Goal: Task Accomplishment & Management: Use online tool/utility

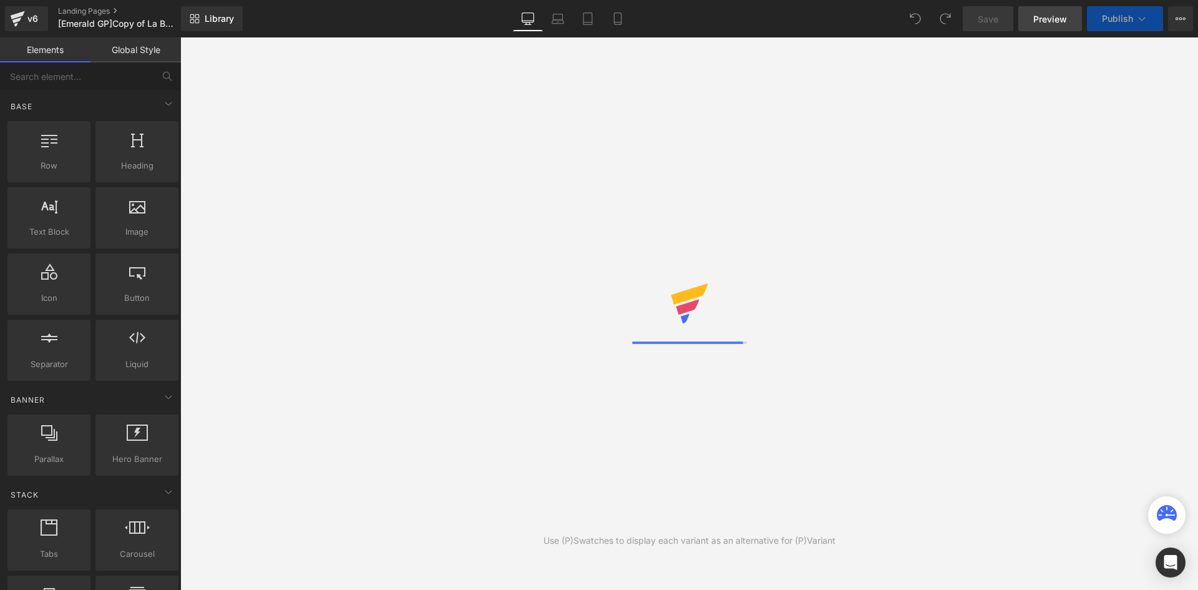
click at [1052, 22] on span "Preview" at bounding box center [1051, 18] width 34 height 13
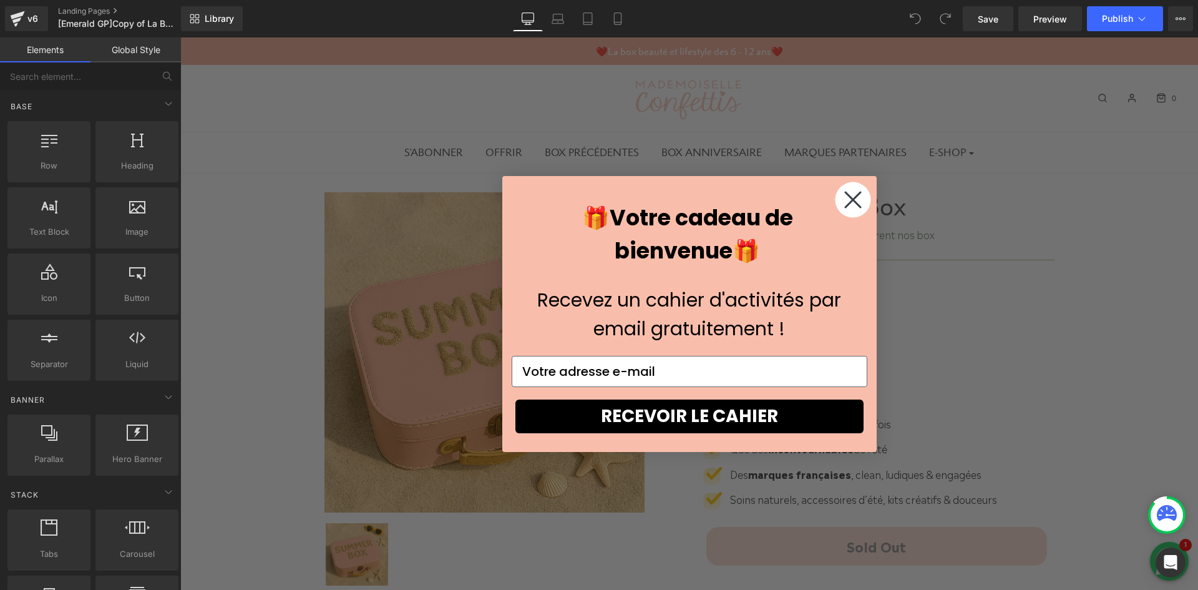
click at [835, 198] on circle "Close dialog" at bounding box center [853, 200] width 36 height 36
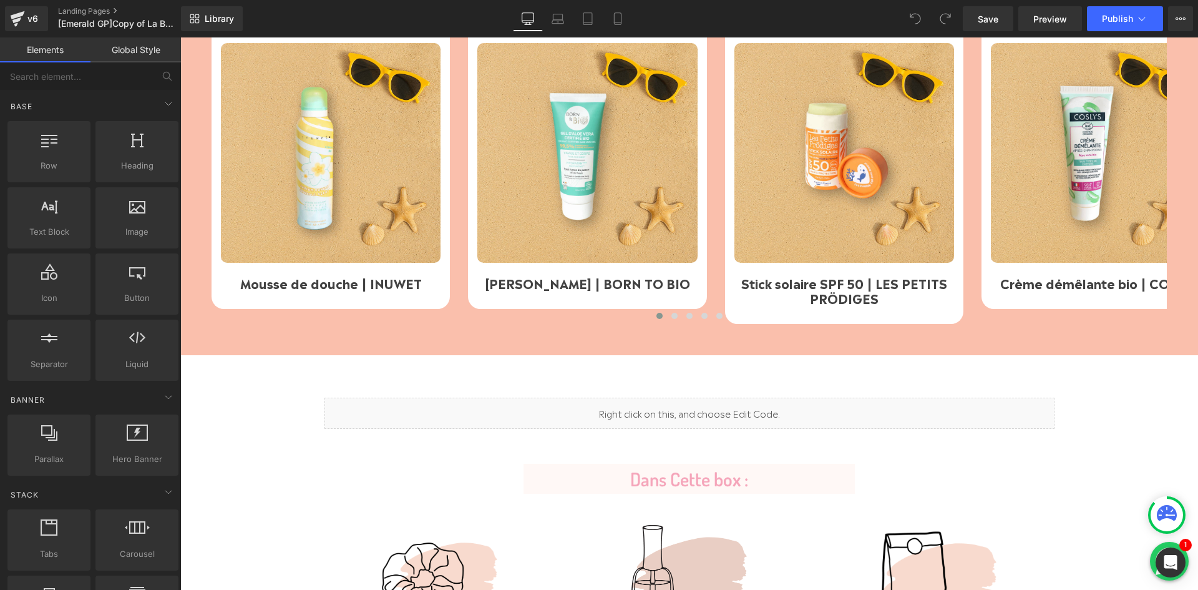
scroll to position [651, 0]
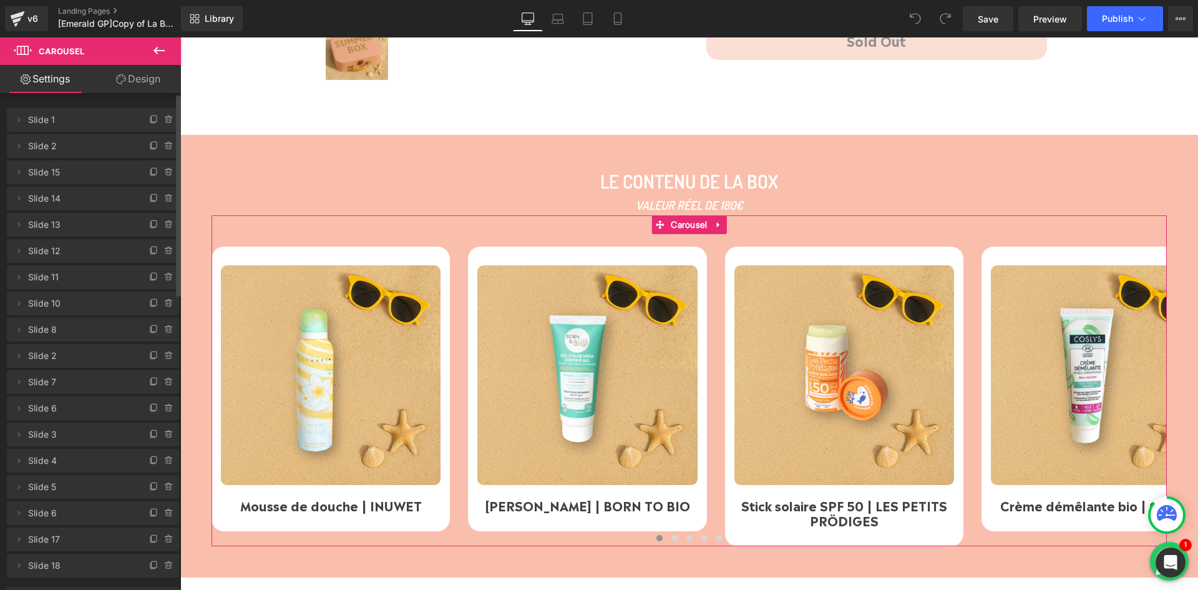
scroll to position [0, 0]
click at [162, 46] on icon at bounding box center [159, 50] width 15 height 15
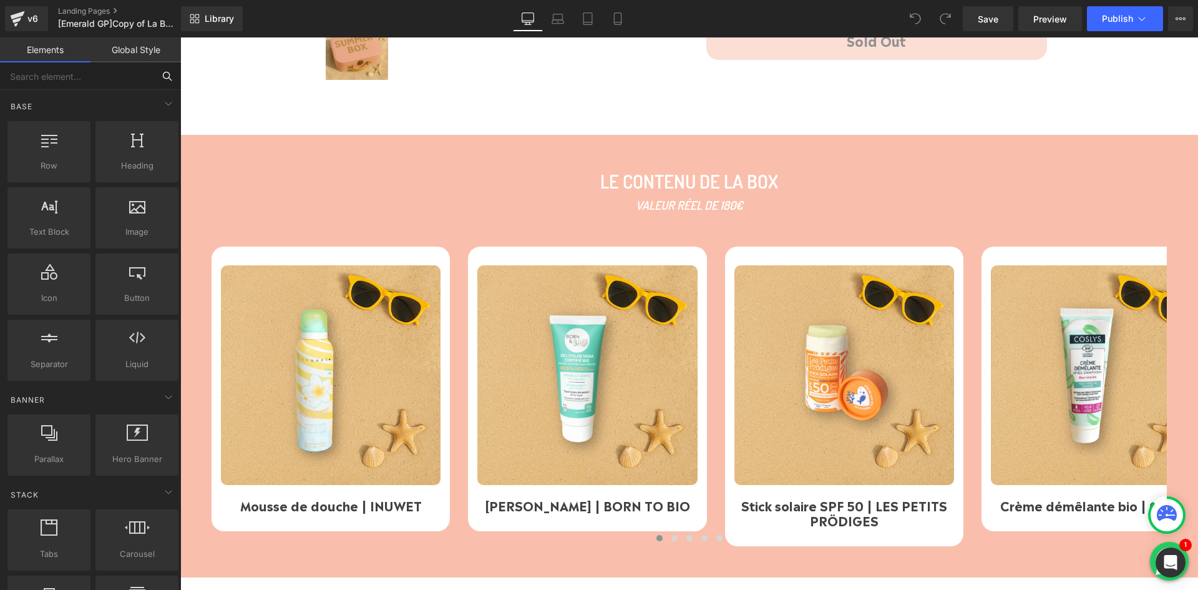
click at [66, 74] on input "text" at bounding box center [77, 75] width 154 height 27
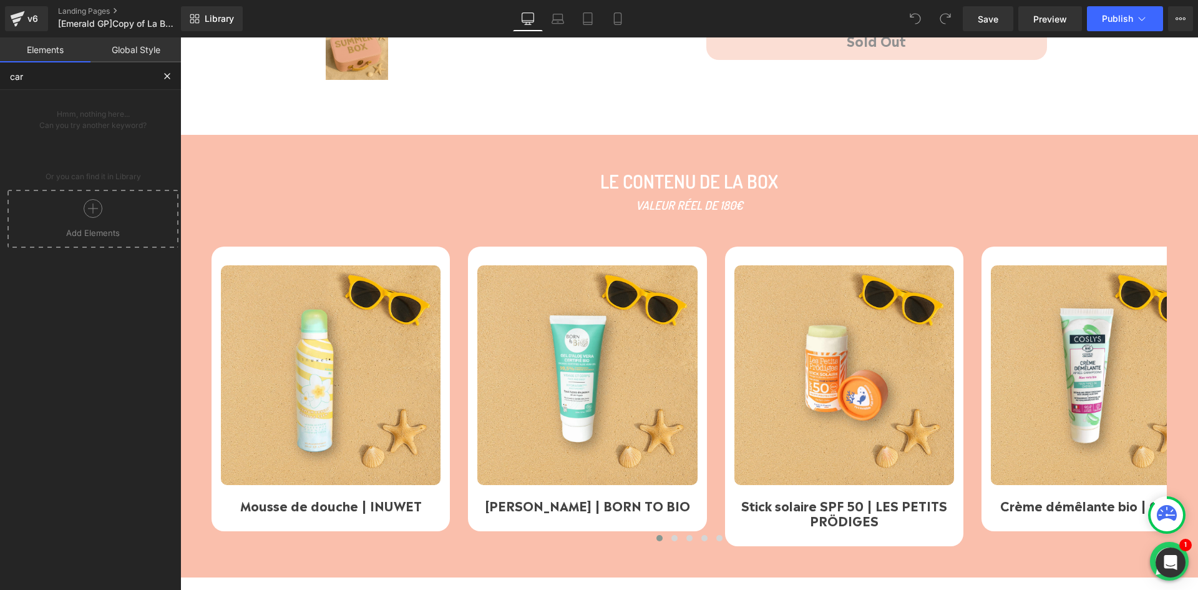
type input "caro"
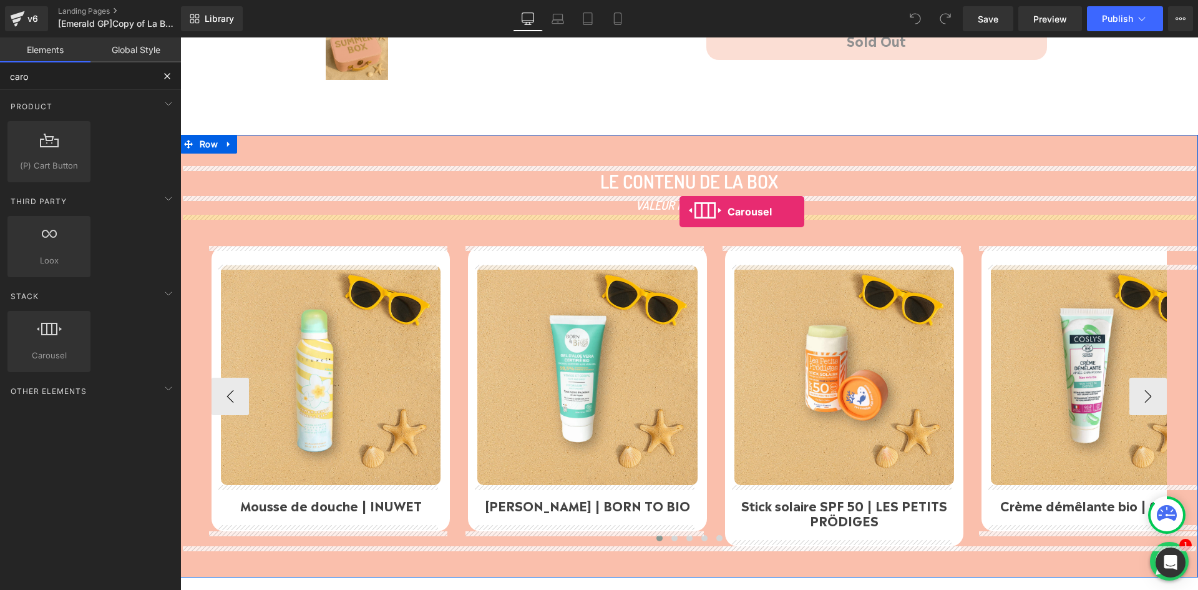
drag, startPoint x: 428, startPoint y: 243, endPoint x: 680, endPoint y: 219, distance: 252.6
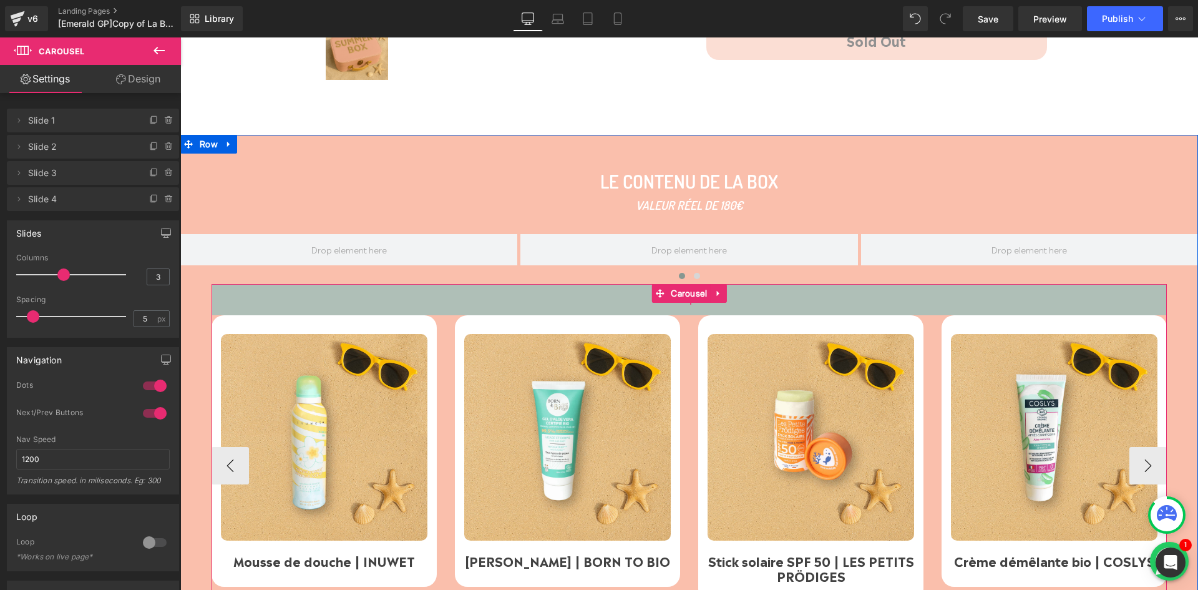
click at [343, 298] on div "50px" at bounding box center [690, 299] width 956 height 31
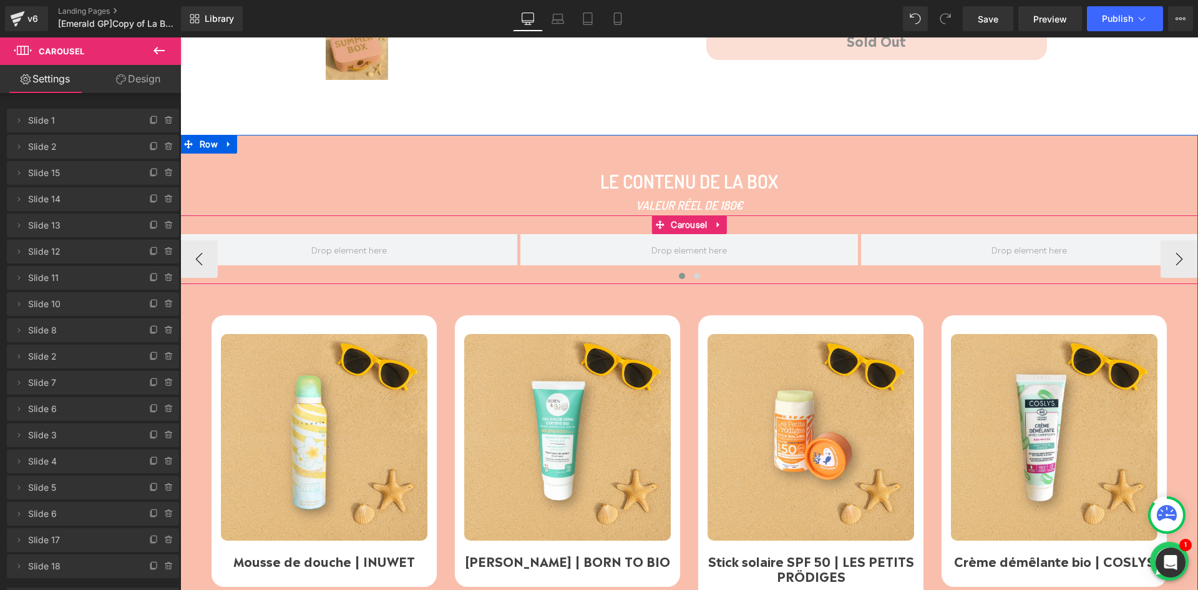
click at [541, 221] on div "‹ › [GEOGRAPHIC_DATA]" at bounding box center [689, 249] width 1018 height 69
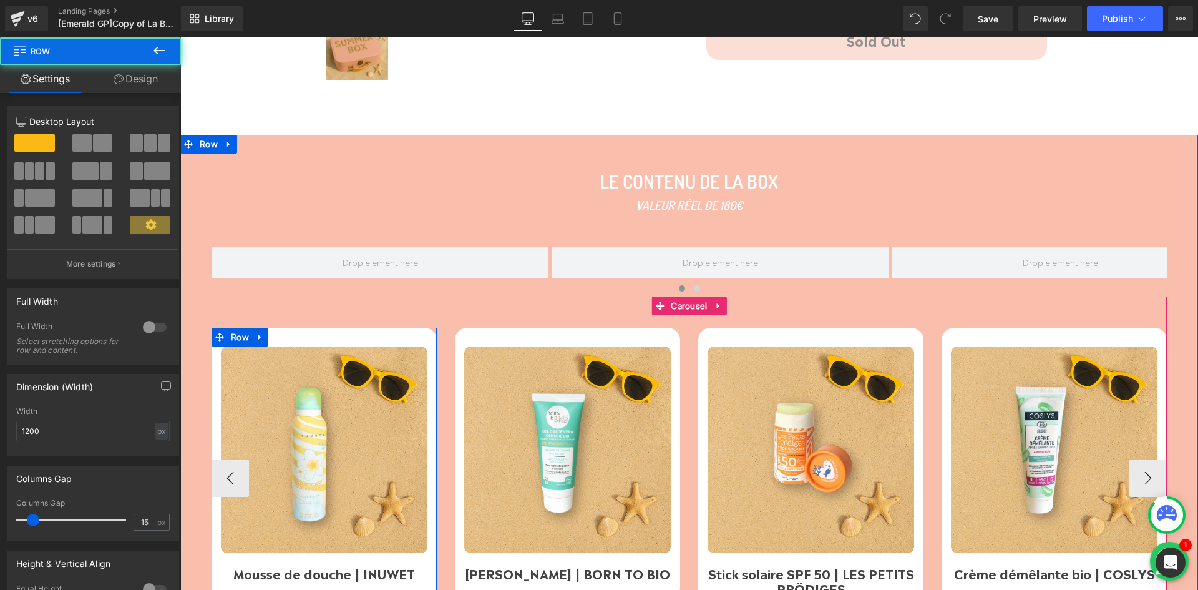
click at [397, 338] on div "Image Mousse de douche | INUWET Text [GEOGRAPHIC_DATA]" at bounding box center [324, 464] width 225 height 272
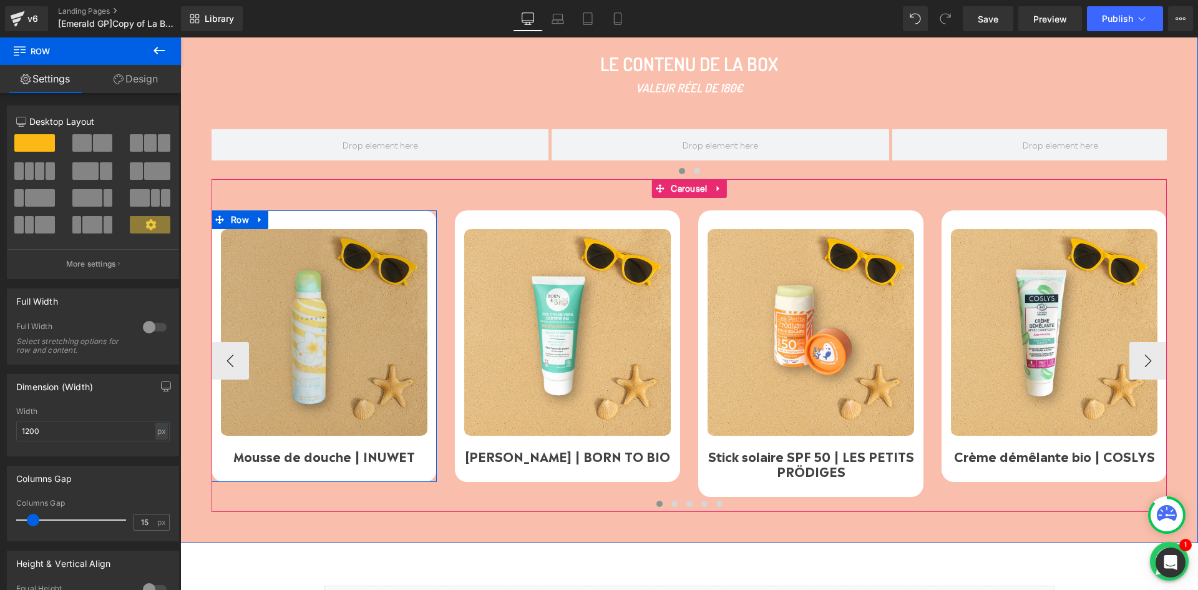
scroll to position [651, 0]
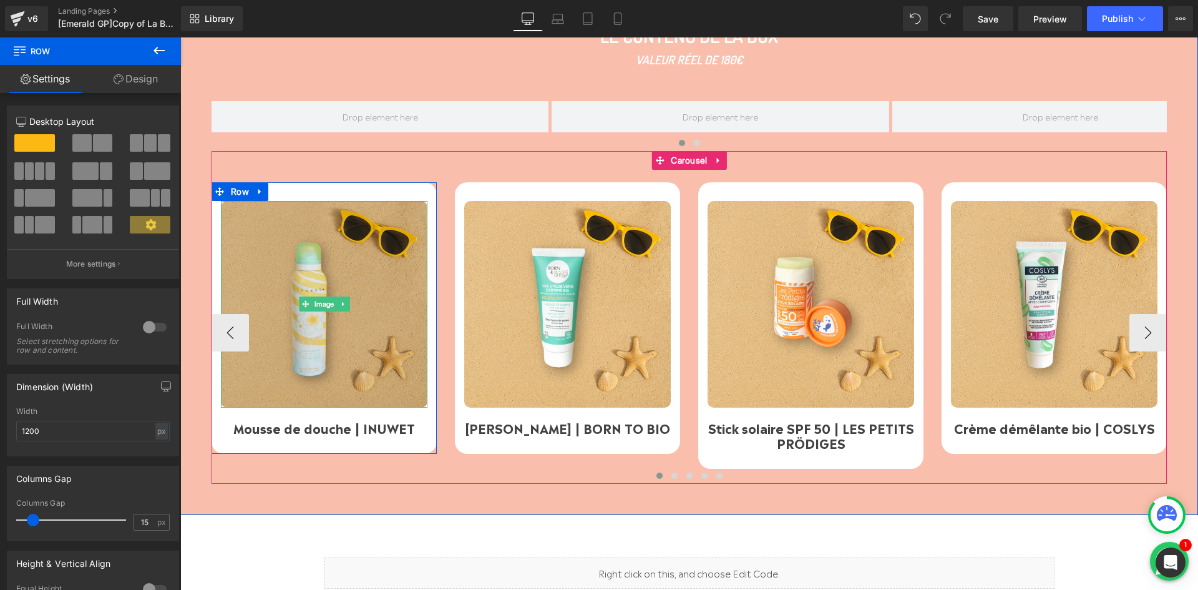
click at [297, 325] on img at bounding box center [324, 304] width 207 height 207
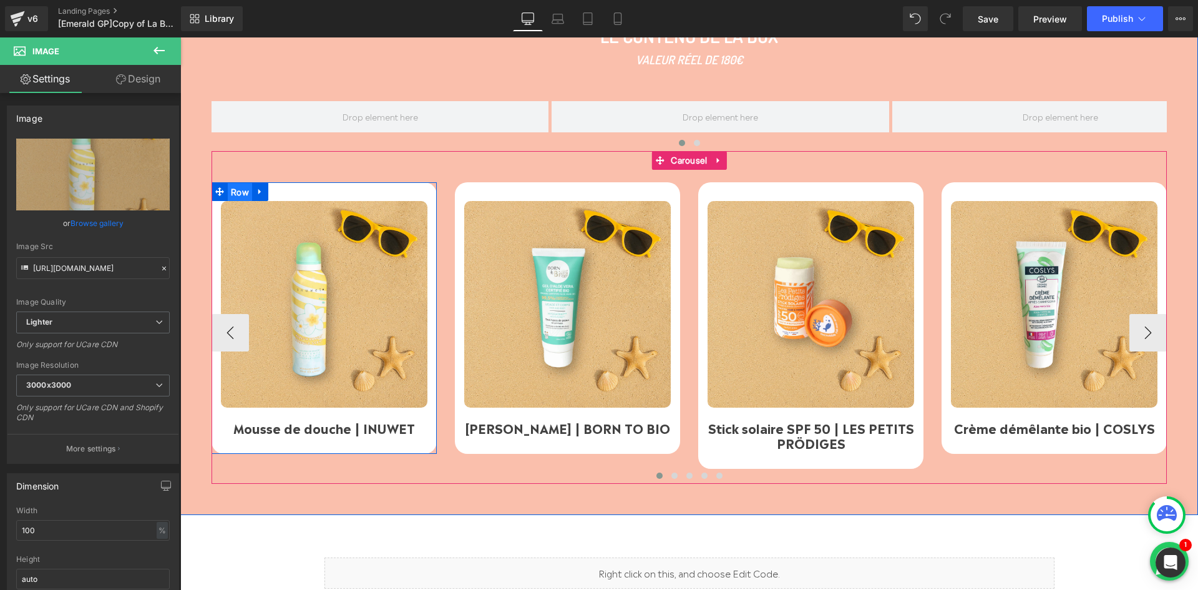
click at [234, 192] on span "Row" at bounding box center [240, 192] width 24 height 19
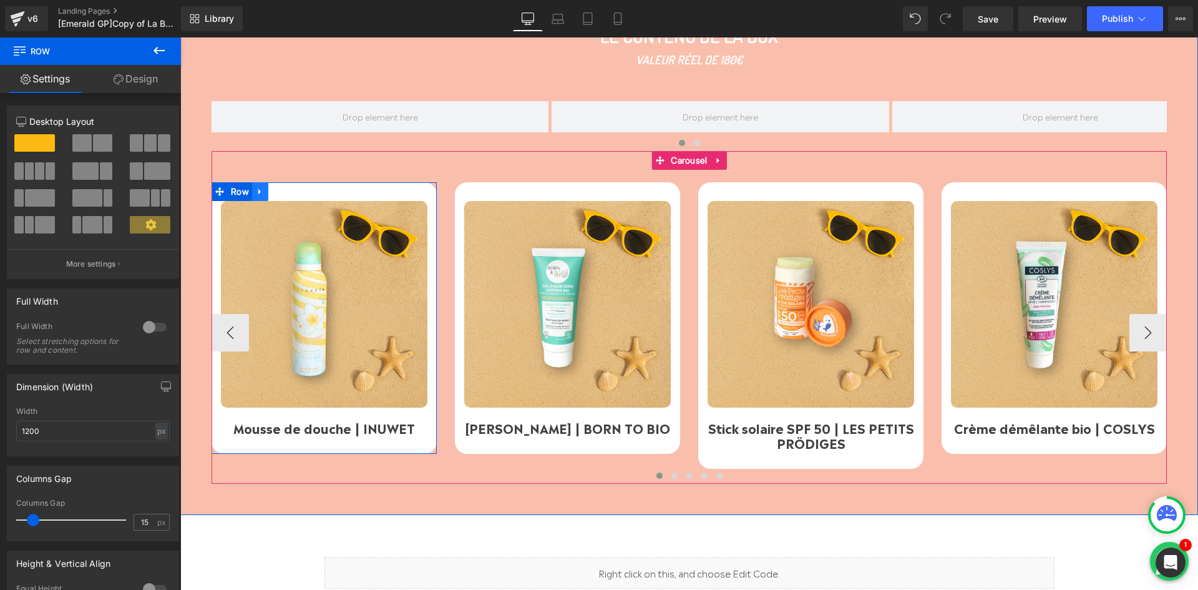
click at [252, 190] on link at bounding box center [260, 191] width 16 height 19
click at [272, 193] on icon at bounding box center [276, 191] width 9 height 9
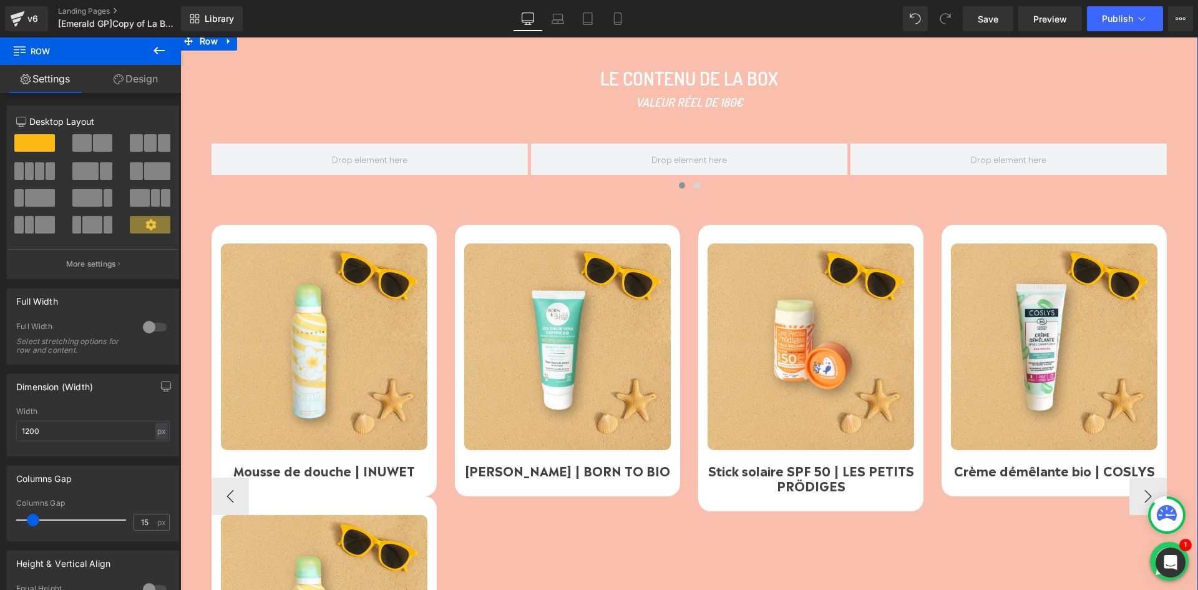
scroll to position [580, 0]
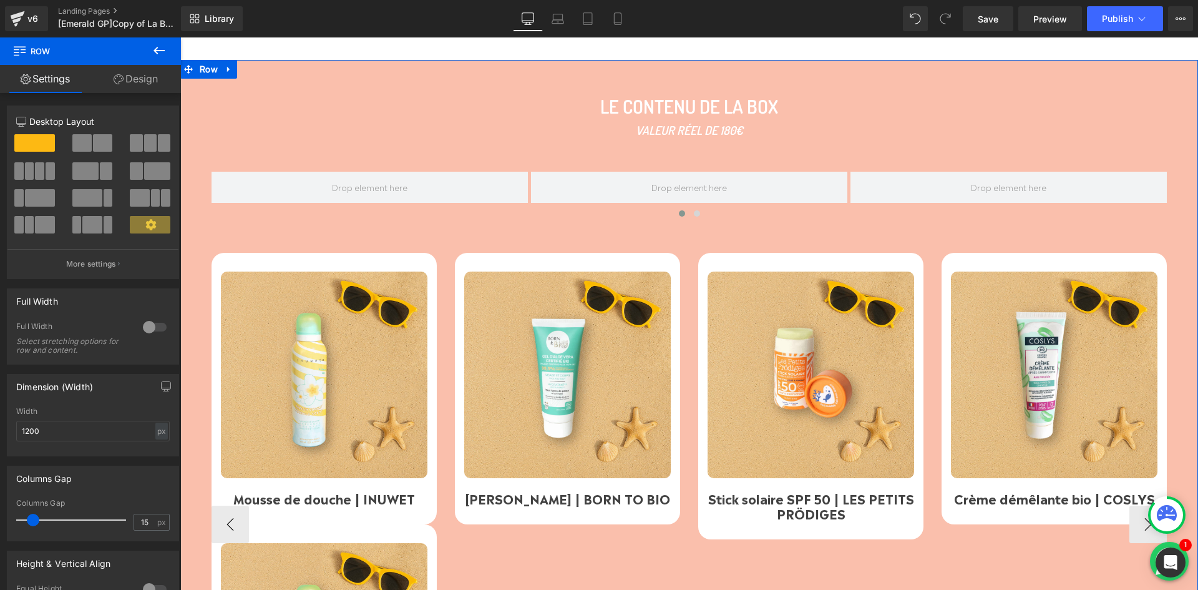
click at [225, 257] on div "Image Mousse de douche | INUWET Text [GEOGRAPHIC_DATA]" at bounding box center [324, 389] width 225 height 272
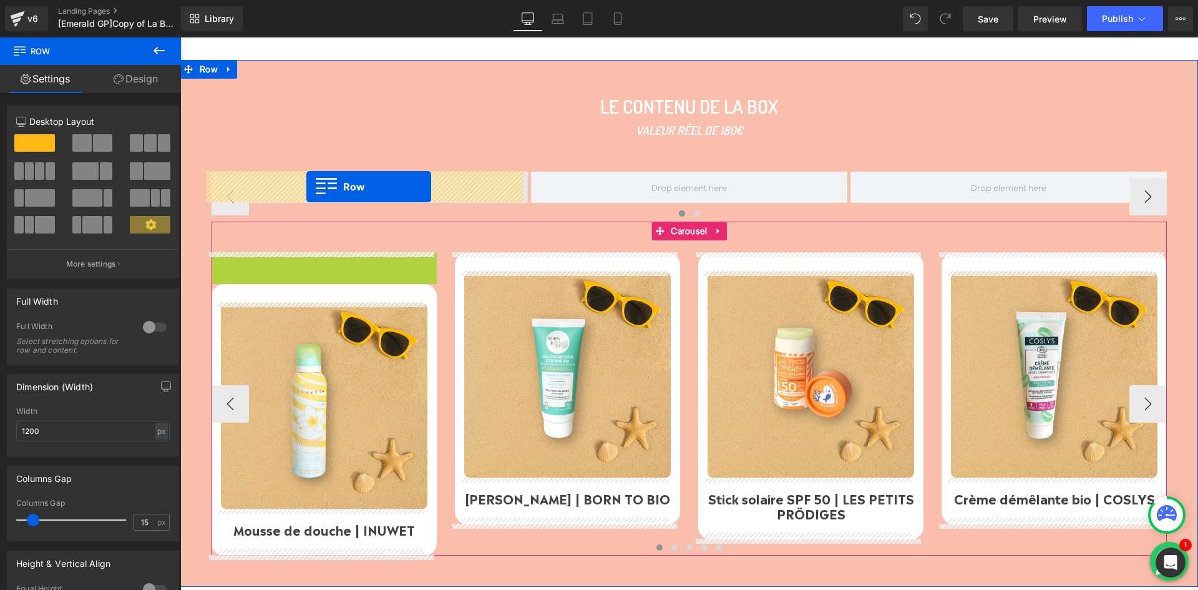
drag, startPoint x: 217, startPoint y: 263, endPoint x: 306, endPoint y: 187, distance: 117.8
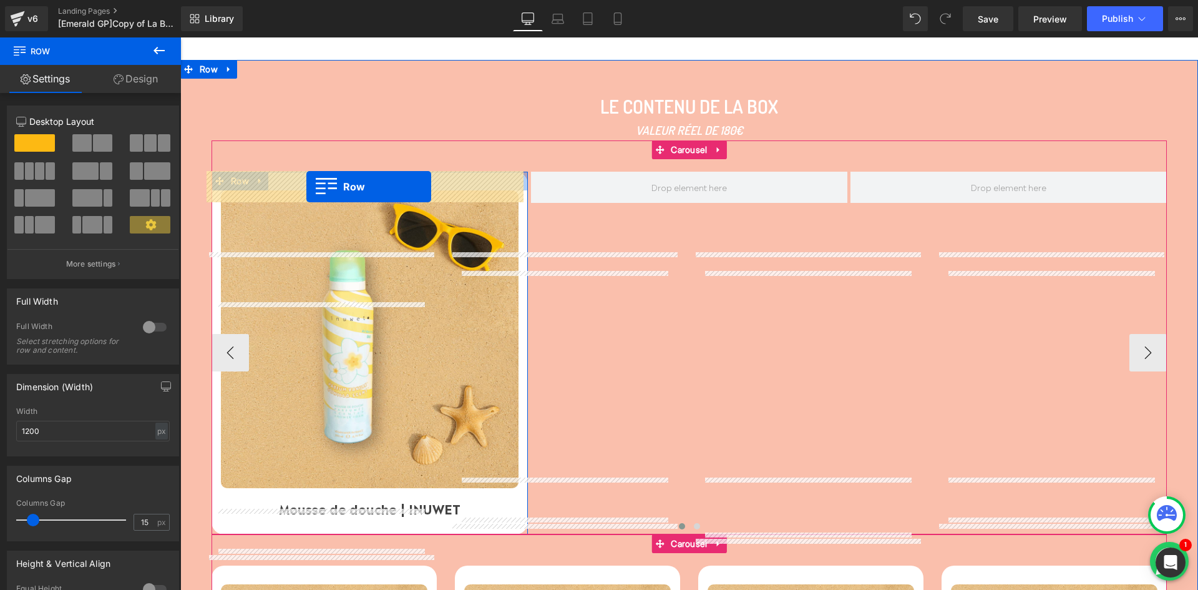
click at [306, 187] on div "Image Mousse de douche | INUWET Text [GEOGRAPHIC_DATA]" at bounding box center [370, 353] width 316 height 363
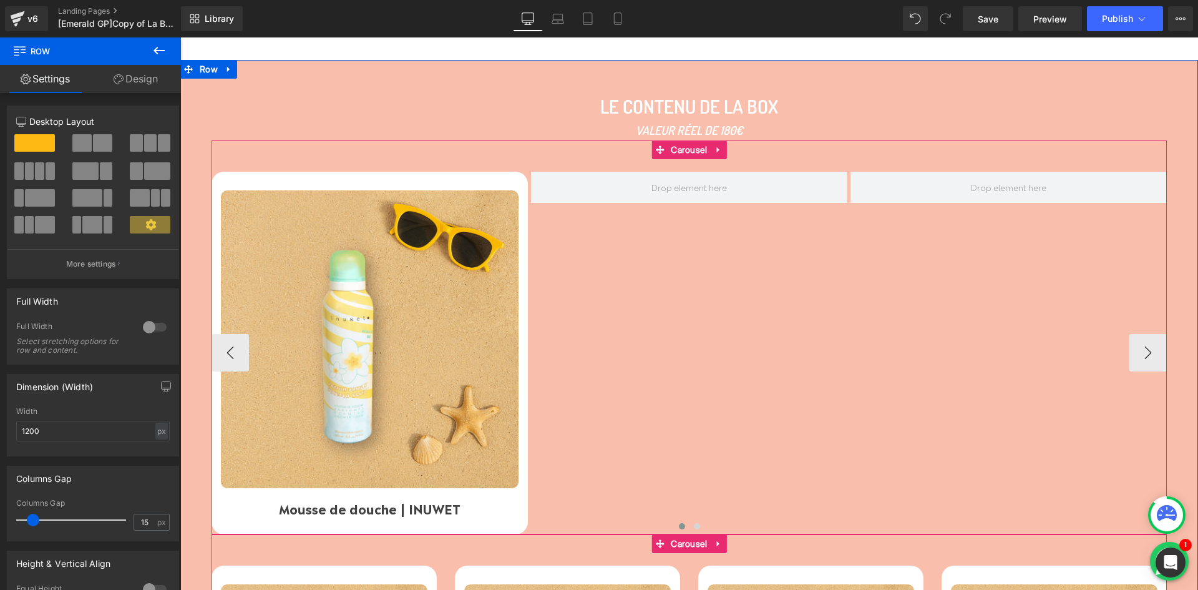
click at [565, 269] on div "Image Mousse de douche | INUWET Text [GEOGRAPHIC_DATA]" at bounding box center [851, 353] width 1278 height 363
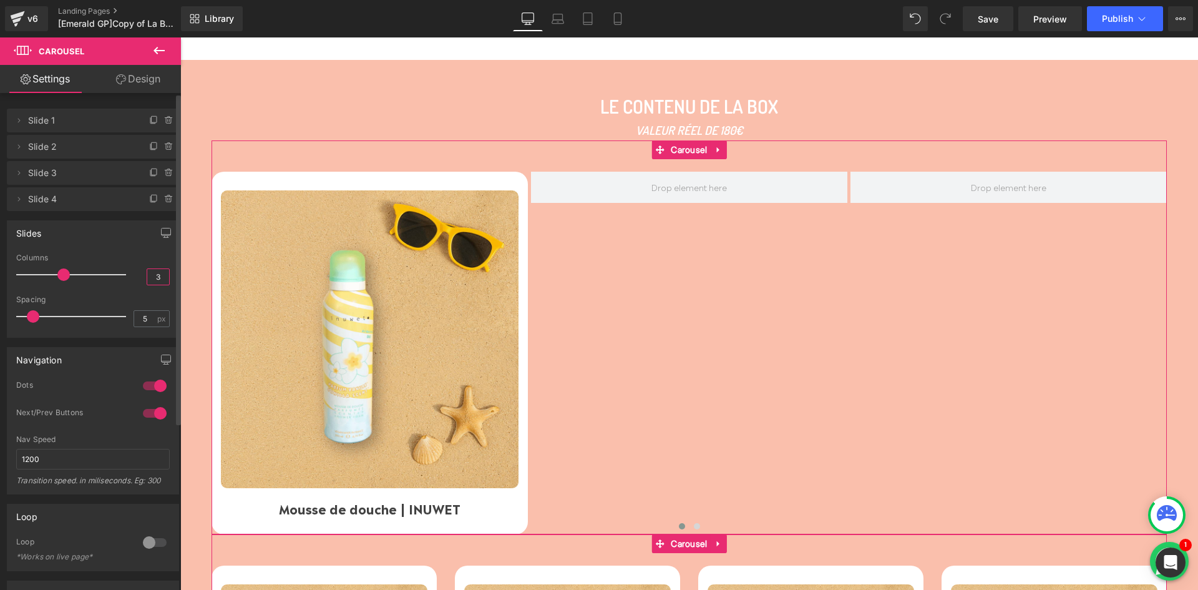
drag, startPoint x: 150, startPoint y: 282, endPoint x: 157, endPoint y: 282, distance: 6.9
click at [157, 282] on input "3" at bounding box center [158, 277] width 22 height 16
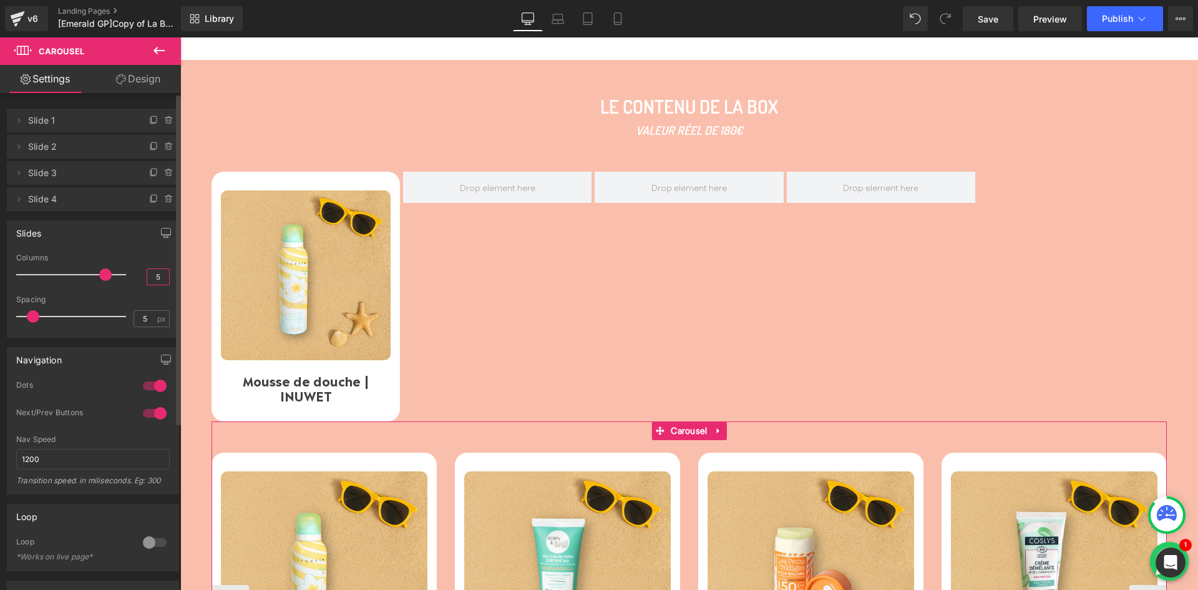
click at [155, 281] on input "5" at bounding box center [158, 277] width 22 height 16
type input "4"
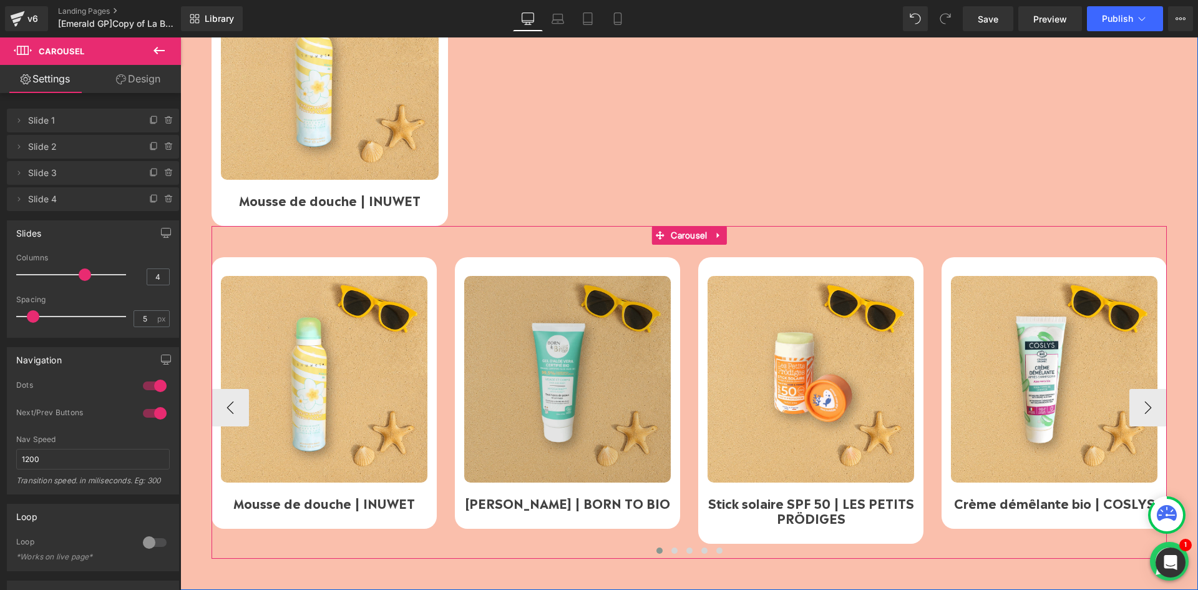
scroll to position [872, 0]
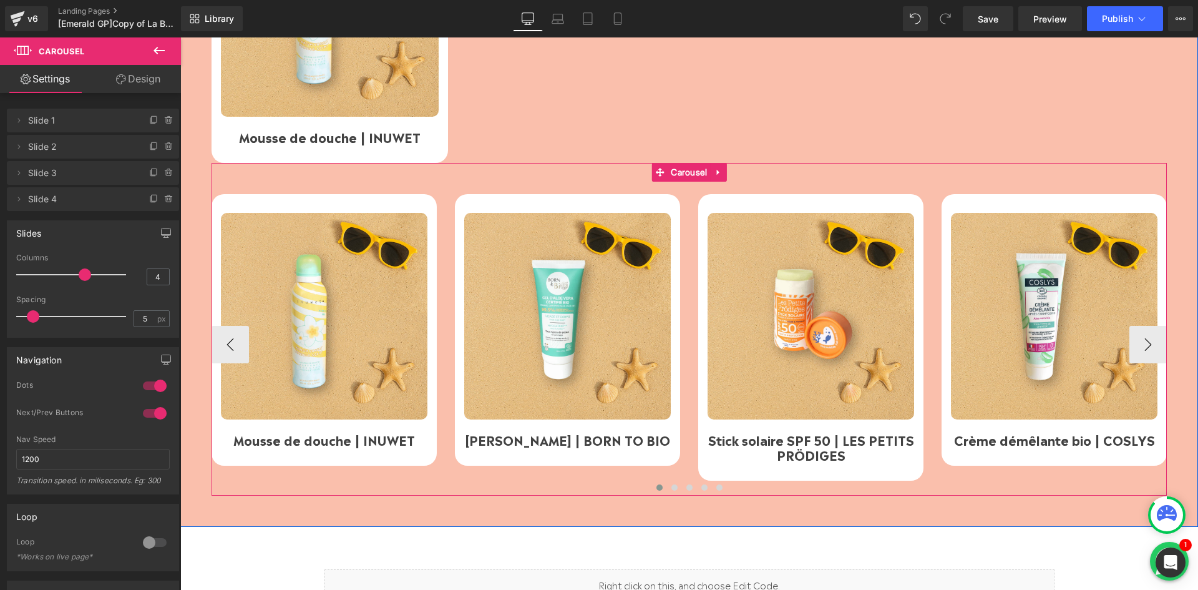
click at [455, 268] on div "Image [PERSON_NAME] | BORN TO BIO Text Block Row" at bounding box center [567, 330] width 225 height 272
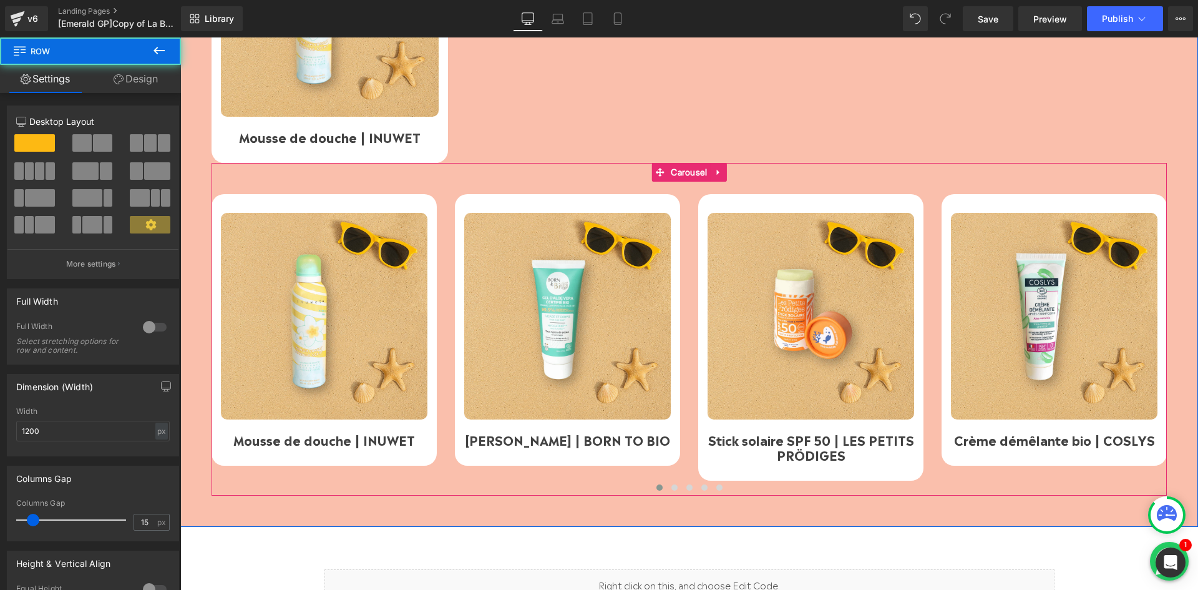
click at [180, 37] on div at bounding box center [180, 37] width 0 height 0
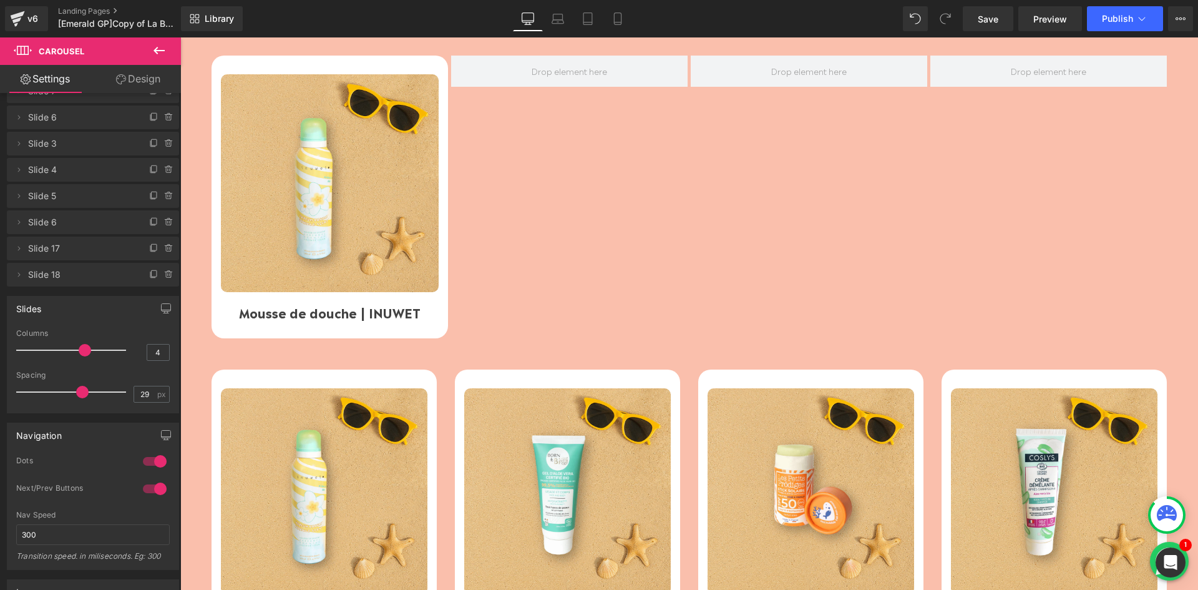
scroll to position [580, 0]
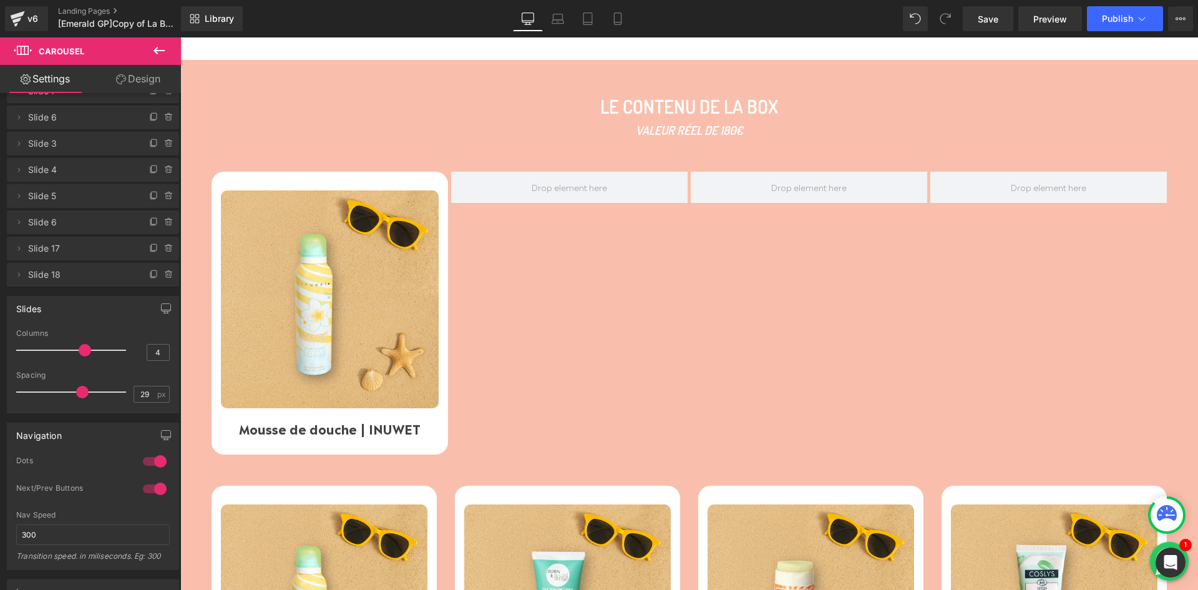
click at [506, 275] on div "Image Mousse de douche | INUWET Text [GEOGRAPHIC_DATA]" at bounding box center [691, 313] width 959 height 283
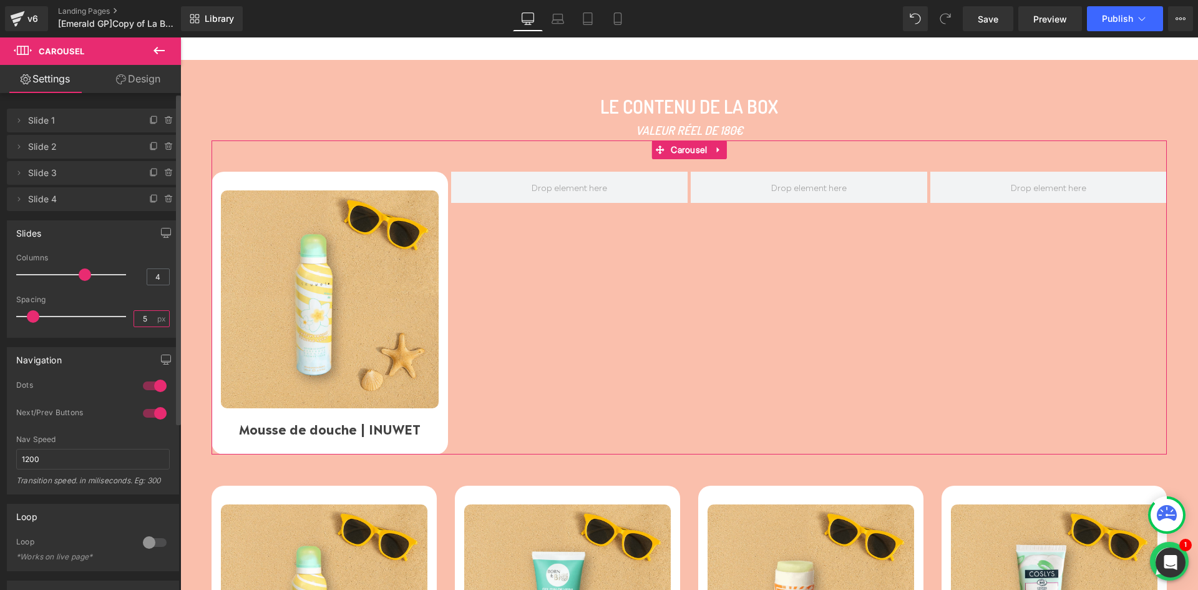
drag, startPoint x: 137, startPoint y: 317, endPoint x: 149, endPoint y: 318, distance: 11.3
click at [144, 317] on input "5" at bounding box center [145, 319] width 22 height 16
click at [149, 318] on input "5" at bounding box center [145, 319] width 22 height 16
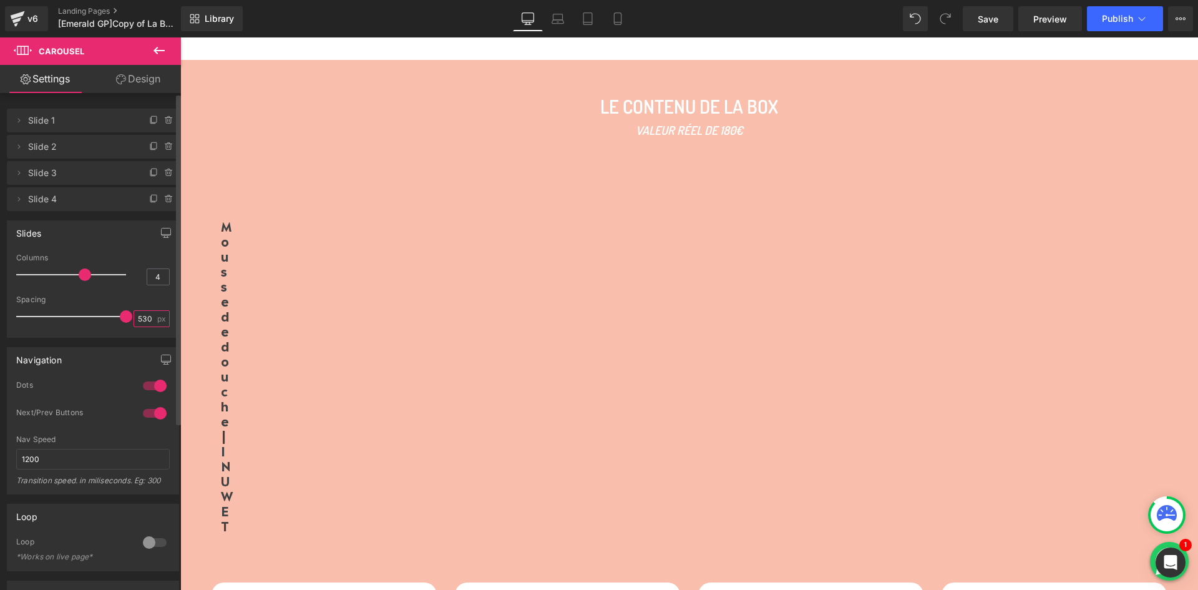
type input "530"
click at [138, 318] on input "530" at bounding box center [145, 319] width 22 height 16
type input "30"
click at [121, 351] on div "Navigation" at bounding box center [92, 360] width 171 height 24
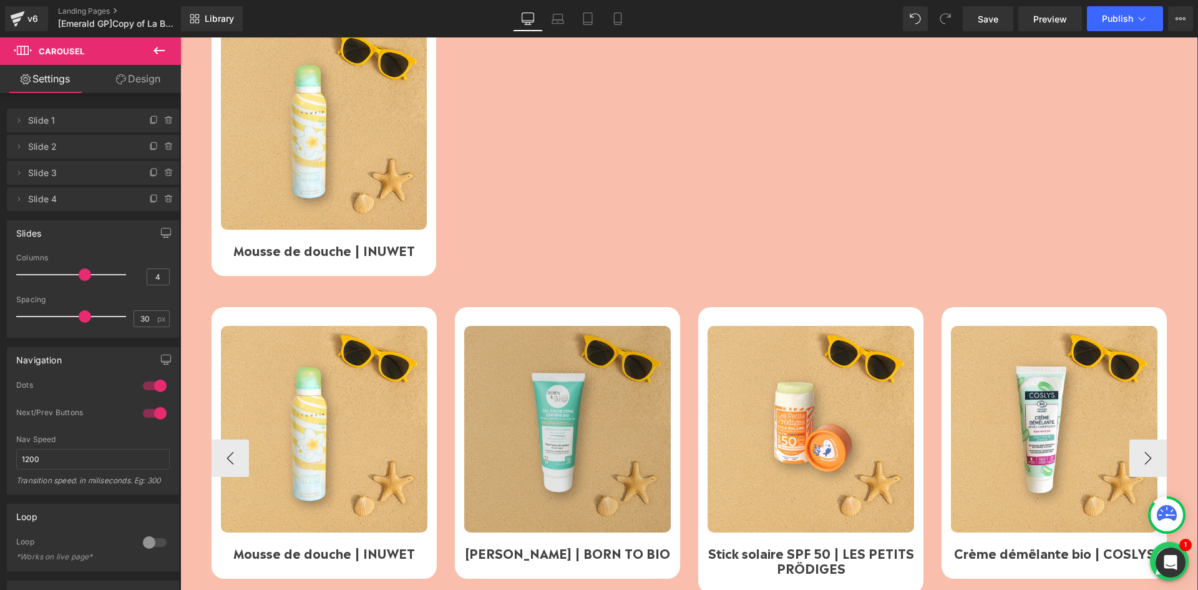
scroll to position [872, 0]
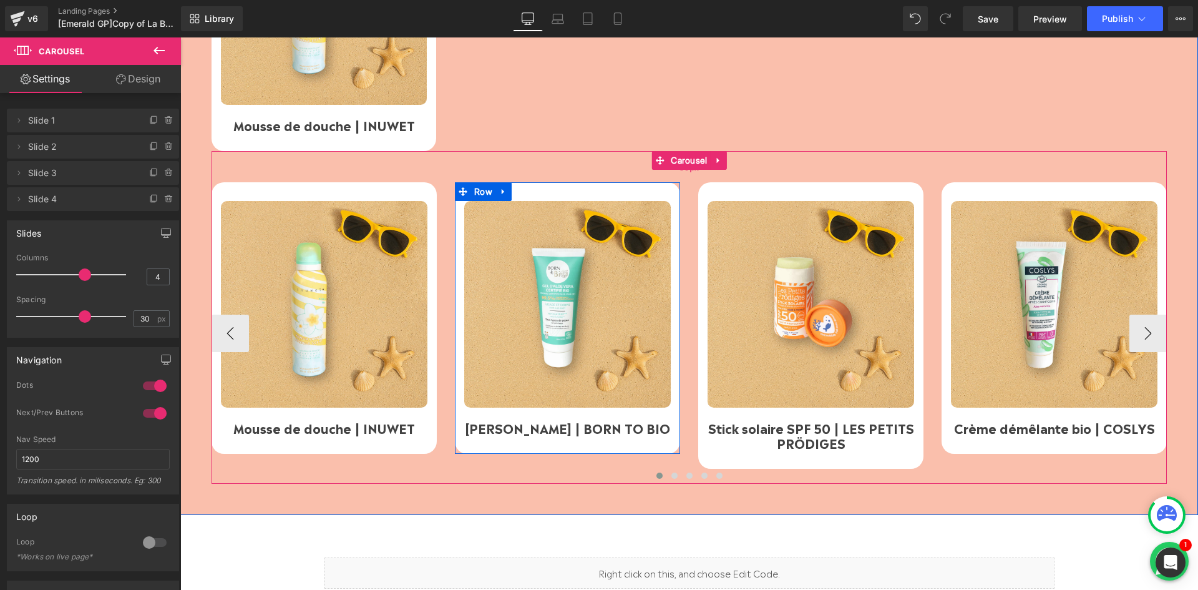
click at [467, 182] on div "50px" at bounding box center [690, 166] width 956 height 31
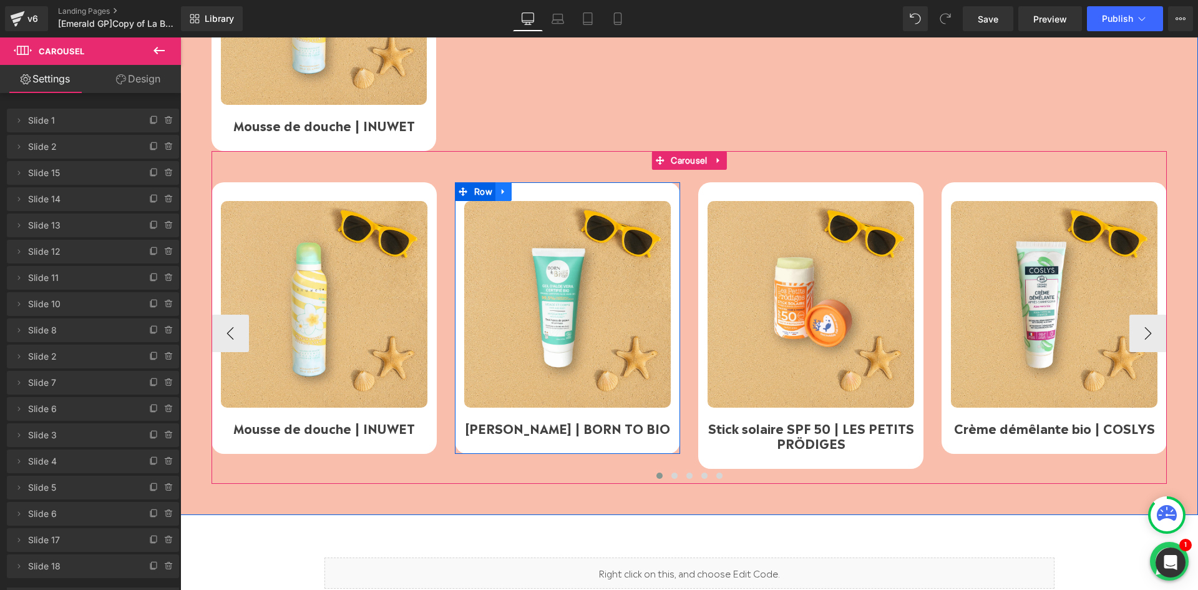
click at [501, 191] on icon at bounding box center [503, 191] width 9 height 9
click at [521, 194] on link at bounding box center [520, 191] width 16 height 19
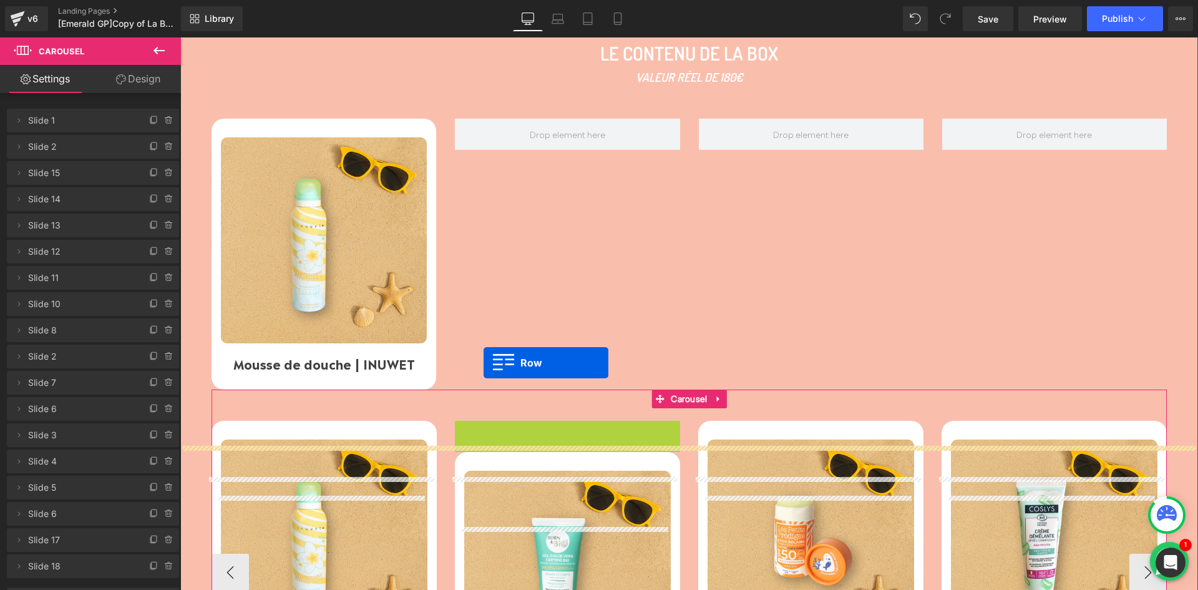
scroll to position [368, 0]
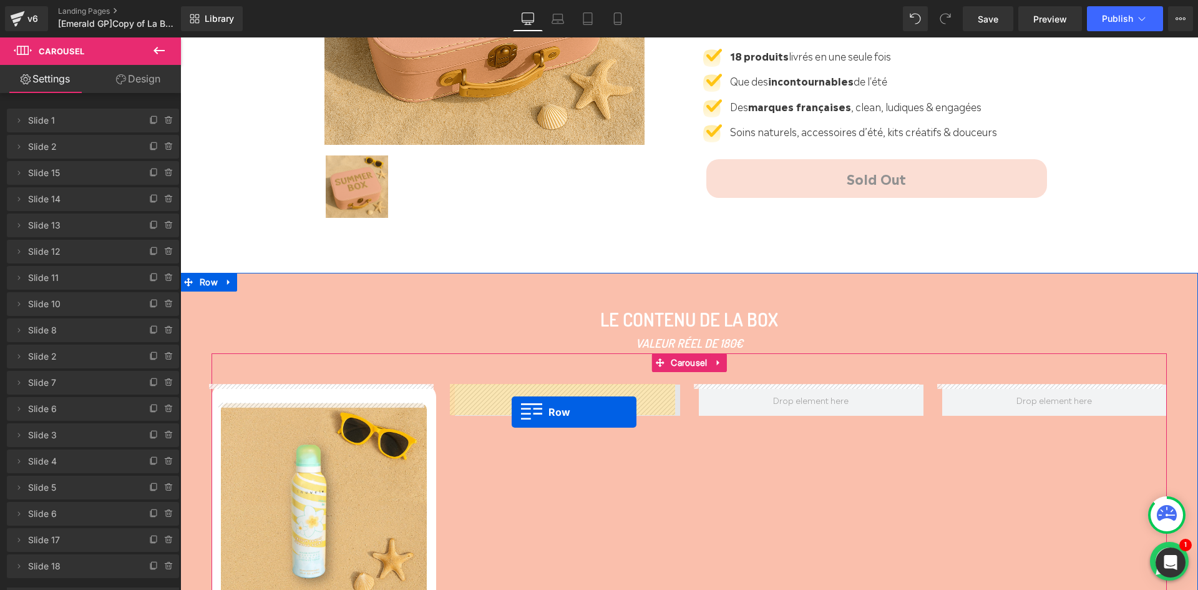
drag, startPoint x: 458, startPoint y: 261, endPoint x: 512, endPoint y: 412, distance: 160.3
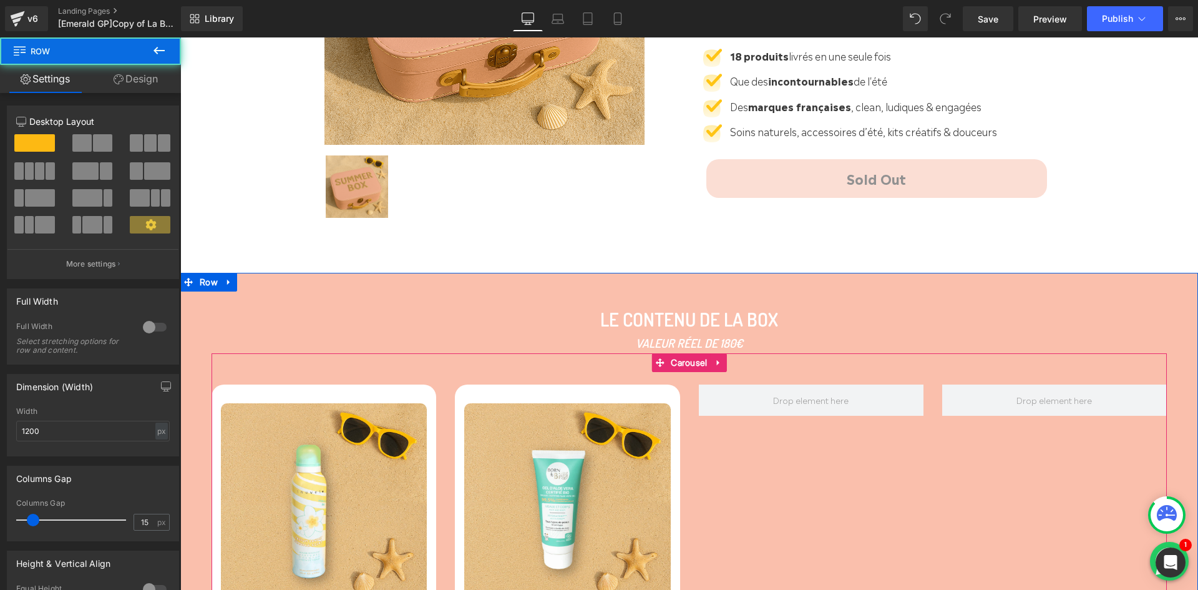
scroll to position [658, 0]
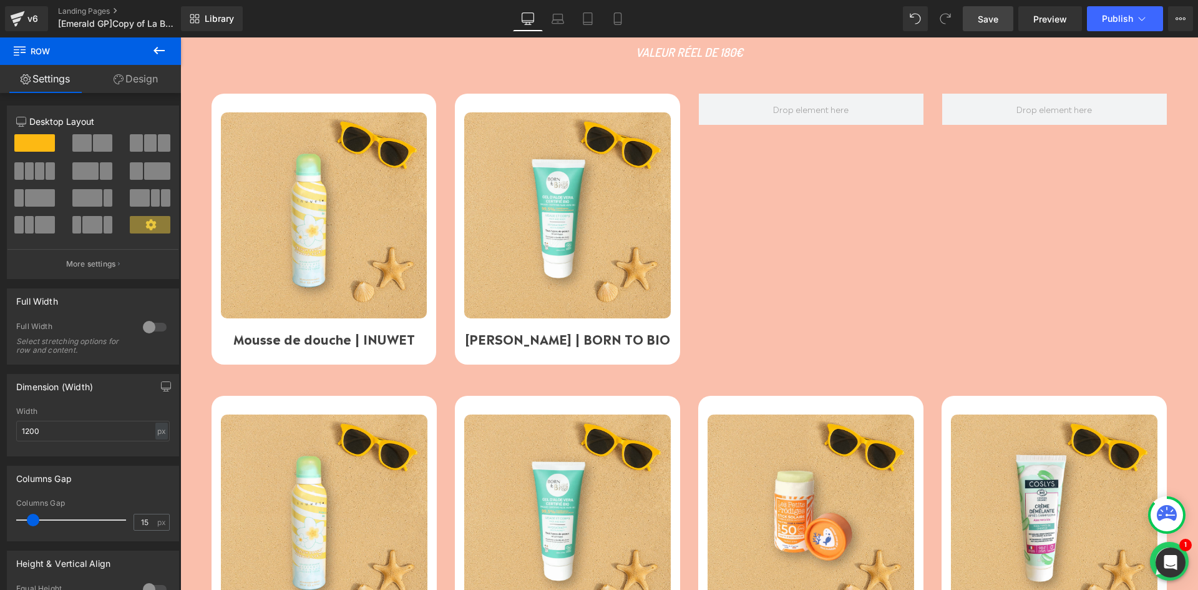
click at [989, 21] on span "Save" at bounding box center [988, 18] width 21 height 13
click at [996, 22] on span "Save" at bounding box center [988, 18] width 21 height 13
click at [1050, 16] on span "Preview" at bounding box center [1051, 18] width 34 height 13
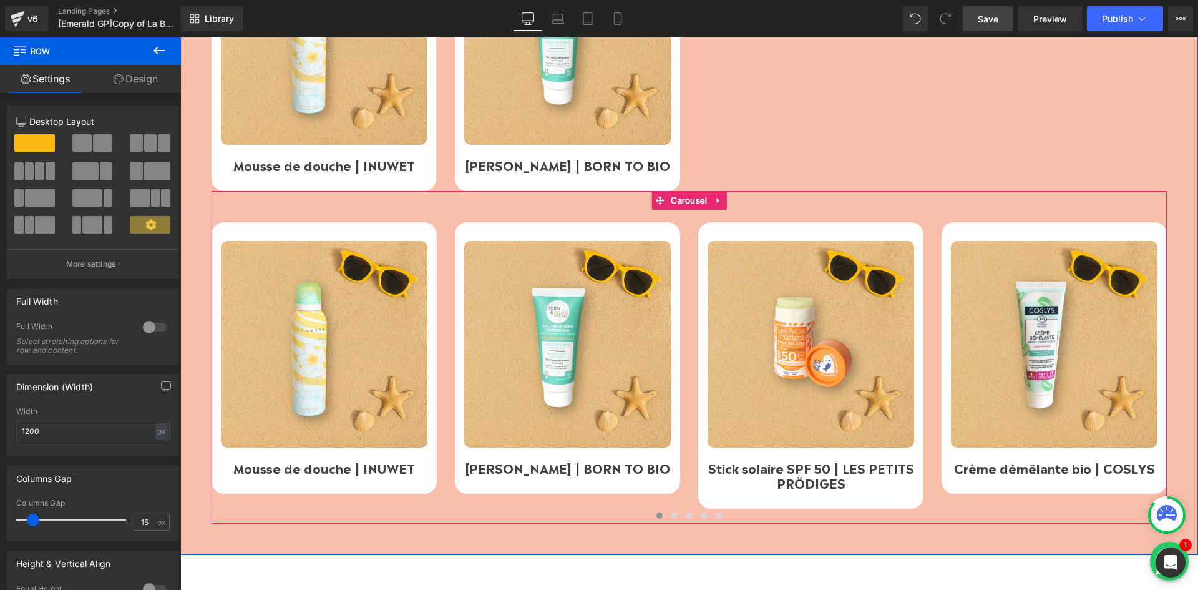
scroll to position [950, 0]
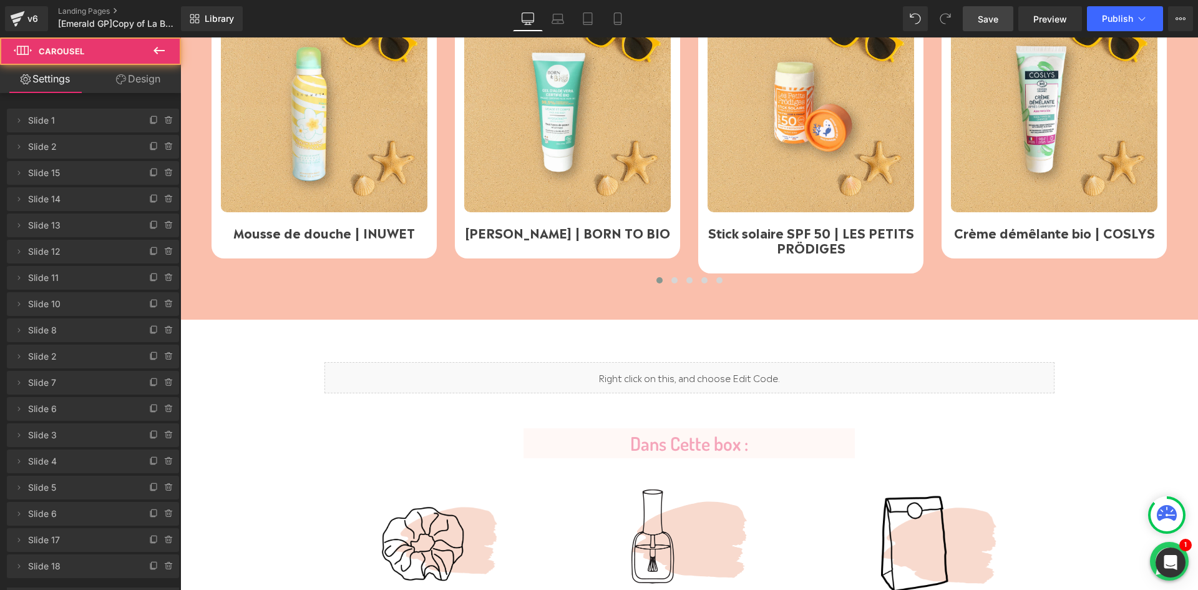
scroll to position [1095, 0]
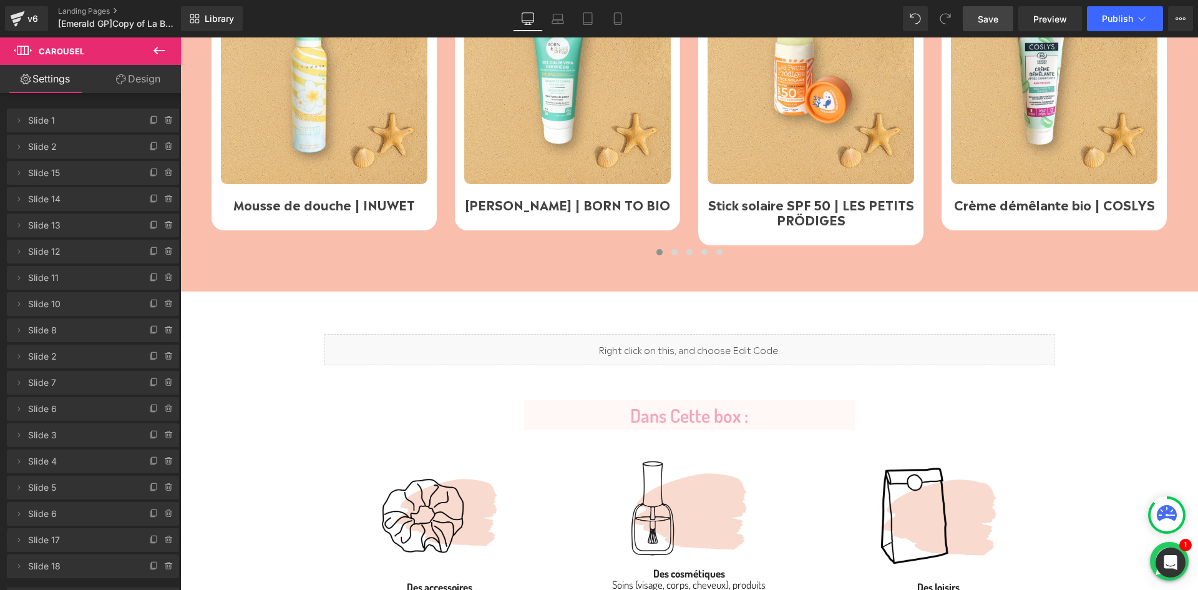
click at [668, 343] on div "Liquid" at bounding box center [690, 349] width 730 height 31
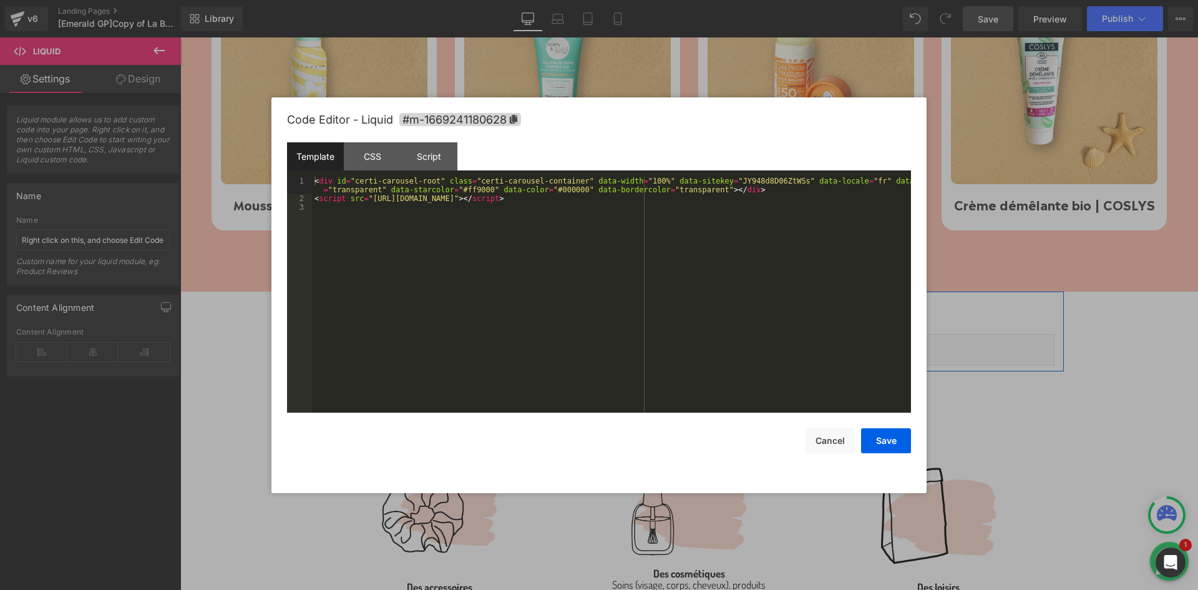
click at [697, 345] on div "Liquid" at bounding box center [690, 349] width 730 height 31
click at [436, 156] on div "Script" at bounding box center [429, 156] width 57 height 28
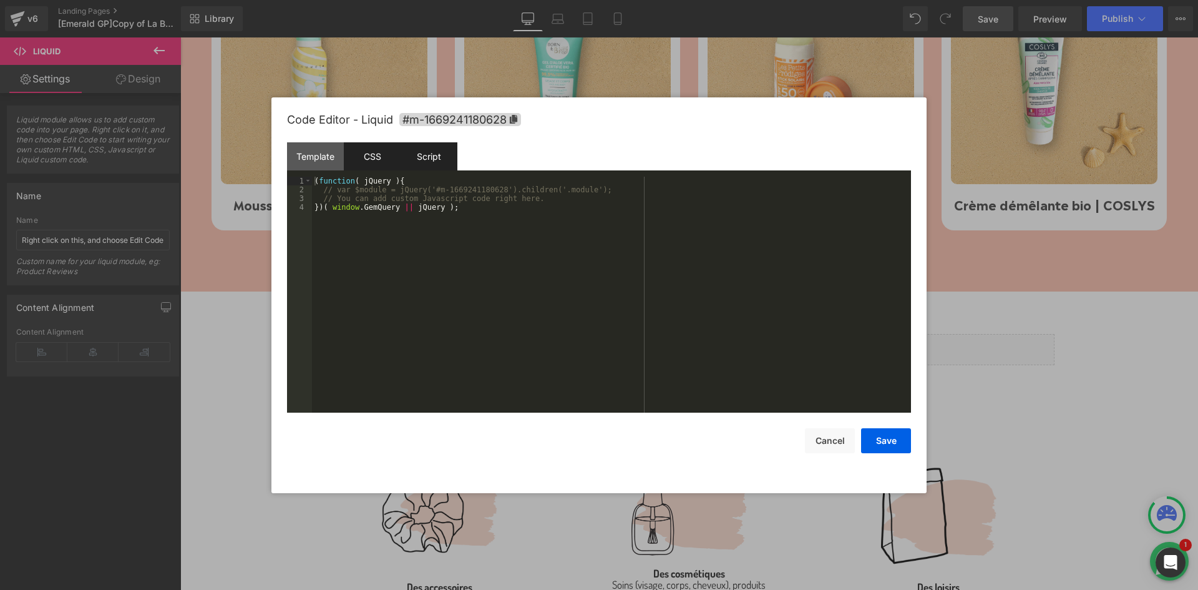
click at [363, 159] on div "CSS" at bounding box center [372, 156] width 57 height 28
click at [316, 154] on div "Template" at bounding box center [315, 156] width 57 height 28
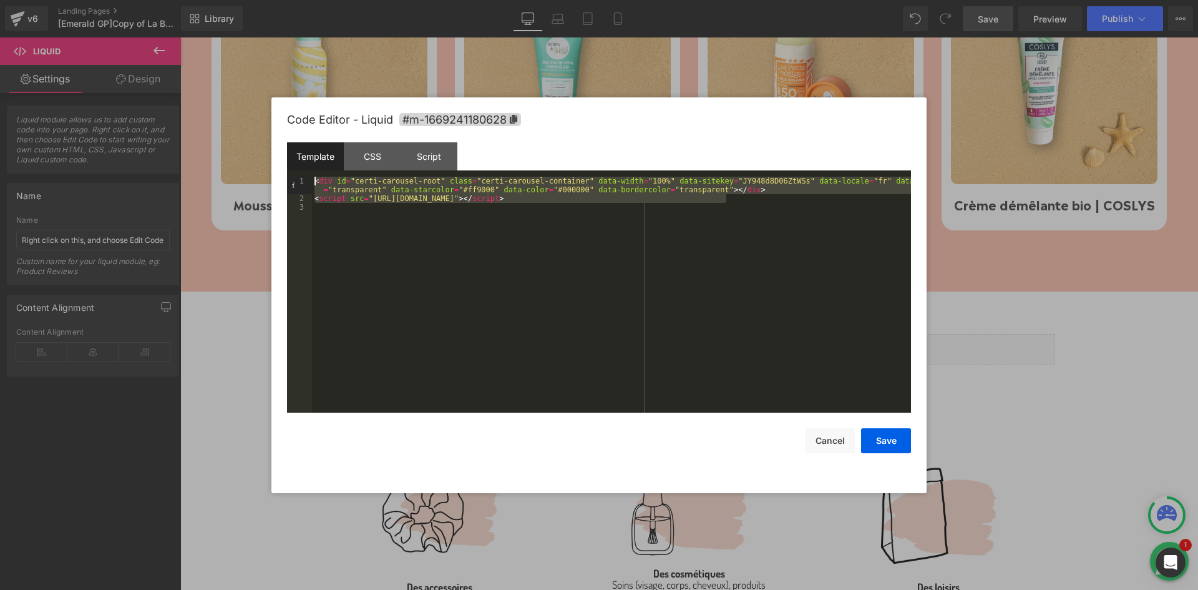
drag, startPoint x: 741, startPoint y: 197, endPoint x: 303, endPoint y: 174, distance: 438.1
click at [303, 174] on div "Template CSS Script Data 1 2 3 < div id = "certi-carousel-root" class = "certi-…" at bounding box center [599, 277] width 624 height 270
drag, startPoint x: 838, startPoint y: 431, endPoint x: 647, endPoint y: 373, distance: 199.6
click at [838, 431] on button "Cancel" at bounding box center [830, 440] width 50 height 25
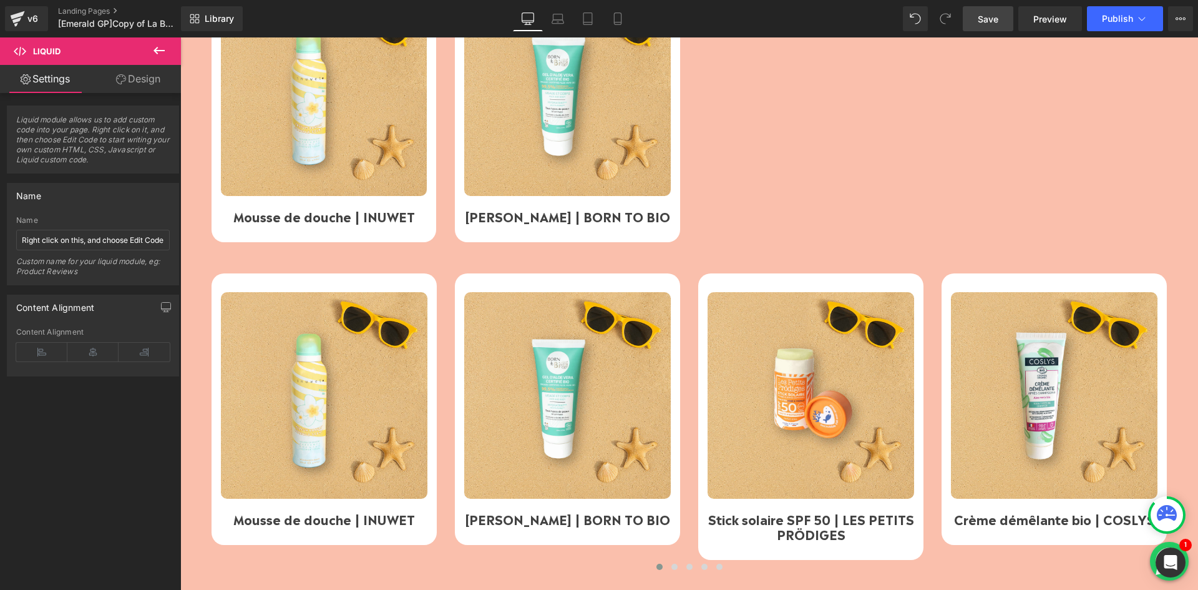
scroll to position [658, 0]
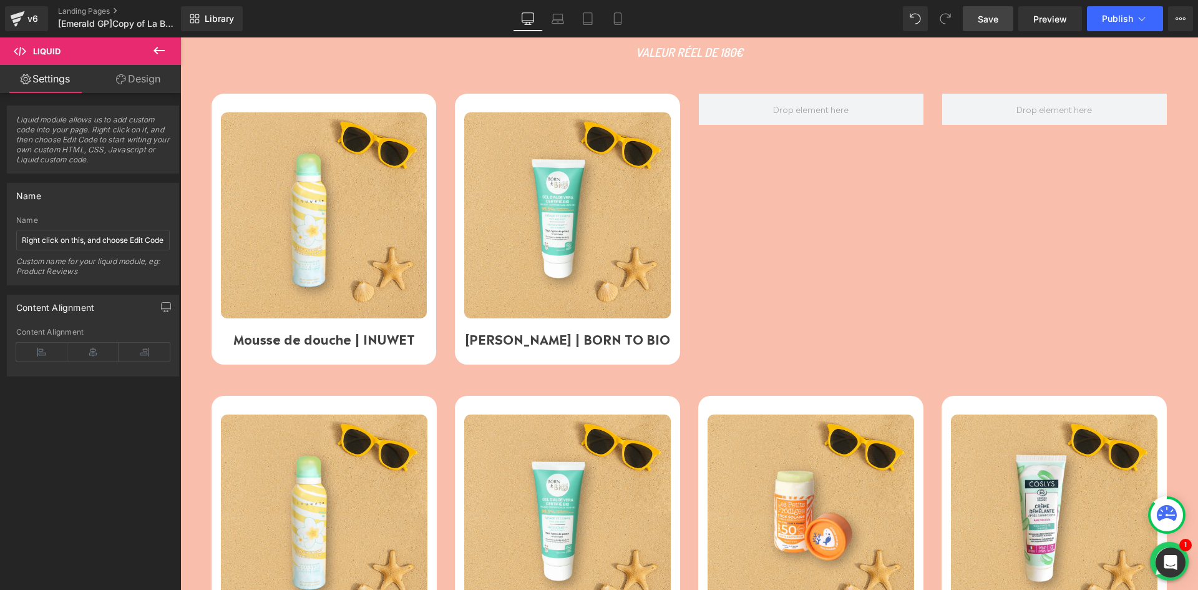
click at [868, 242] on div "Image Mousse de douche | INUWET Text [GEOGRAPHIC_DATA] Image [PERSON_NAME] | BO…" at bounding box center [699, 229] width 974 height 271
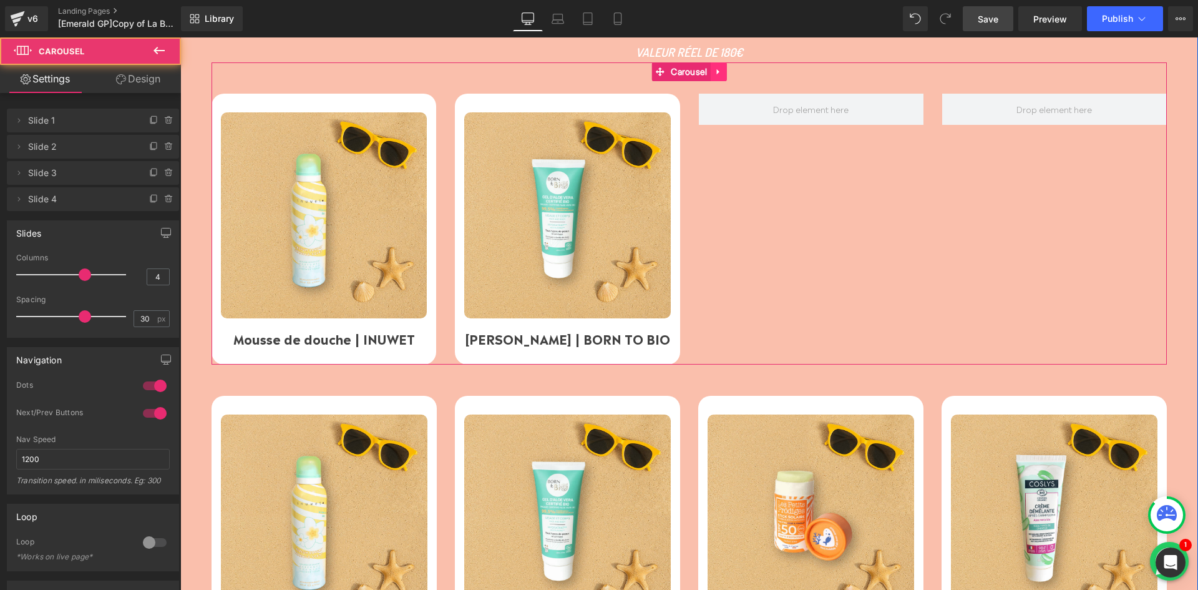
click at [711, 78] on link at bounding box center [719, 71] width 16 height 19
click at [739, 73] on icon at bounding box center [743, 71] width 9 height 9
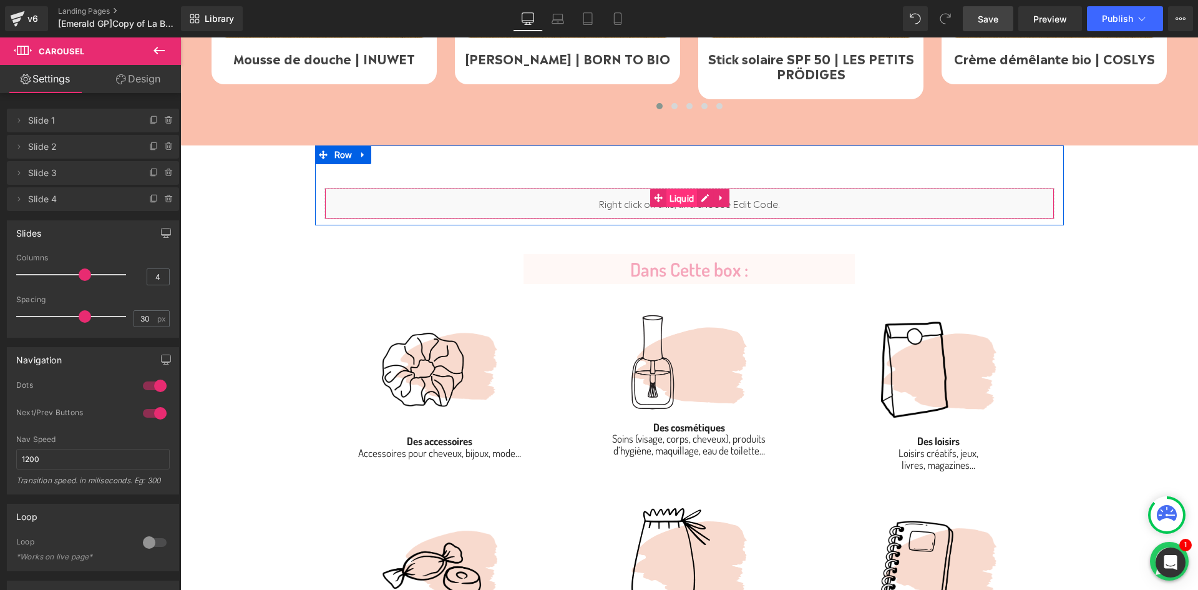
click at [675, 202] on span "Liquid" at bounding box center [682, 198] width 31 height 19
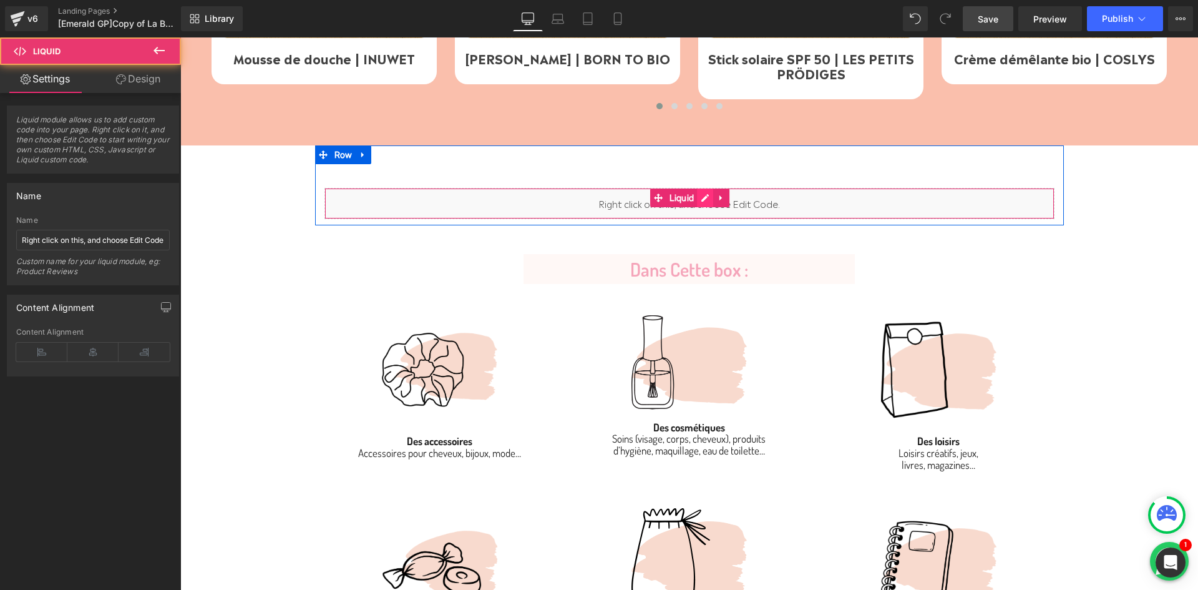
click at [703, 205] on div "Liquid" at bounding box center [690, 203] width 730 height 31
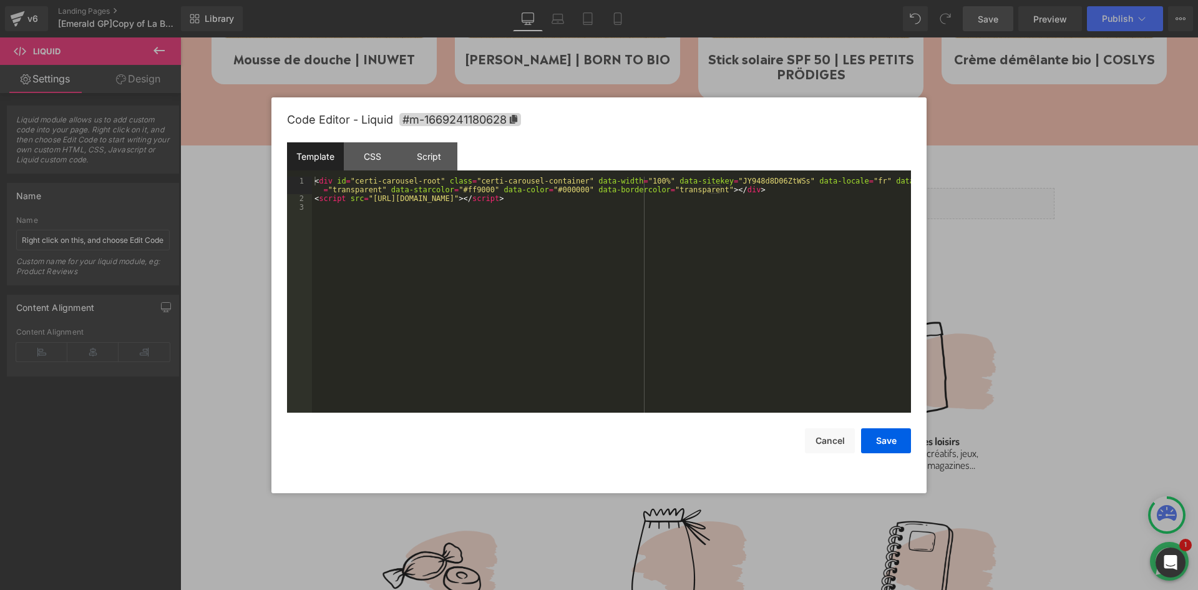
click at [518, 205] on div "< div id = "certi-carousel-root" class = "certi-carousel-container" data-width …" at bounding box center [611, 308] width 599 height 262
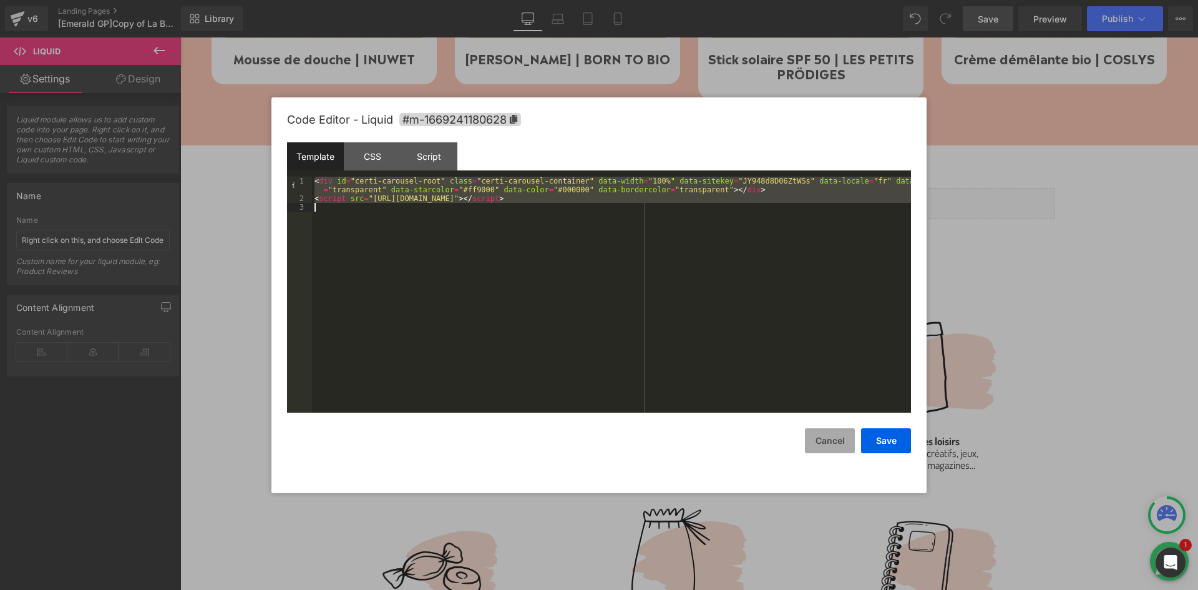
click at [843, 441] on button "Cancel" at bounding box center [830, 440] width 50 height 25
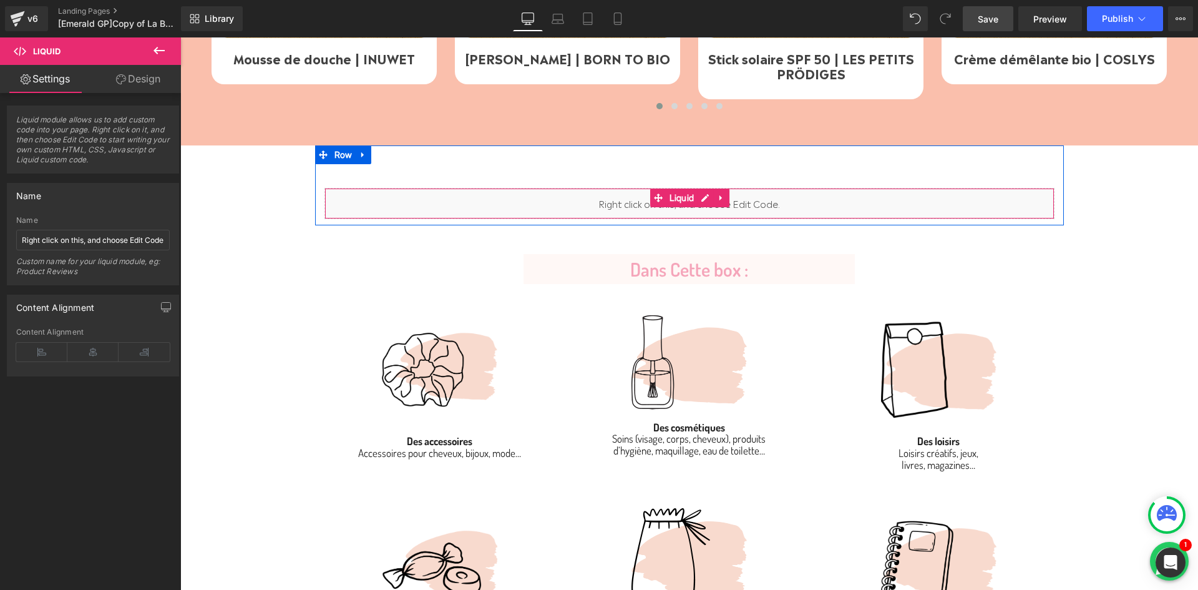
click at [851, 202] on div "Liquid" at bounding box center [690, 203] width 730 height 31
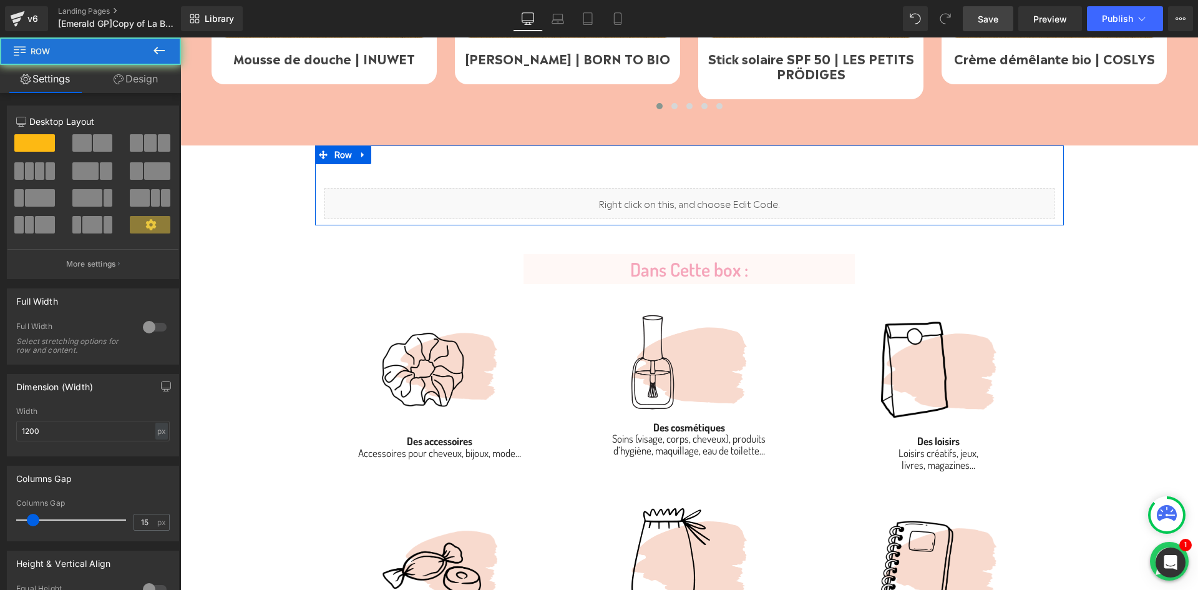
click at [723, 173] on div "Liquid Row" at bounding box center [689, 185] width 749 height 80
click at [360, 154] on icon at bounding box center [363, 154] width 9 height 9
click at [398, 157] on link at bounding box center [396, 154] width 16 height 19
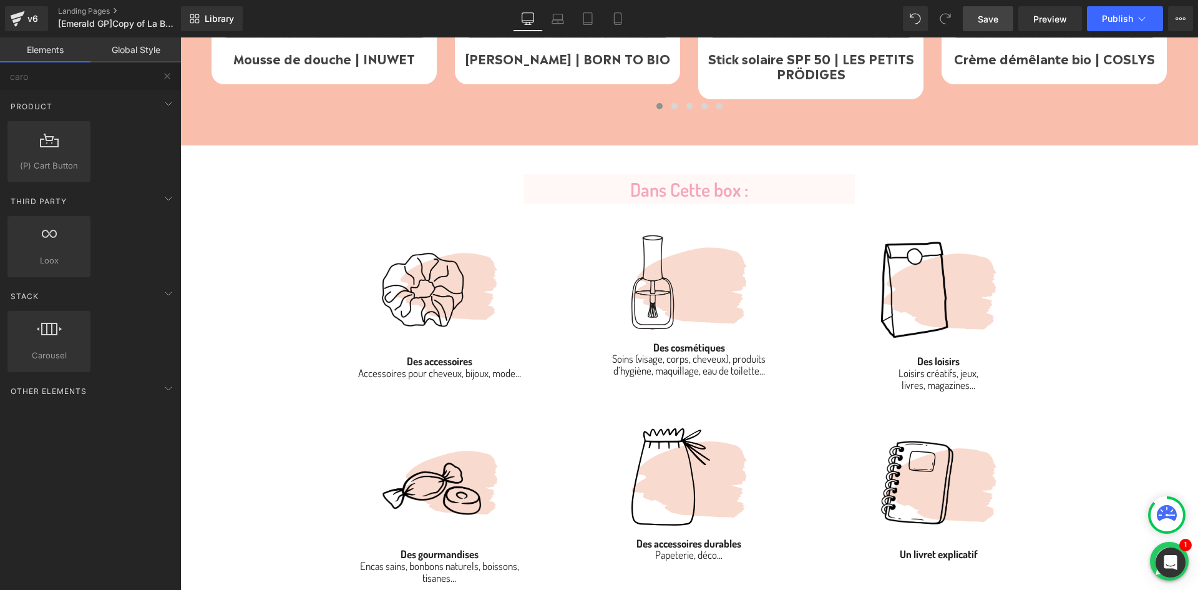
click at [998, 21] on span "Save" at bounding box center [988, 18] width 21 height 13
click at [1042, 19] on span "Preview" at bounding box center [1051, 18] width 34 height 13
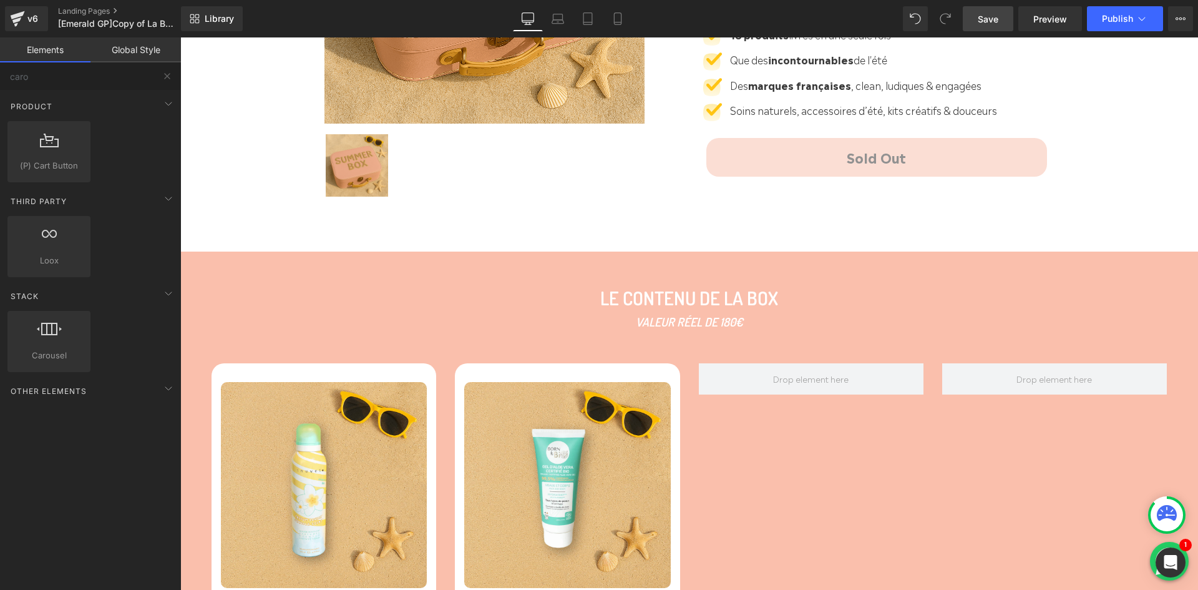
scroll to position [513, 0]
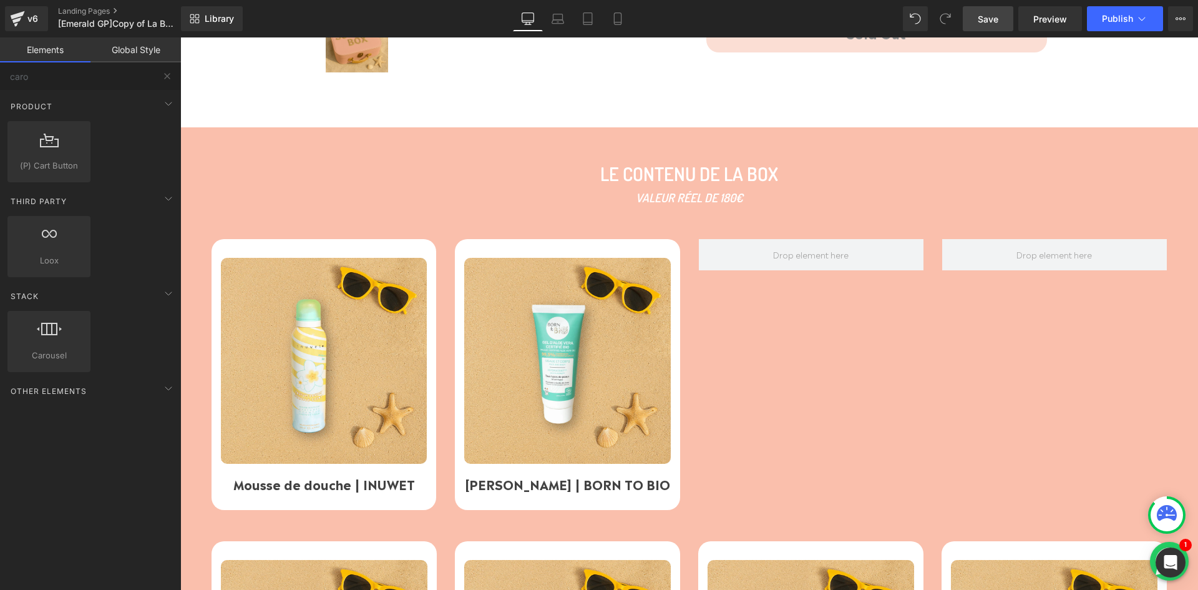
click at [777, 360] on div "Image Mousse de douche | INUWET Text [GEOGRAPHIC_DATA] Image [PERSON_NAME] | BO…" at bounding box center [699, 374] width 974 height 271
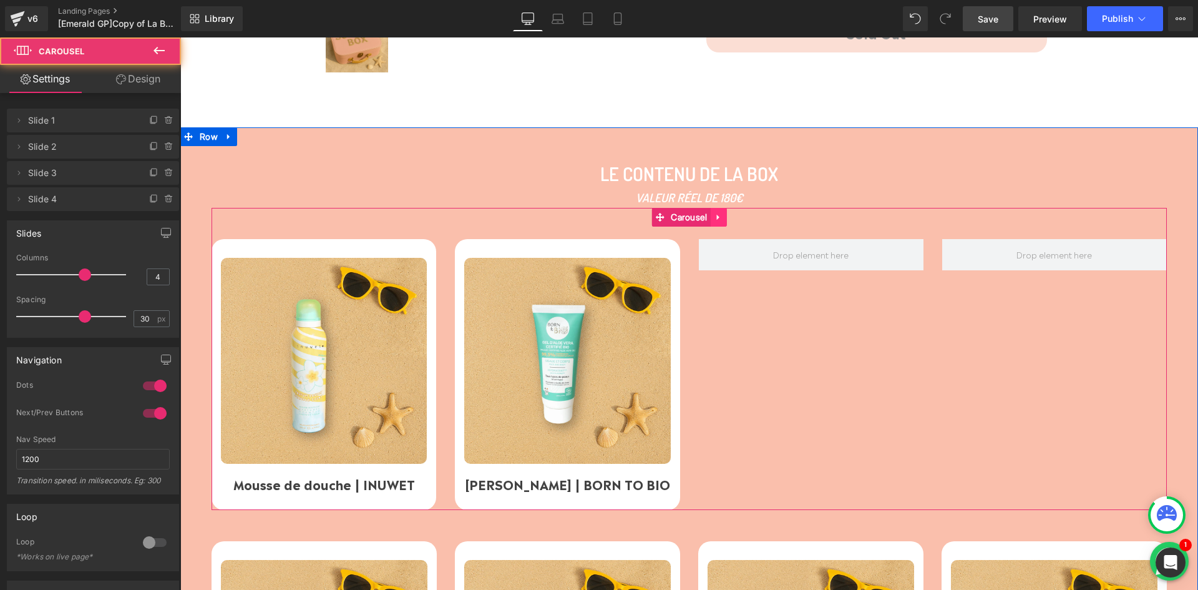
click at [719, 219] on icon at bounding box center [719, 216] width 9 height 9
click at [725, 216] on icon at bounding box center [727, 217] width 9 height 9
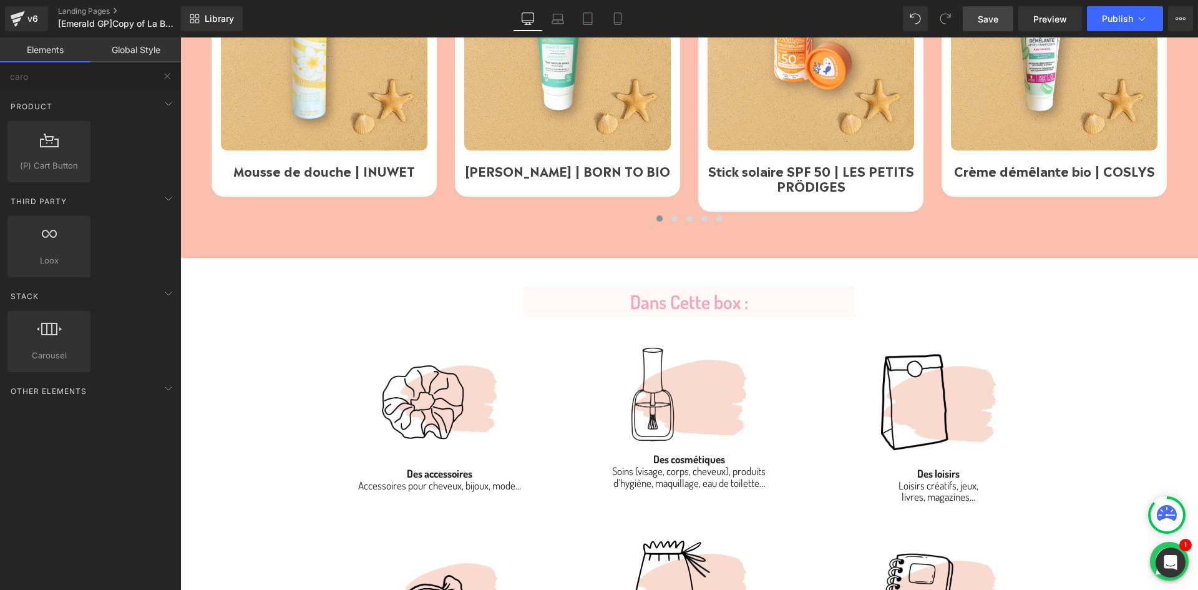
scroll to position [705, 0]
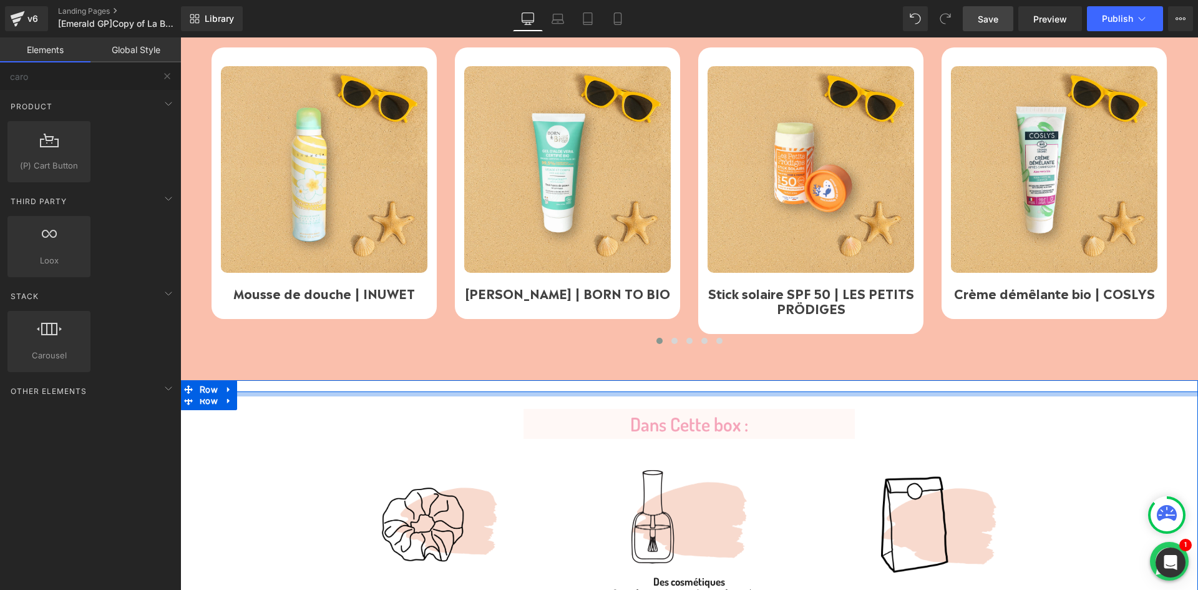
click at [705, 395] on div at bounding box center [689, 393] width 1018 height 5
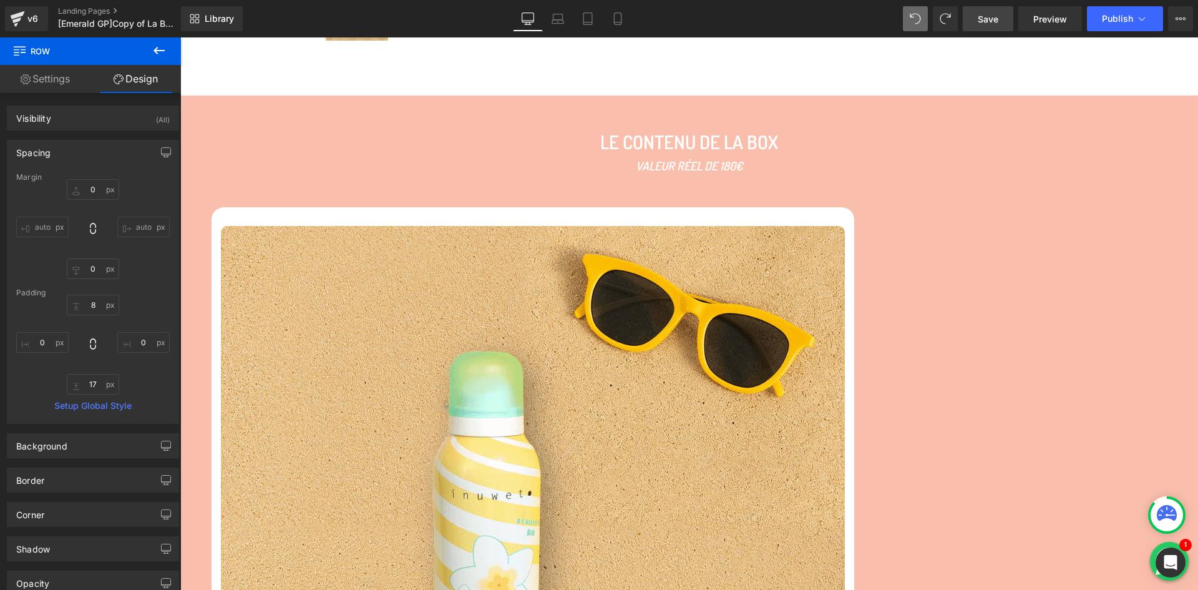
scroll to position [497, 0]
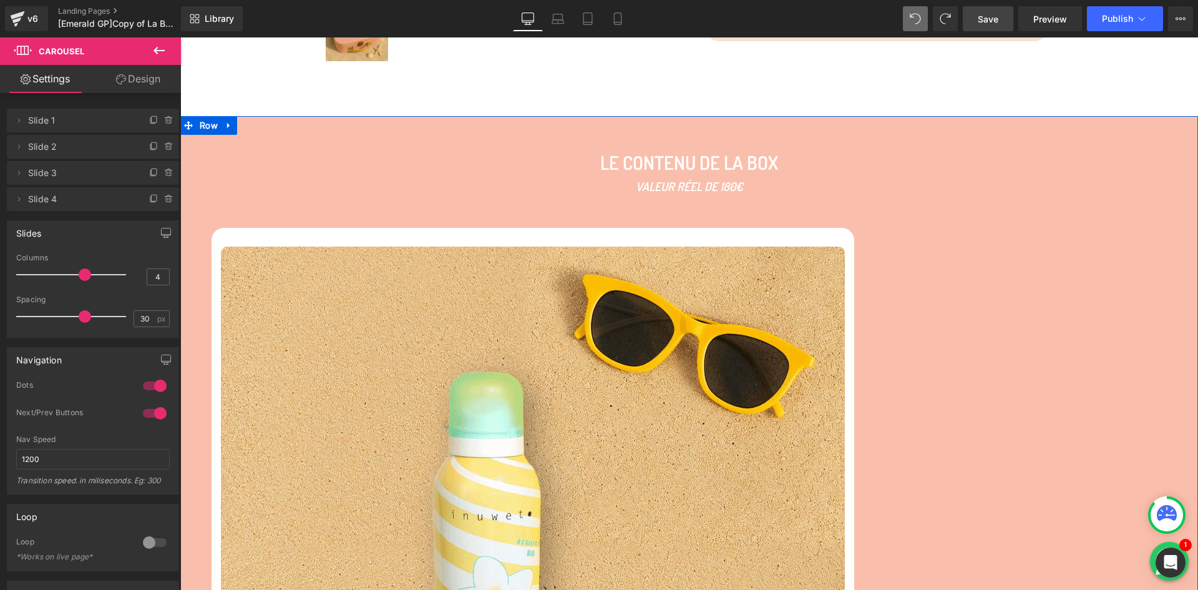
scroll to position [377, 0]
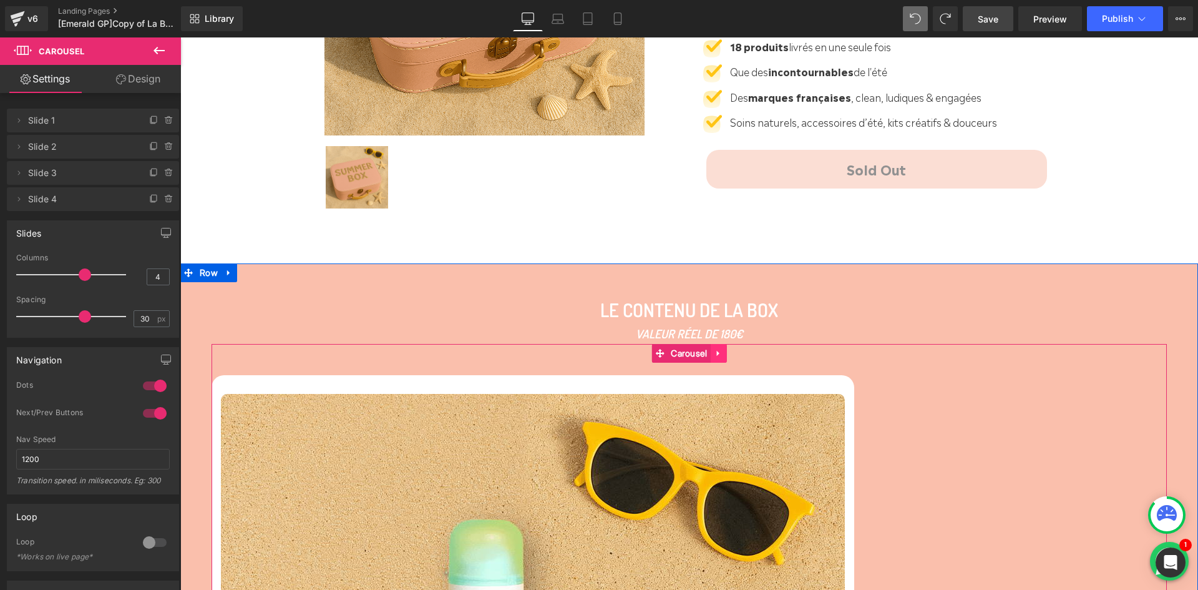
click at [715, 348] on icon at bounding box center [719, 352] width 9 height 9
click at [723, 355] on icon at bounding box center [727, 353] width 9 height 9
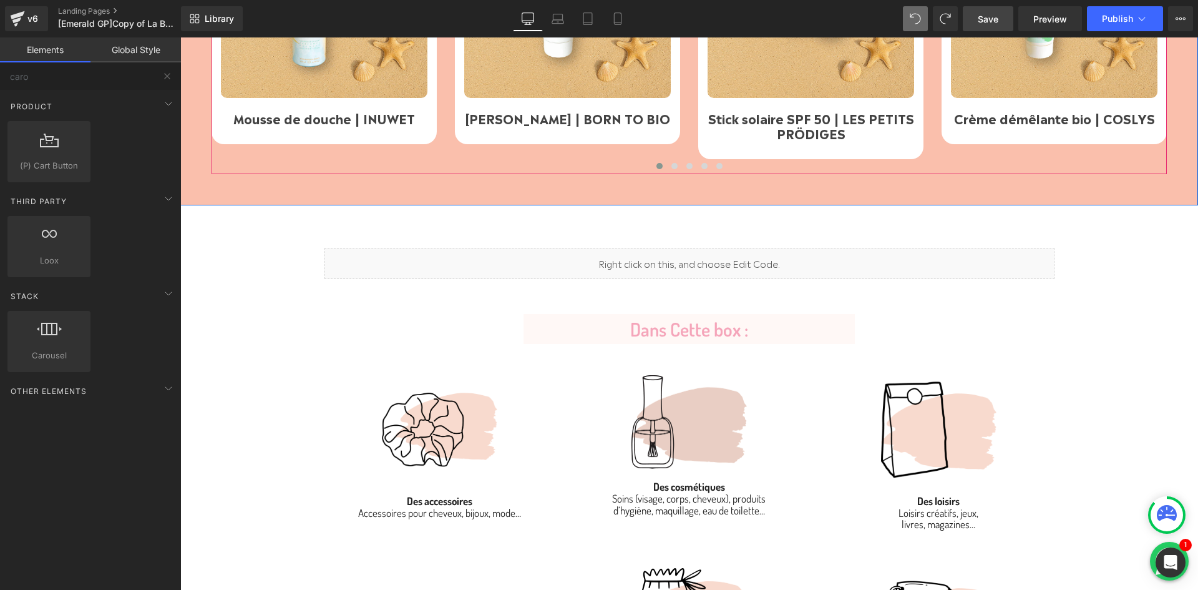
scroll to position [960, 0]
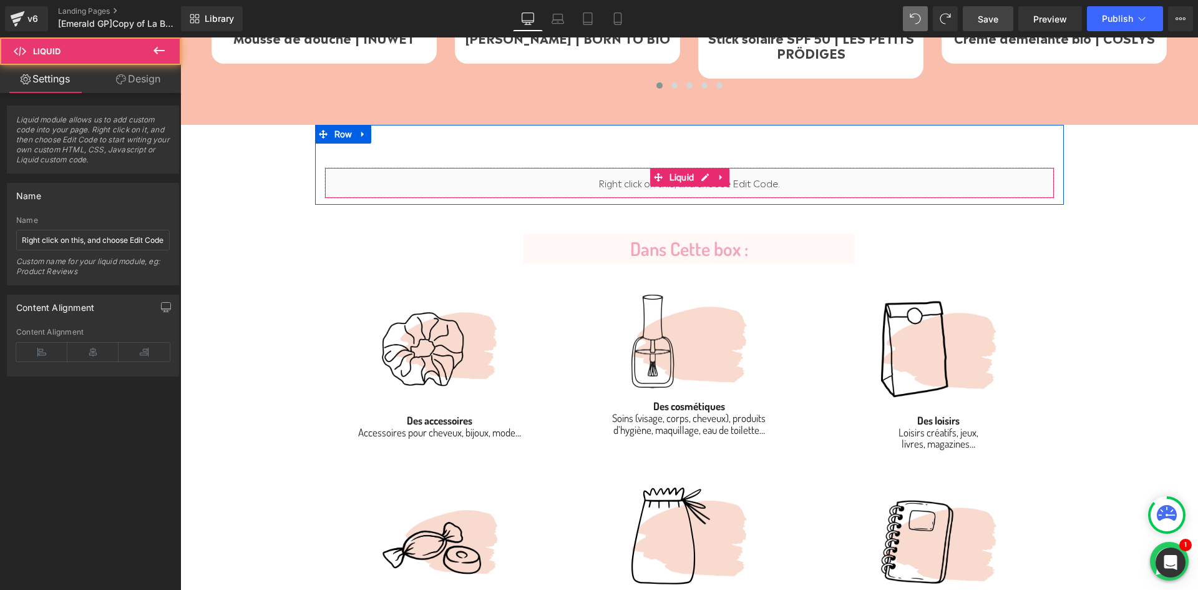
click at [688, 168] on div "Liquid" at bounding box center [690, 182] width 730 height 31
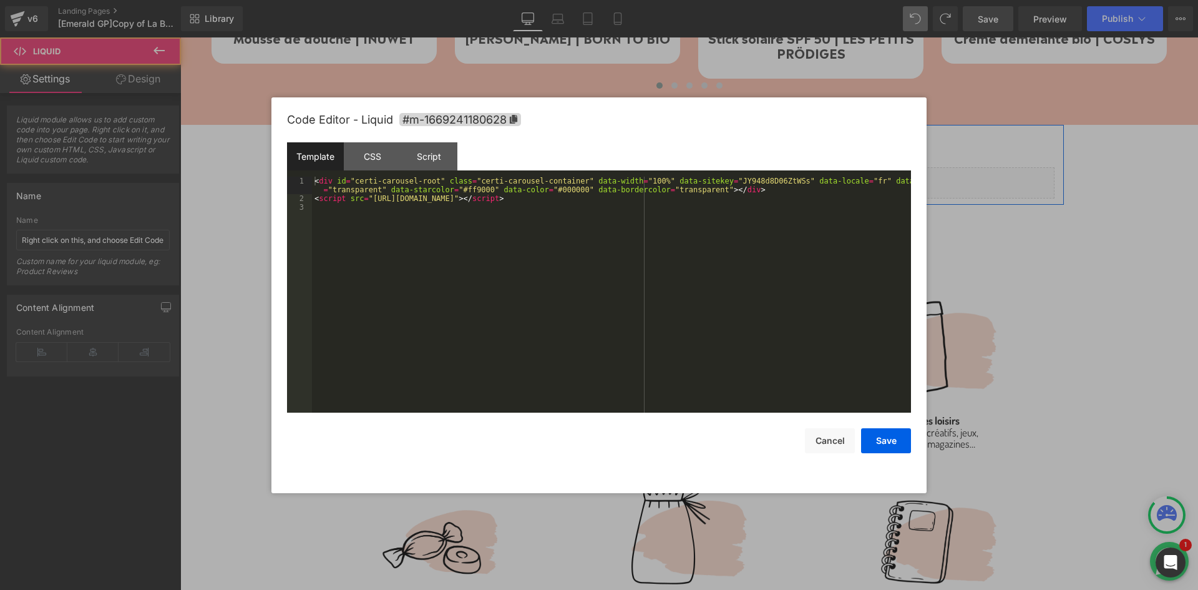
click at [700, 179] on div "Liquid" at bounding box center [690, 182] width 730 height 31
click at [555, 208] on div "< div id = "certi-carousel-root" class = "certi-carousel-container" data-width …" at bounding box center [611, 308] width 599 height 262
click at [538, 200] on div "< div id = "certi-carousel-root" class = "certi-carousel-container" data-width …" at bounding box center [611, 308] width 599 height 262
drag, startPoint x: 894, startPoint y: 440, endPoint x: 894, endPoint y: 431, distance: 9.4
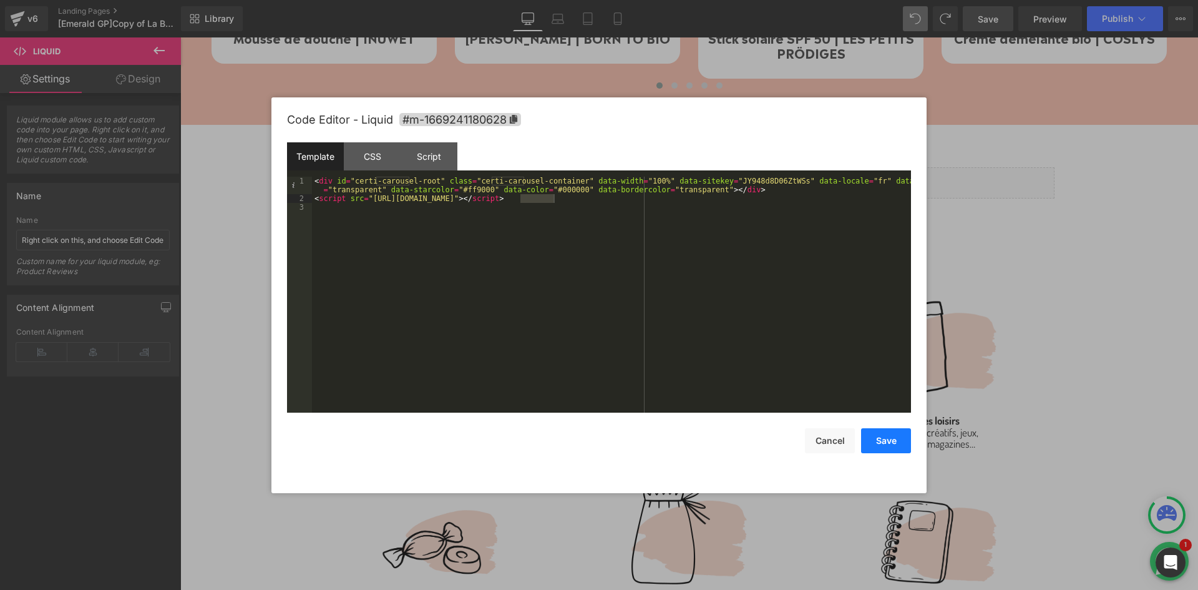
click at [894, 439] on button "Save" at bounding box center [886, 440] width 50 height 25
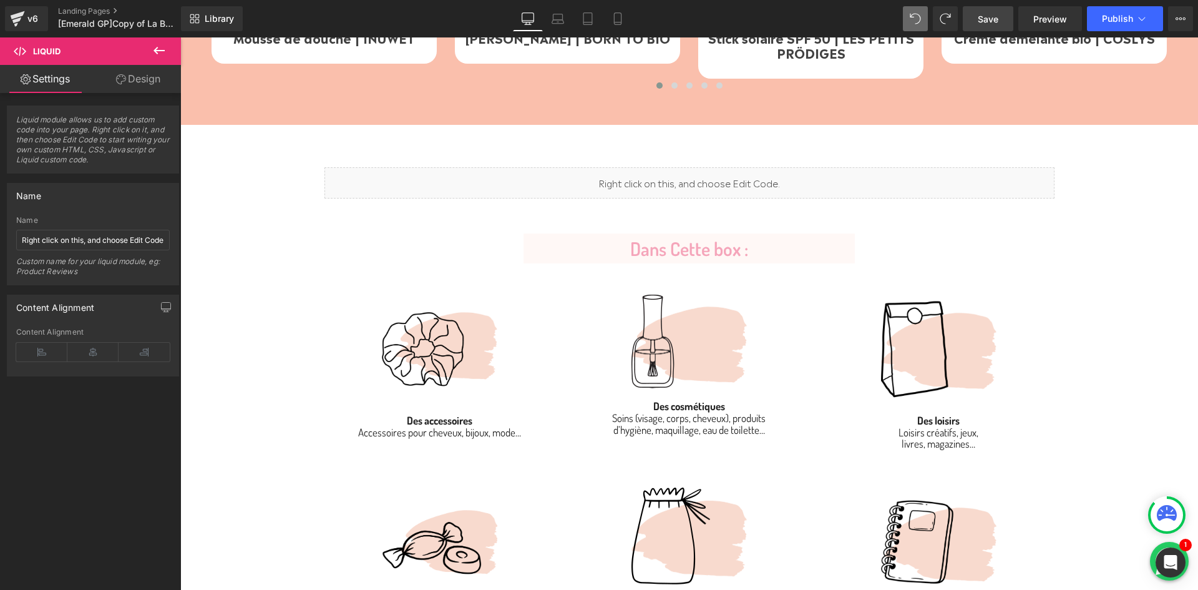
click at [994, 11] on link "Save" at bounding box center [988, 18] width 51 height 25
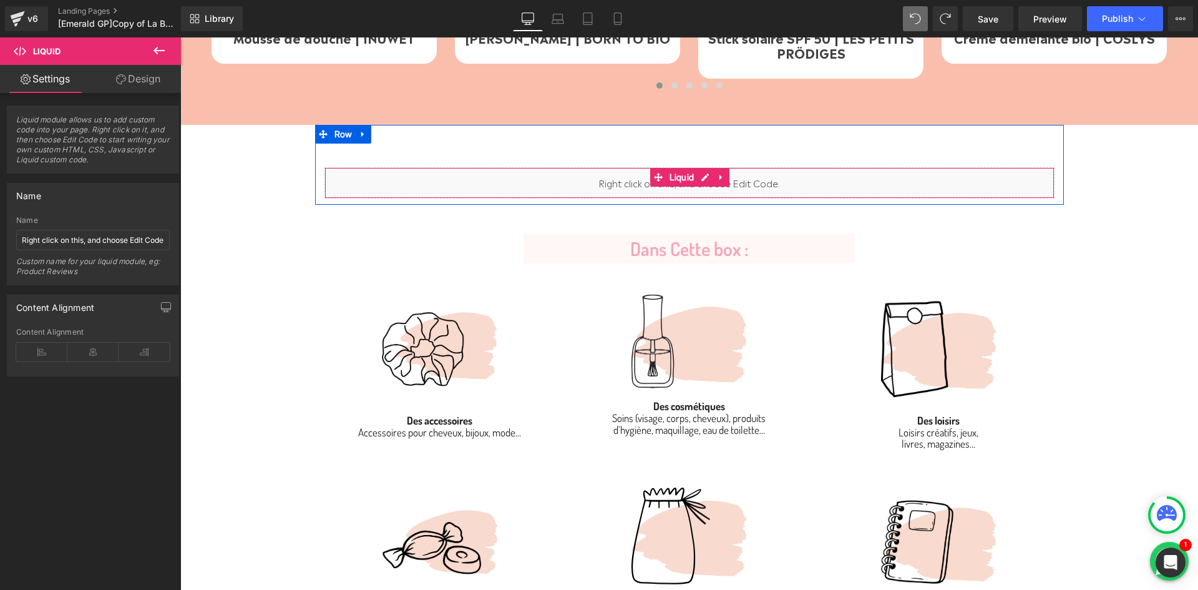
scroll to position [668, 0]
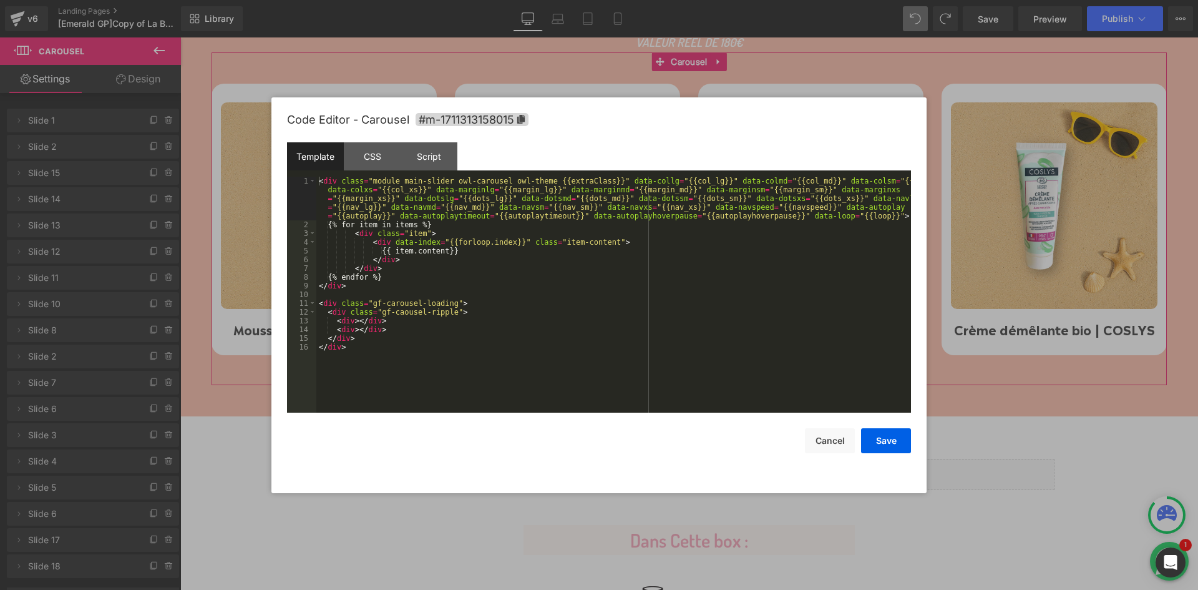
click at [666, 0] on div "Liquid You are previewing how the will restyle your page. You can not edit Elem…" at bounding box center [599, 0] width 1198 height 0
click at [436, 169] on div "Script" at bounding box center [429, 156] width 57 height 28
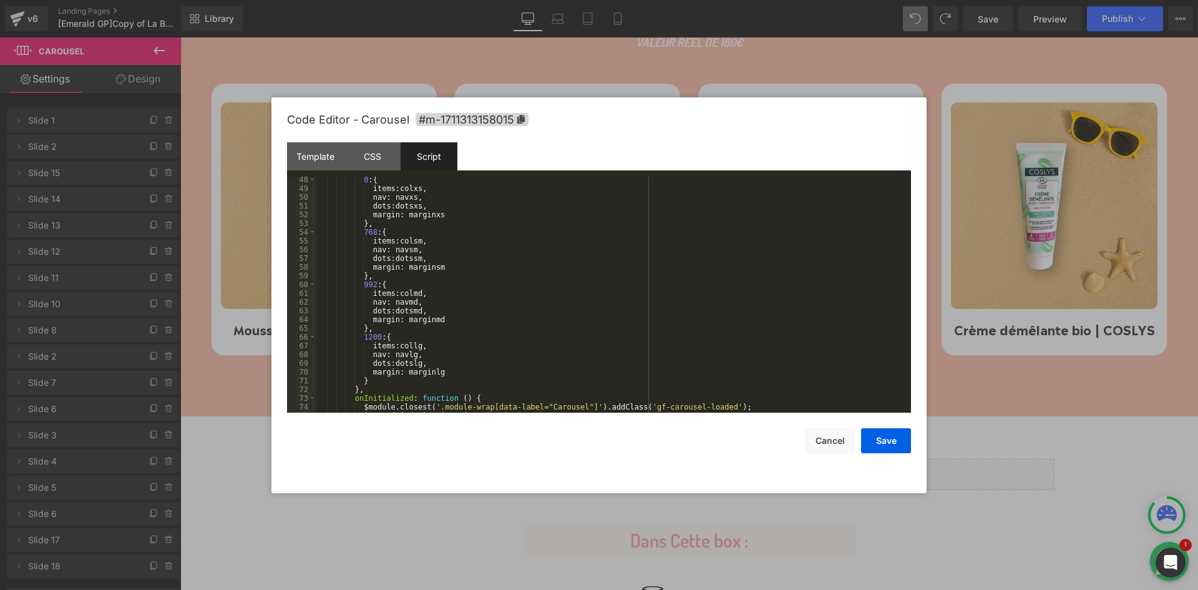
scroll to position [412, 0]
click at [309, 160] on div "Template" at bounding box center [315, 156] width 57 height 28
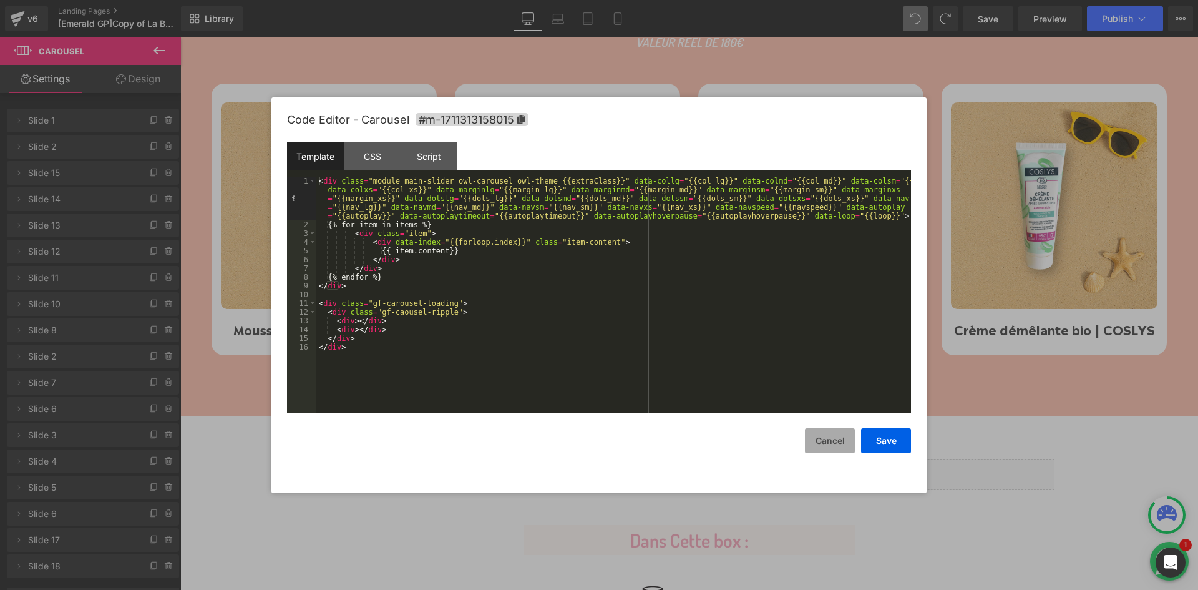
click at [829, 442] on button "Cancel" at bounding box center [830, 440] width 50 height 25
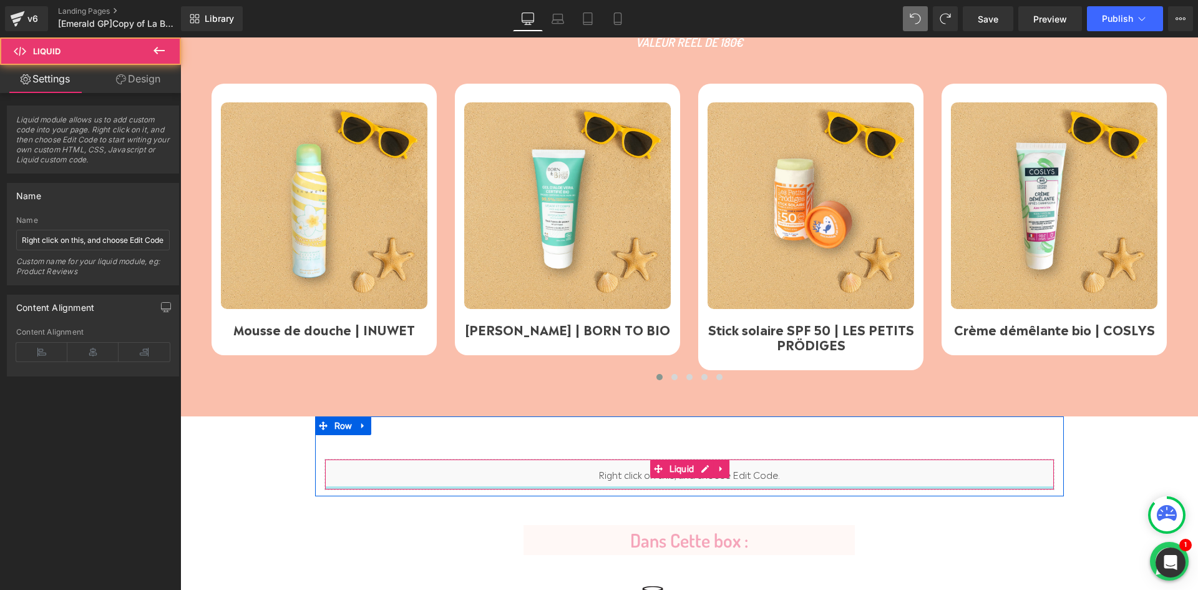
click at [696, 486] on div at bounding box center [689, 487] width 729 height 3
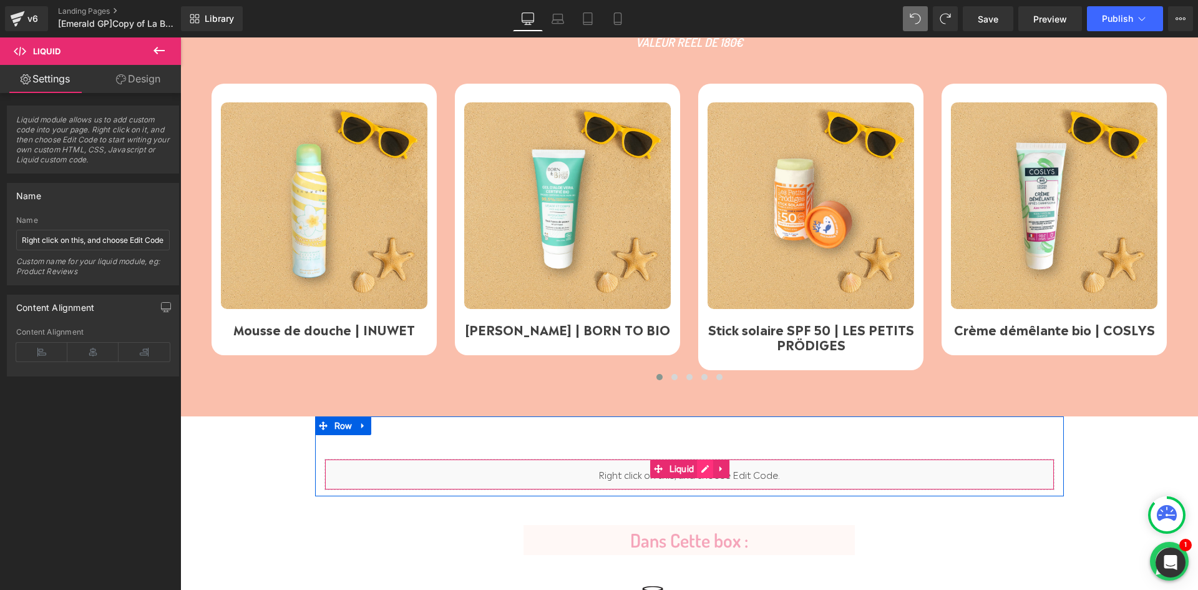
click at [705, 472] on div "Liquid" at bounding box center [690, 474] width 730 height 31
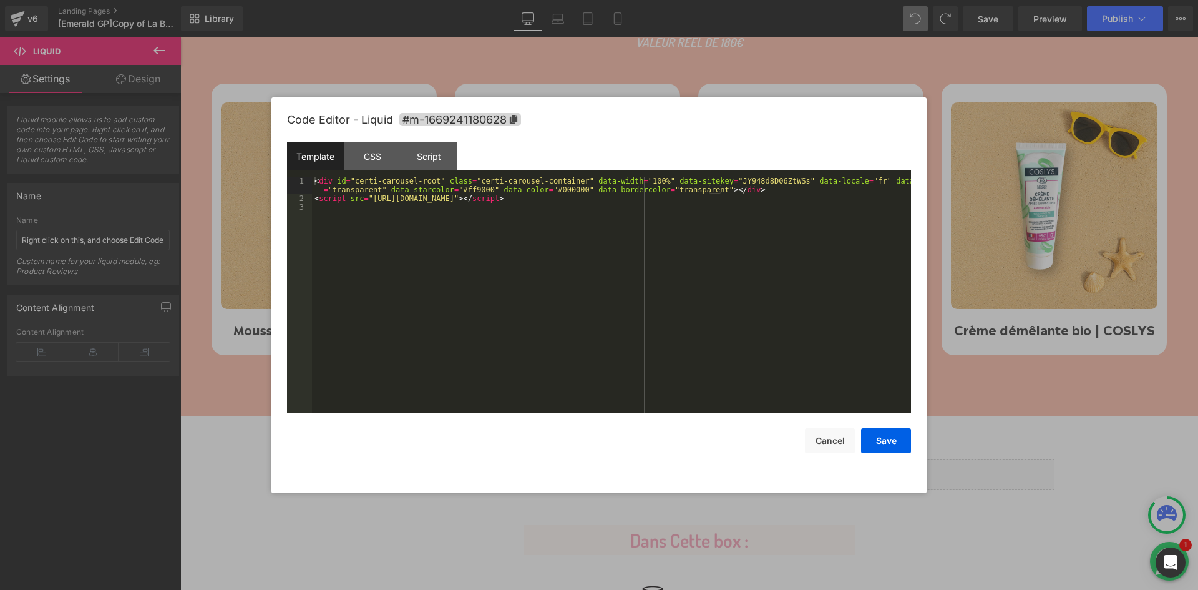
click at [481, 182] on div "< div id = "certi-carousel-root" class = "certi-carousel-container" data-width …" at bounding box center [611, 308] width 599 height 262
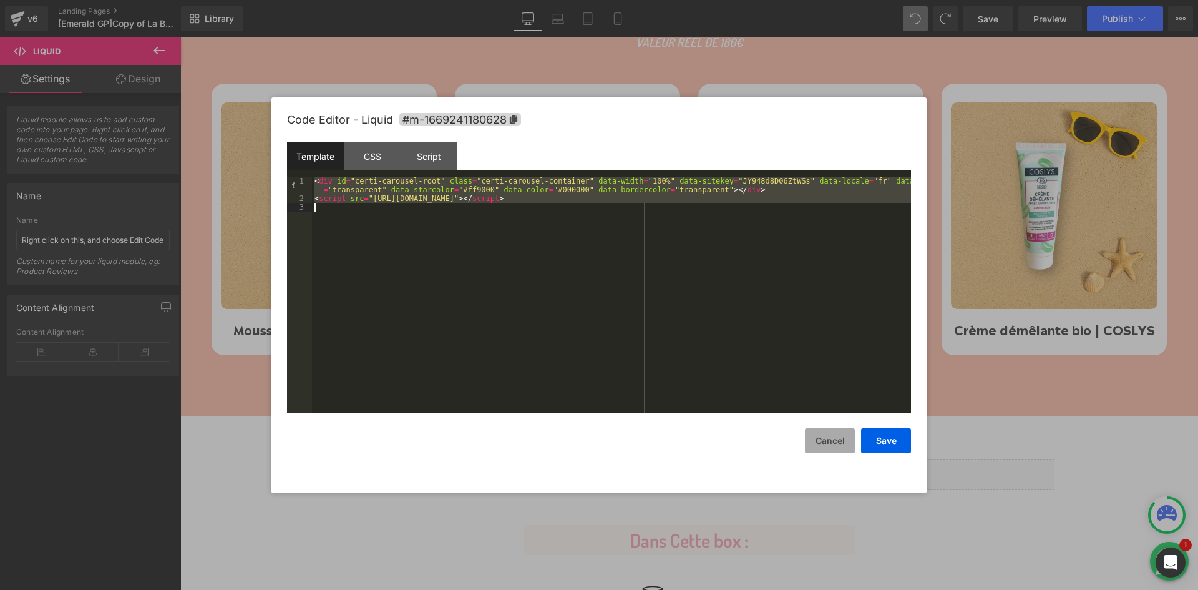
click at [834, 436] on button "Cancel" at bounding box center [830, 440] width 50 height 25
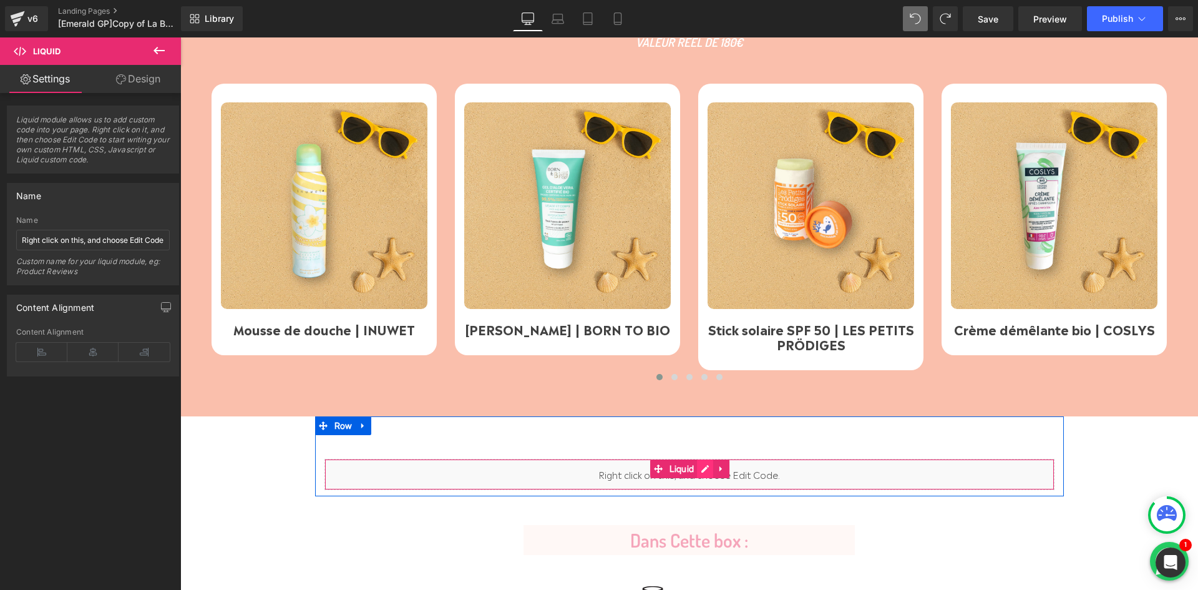
click at [705, 468] on div "Liquid" at bounding box center [690, 474] width 730 height 31
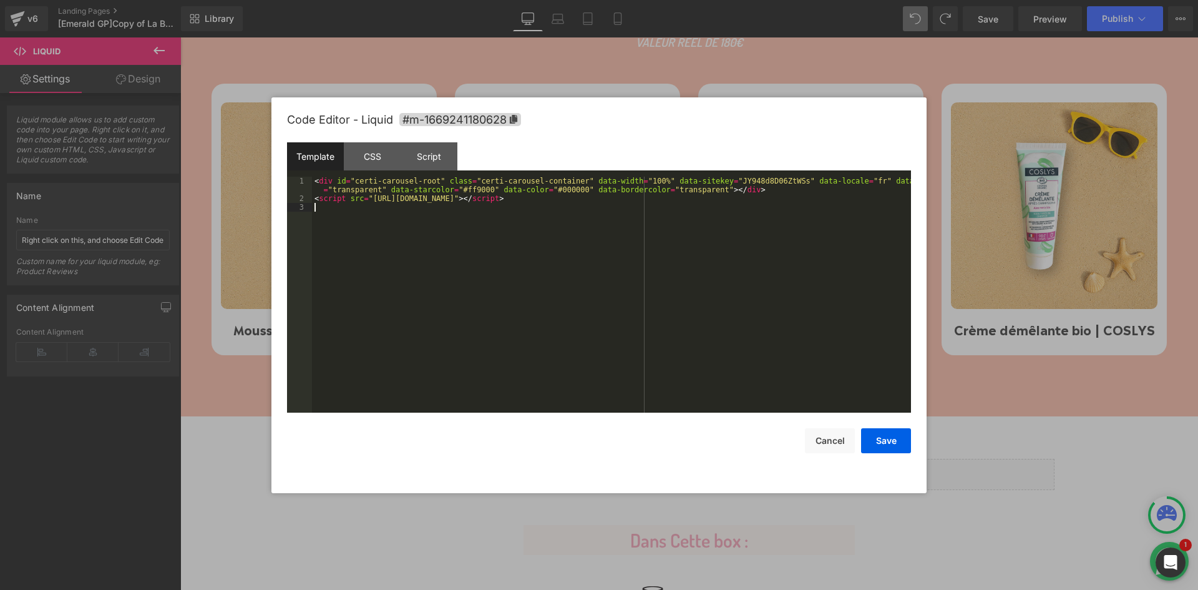
click at [547, 219] on div "< div id = "certi-carousel-root" class = "certi-carousel-container" data-width …" at bounding box center [611, 308] width 599 height 262
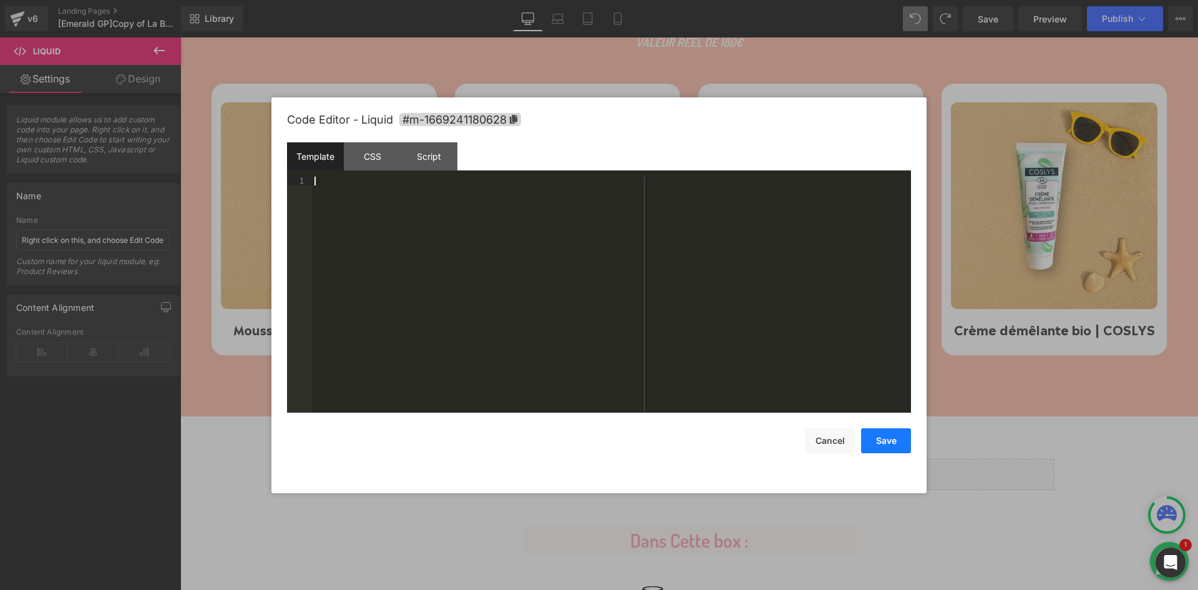
click at [889, 439] on button "Save" at bounding box center [886, 440] width 50 height 25
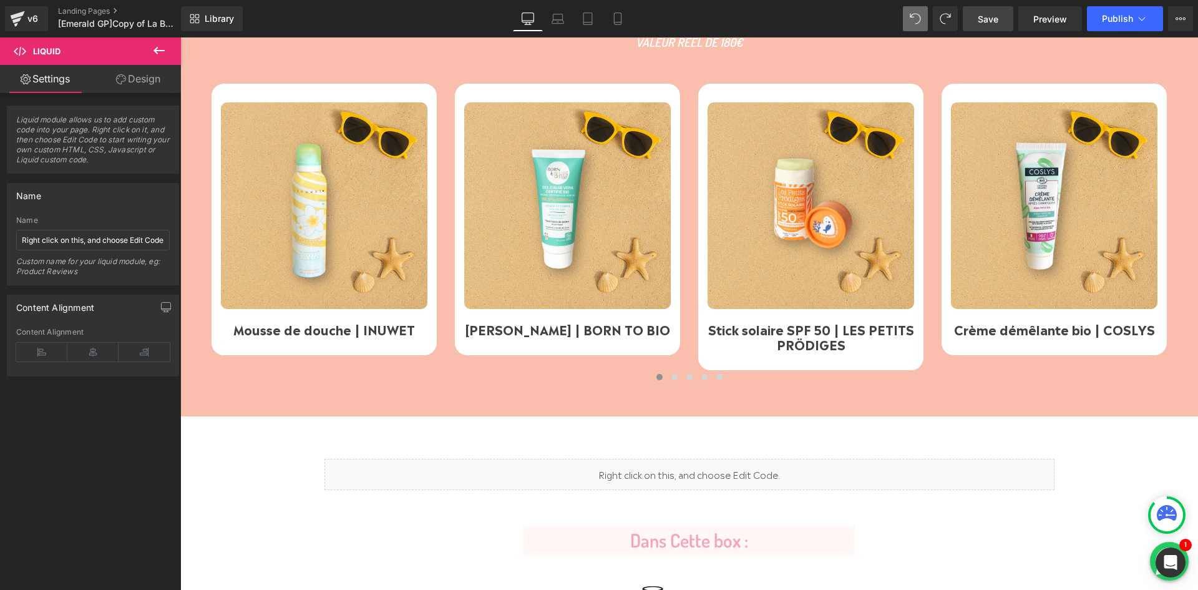
drag, startPoint x: 993, startPoint y: 11, endPoint x: 786, endPoint y: 52, distance: 210.8
click at [993, 11] on link "Save" at bounding box center [988, 18] width 51 height 25
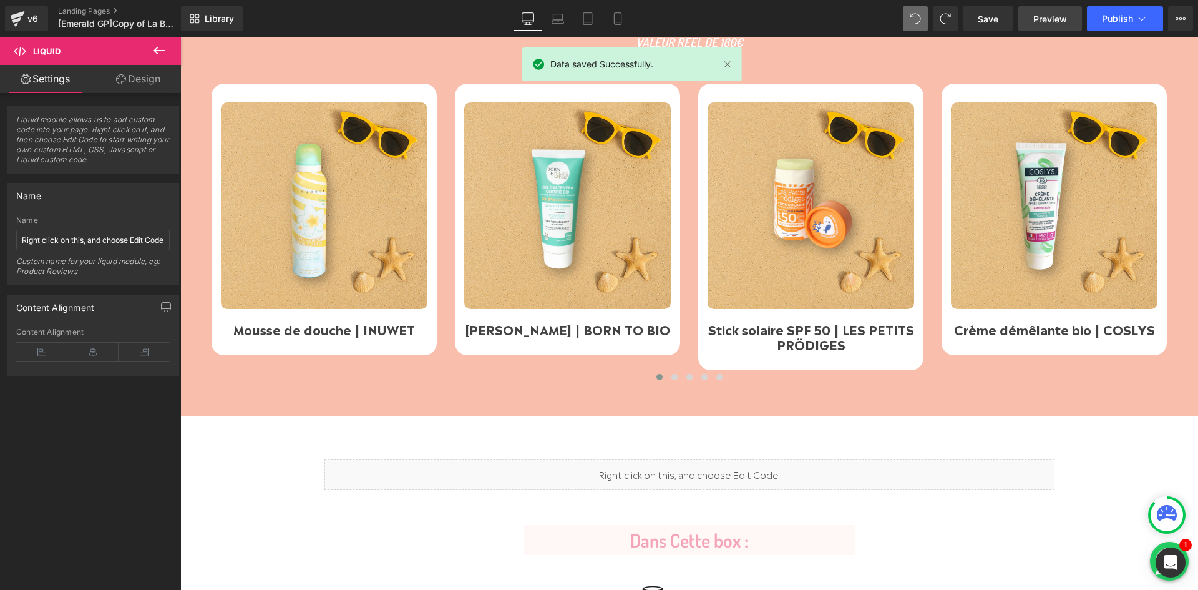
click at [1032, 22] on link "Preview" at bounding box center [1051, 18] width 64 height 25
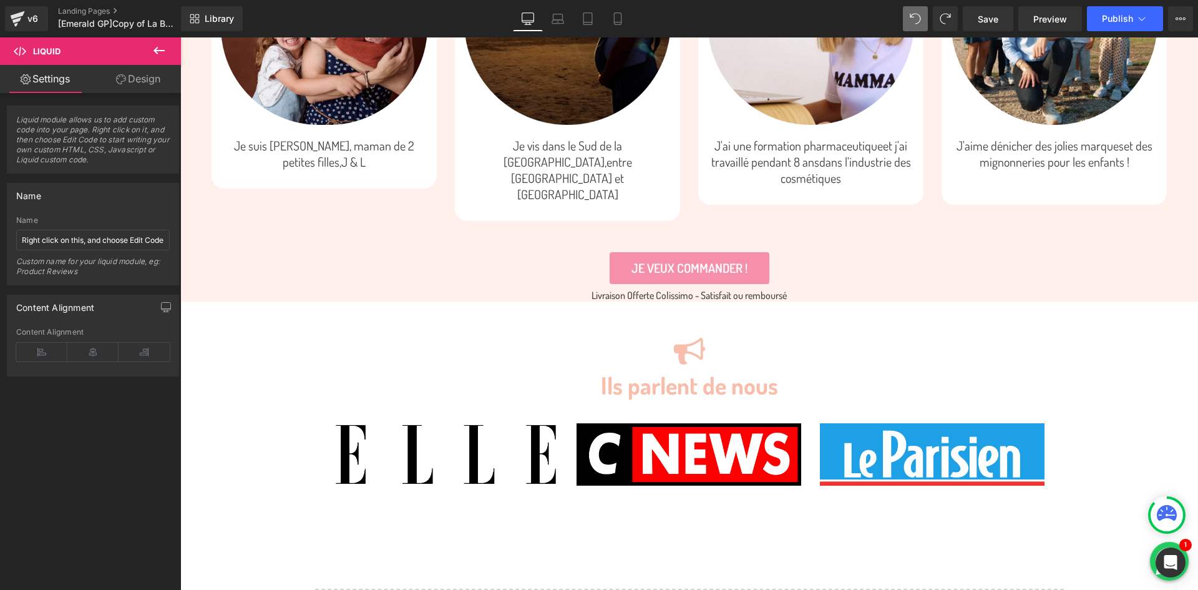
scroll to position [2416, 0]
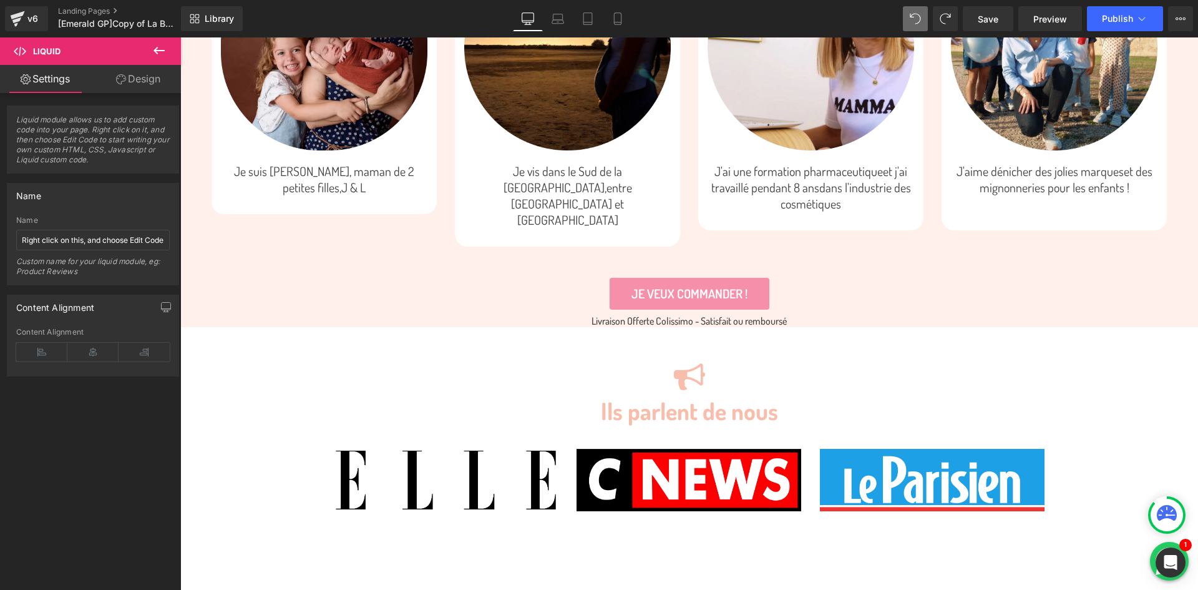
click at [683, 217] on div "Image Je suis [PERSON_NAME], maman de 2 petites filles, J & L Text Block Row Im…" at bounding box center [699, 85] width 974 height 321
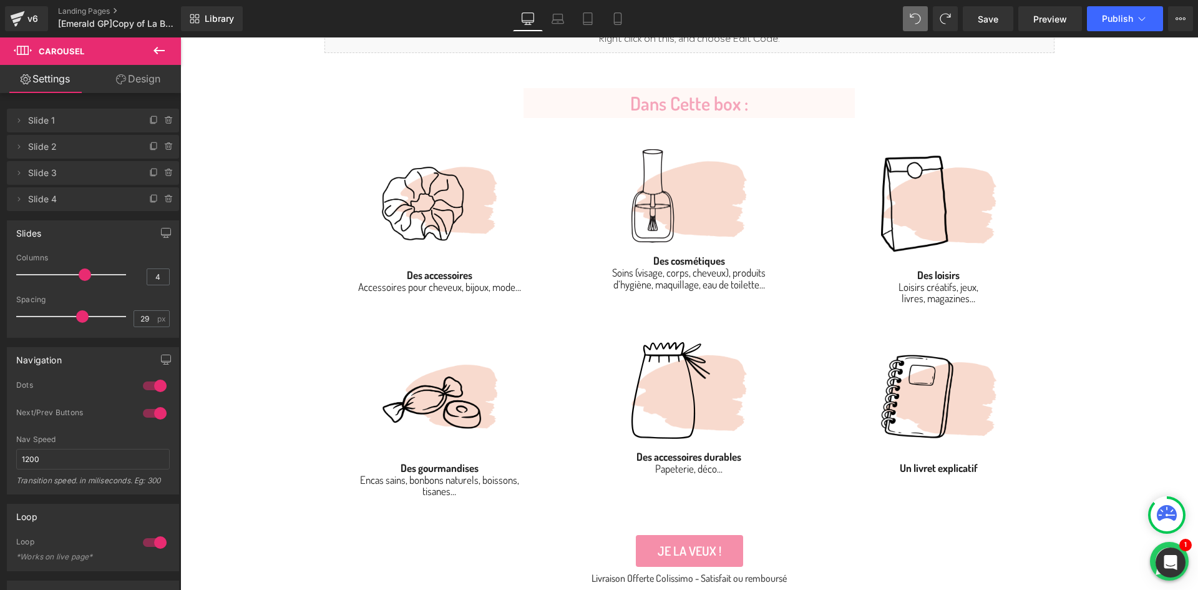
scroll to position [668, 0]
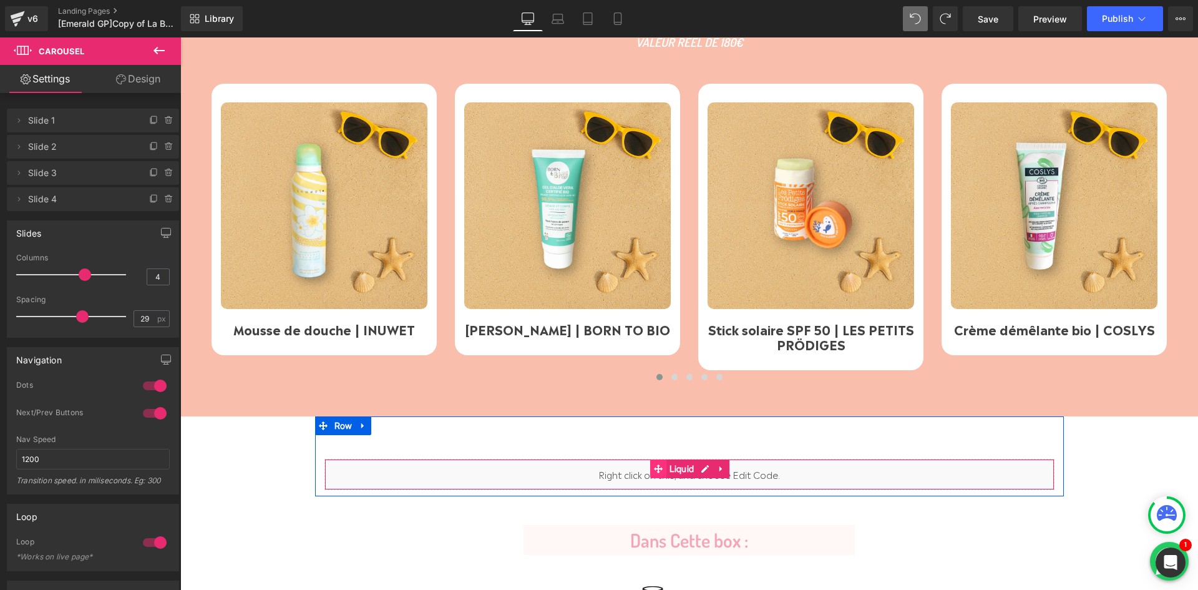
click at [654, 468] on icon at bounding box center [658, 468] width 9 height 9
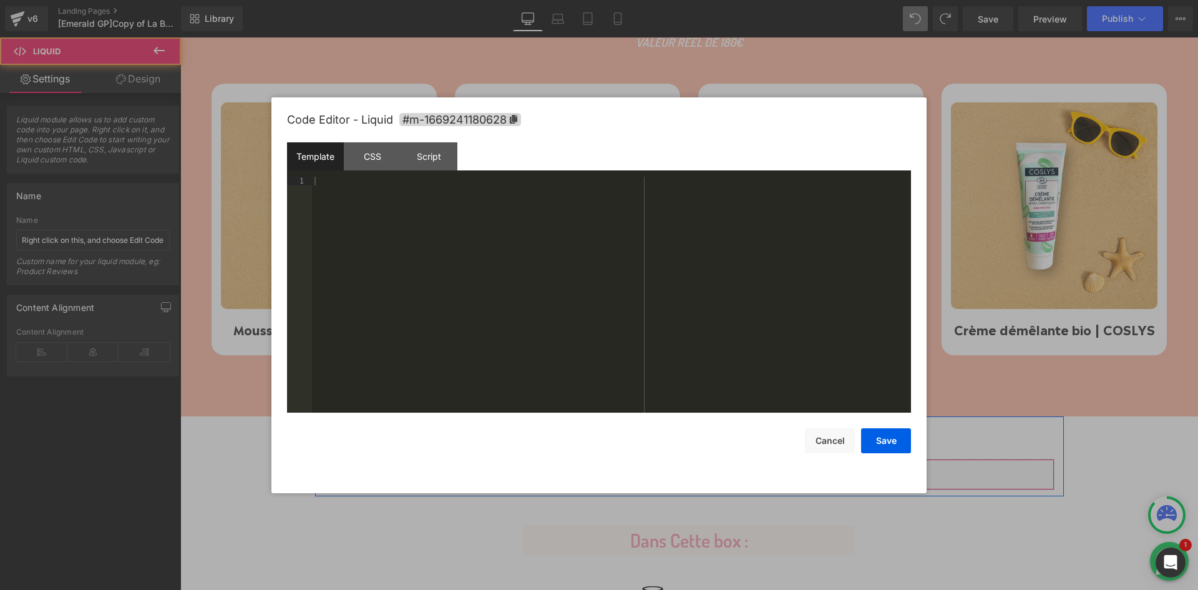
click at [699, 467] on div "Liquid" at bounding box center [690, 474] width 730 height 31
click at [539, 224] on div at bounding box center [611, 303] width 599 height 253
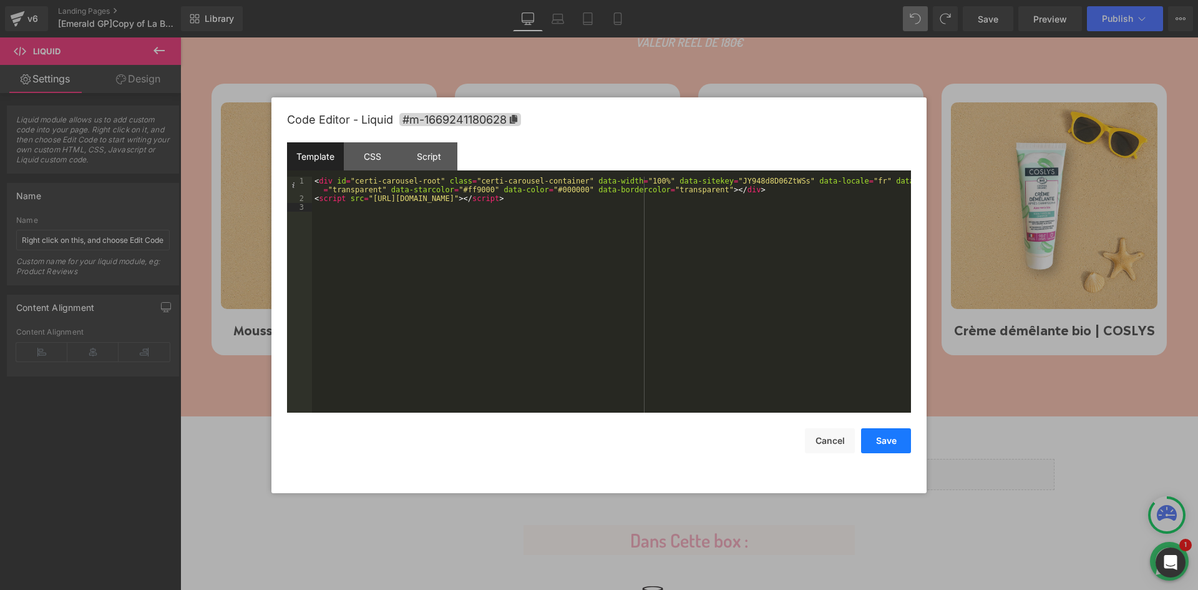
click at [883, 439] on button "Save" at bounding box center [886, 440] width 50 height 25
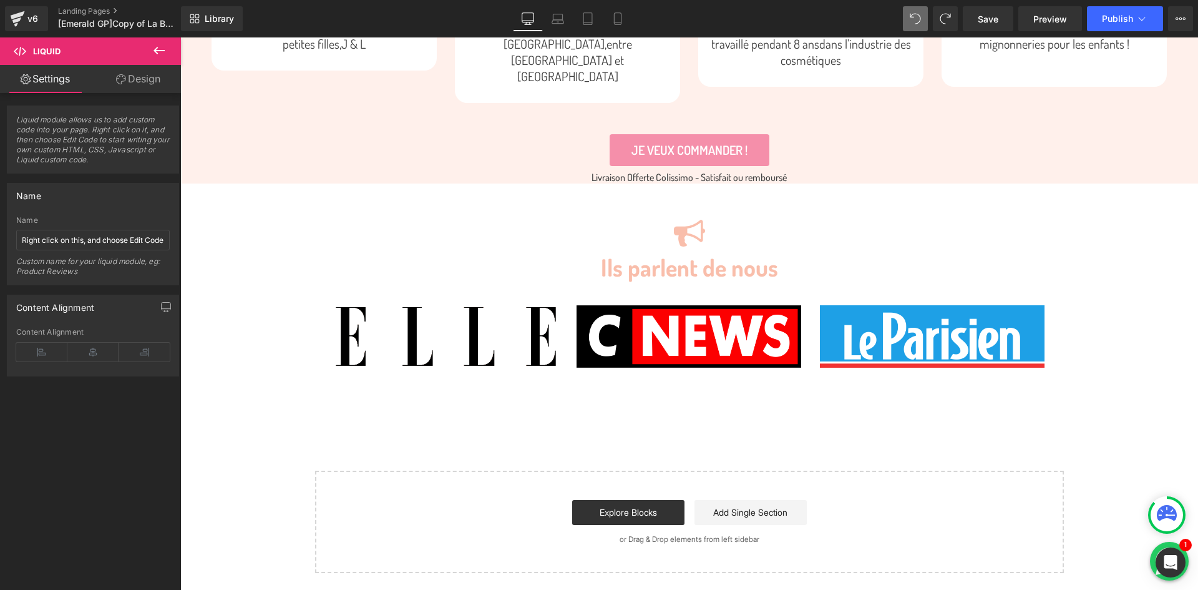
scroll to position [2532, 0]
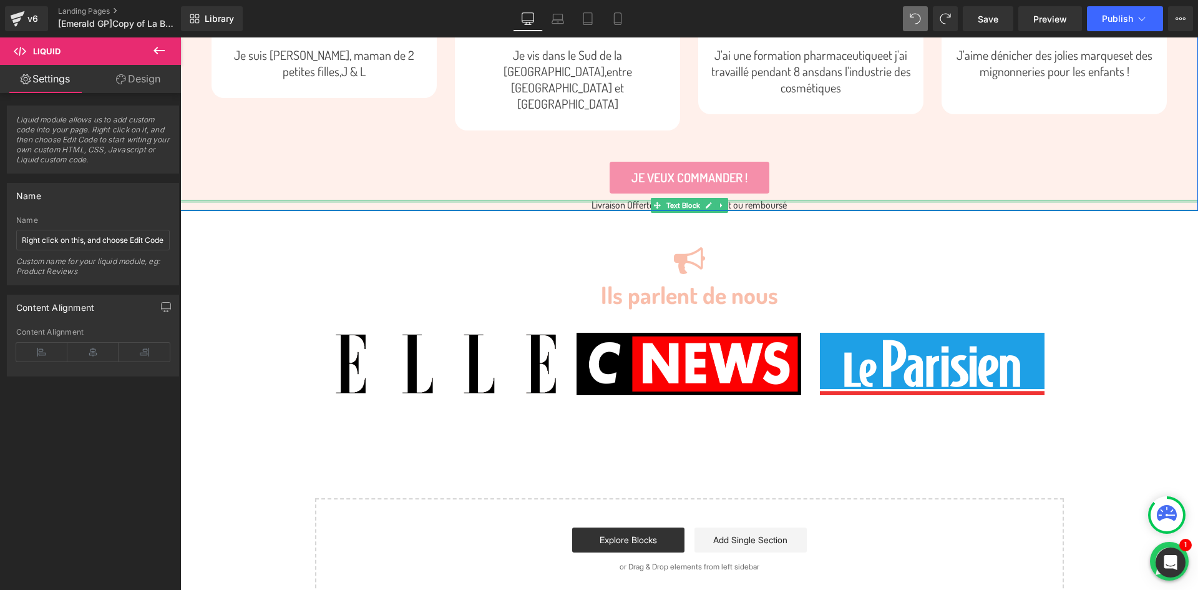
click at [839, 200] on div at bounding box center [689, 201] width 1018 height 3
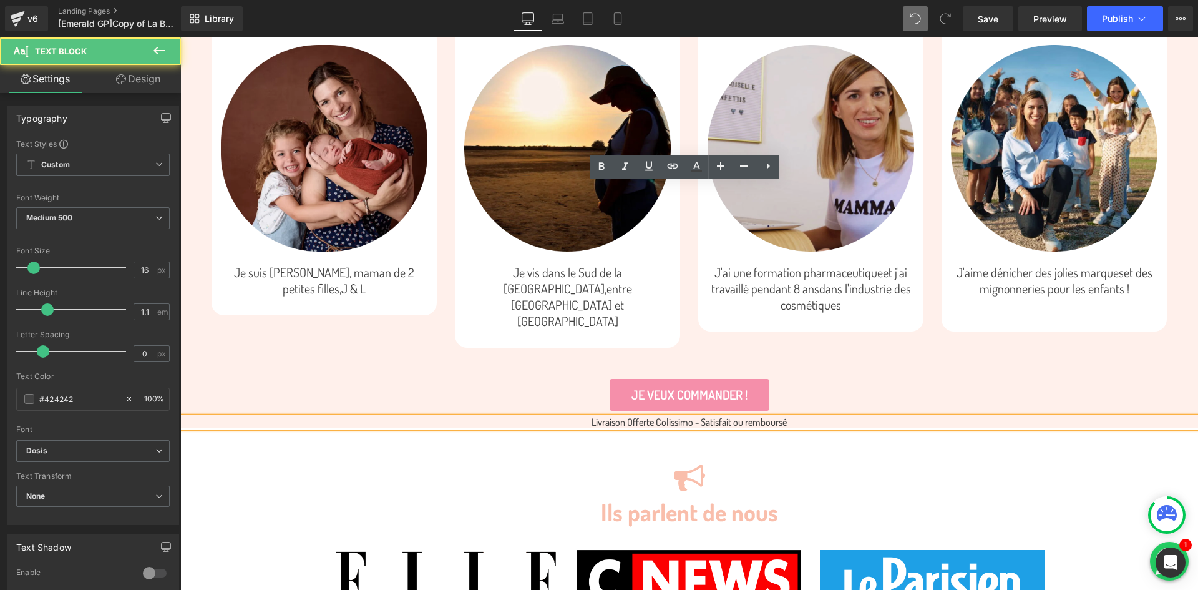
scroll to position [2241, 0]
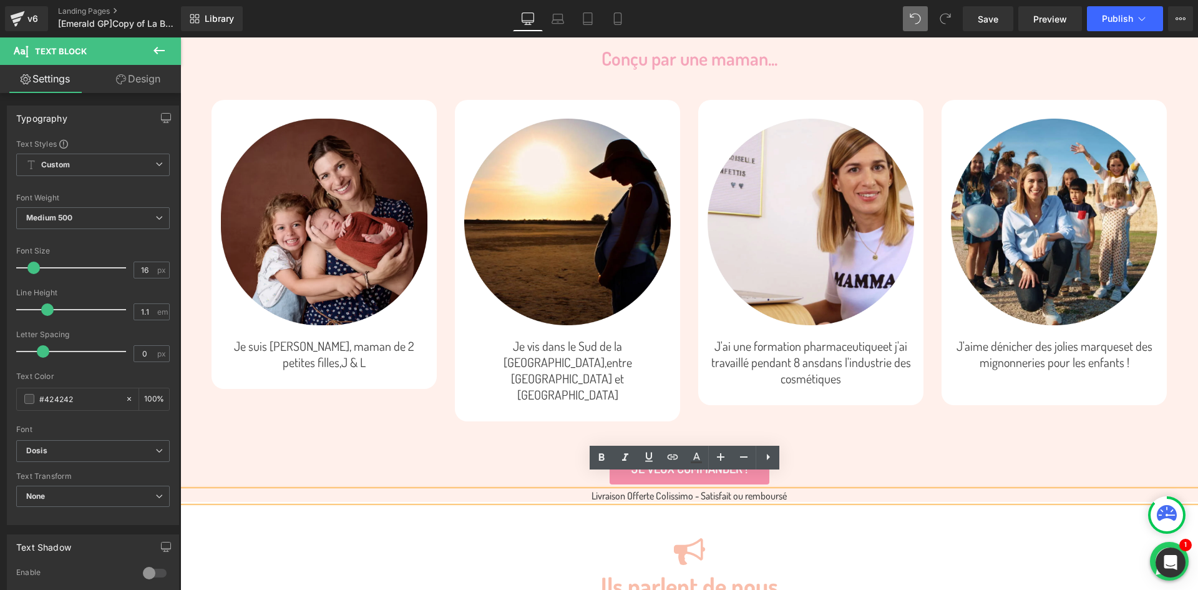
click at [690, 100] on div "Image Je suis [PERSON_NAME], maman de 2 petites filles, J & L Text Block Row Im…" at bounding box center [699, 260] width 974 height 321
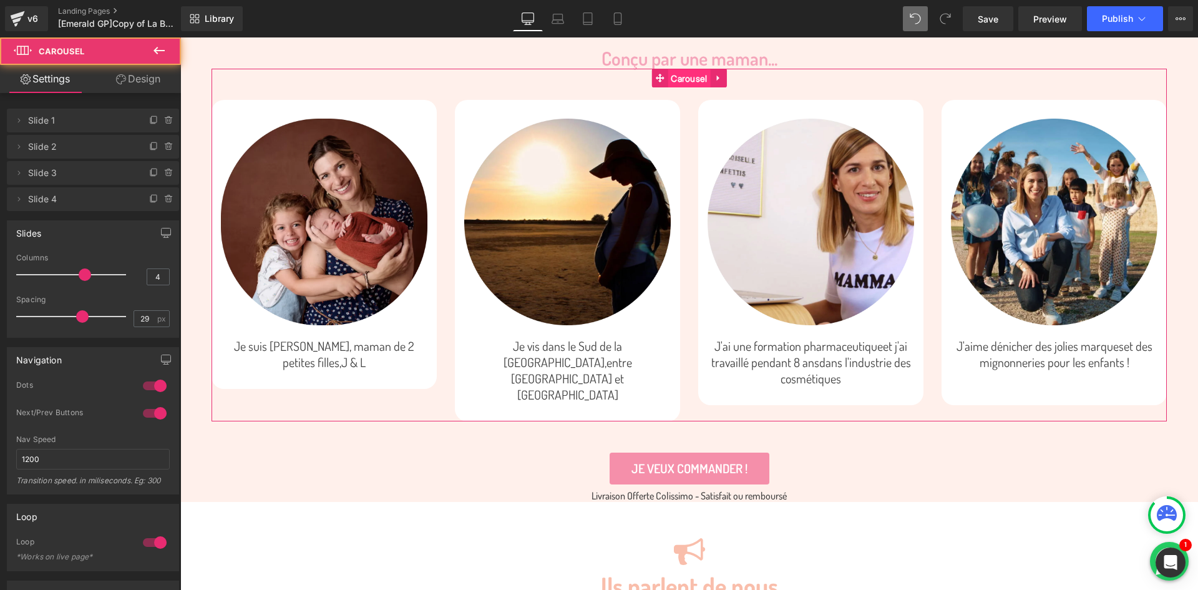
click at [683, 72] on span "Carousel" at bounding box center [689, 78] width 42 height 19
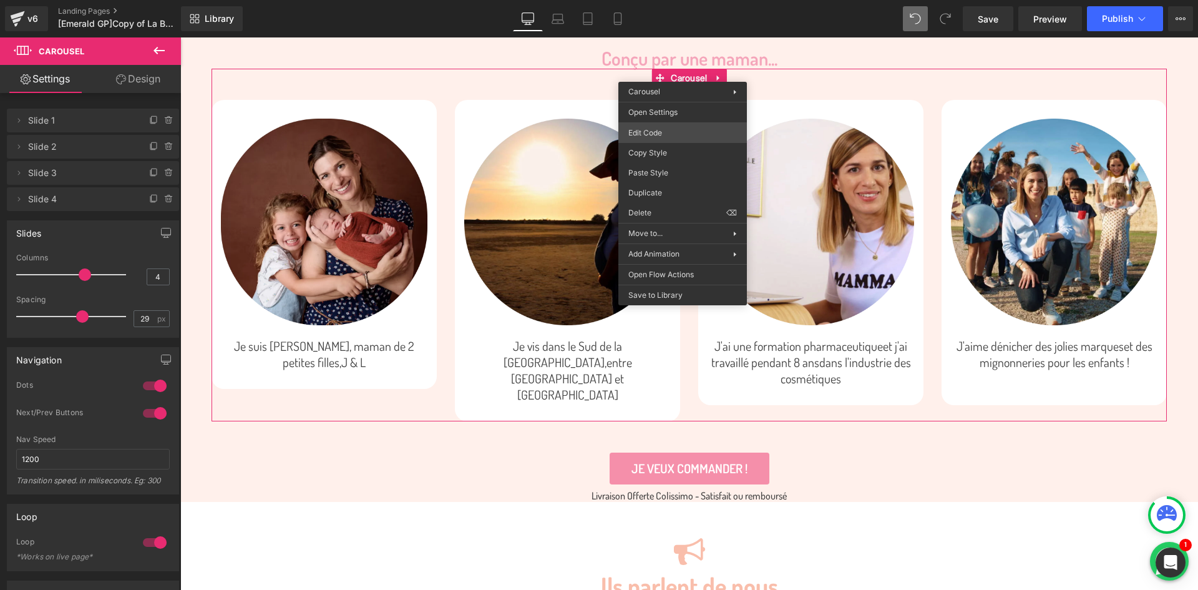
click at [678, 0] on div "Carousel You are previewing how the will restyle your page. You can not edit El…" at bounding box center [599, 0] width 1198 height 0
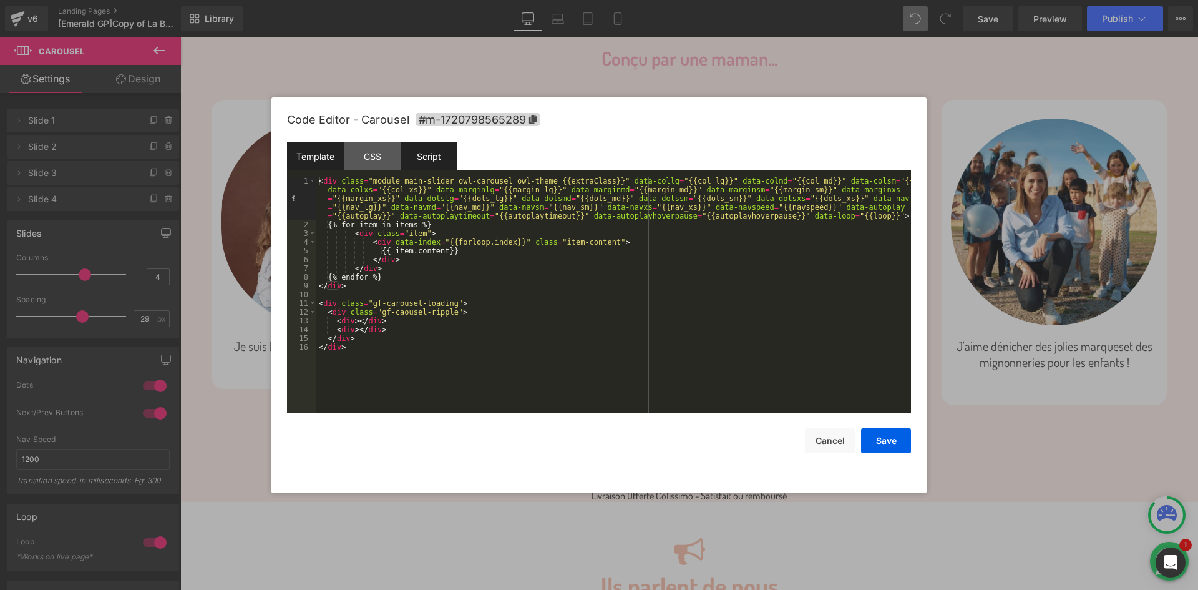
click at [417, 147] on div "Script" at bounding box center [429, 156] width 57 height 28
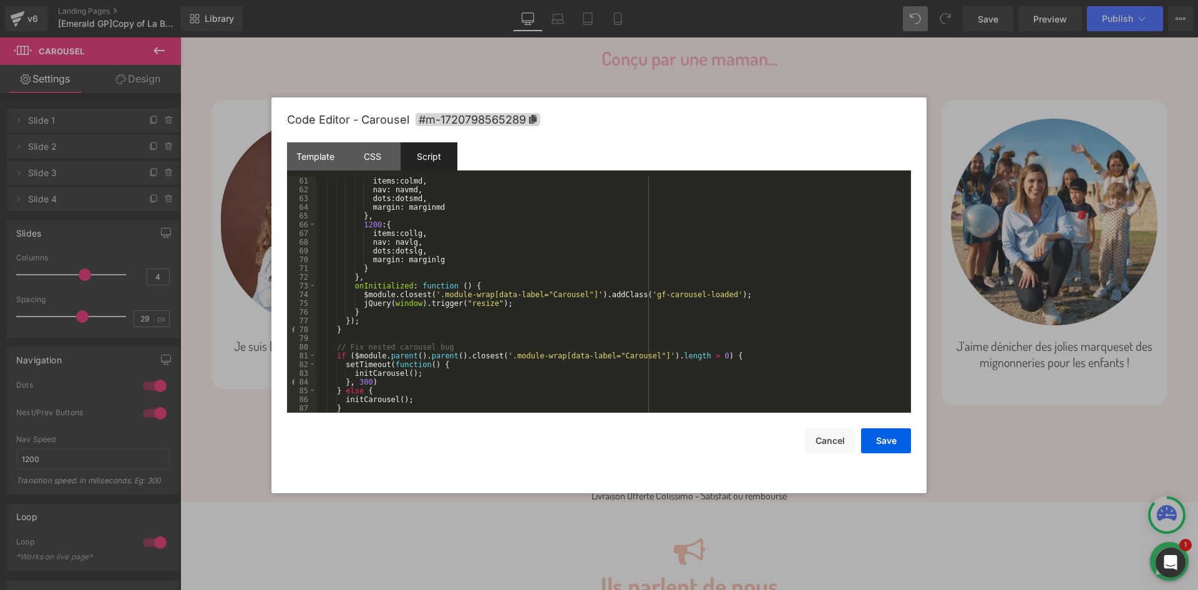
scroll to position [542, 0]
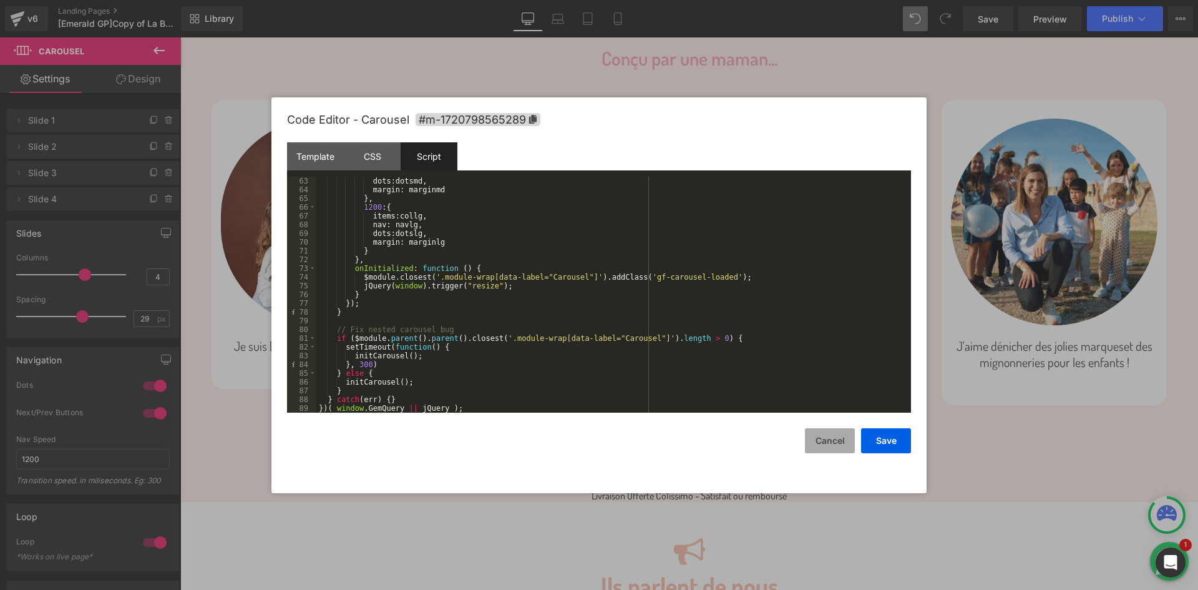
click at [820, 437] on button "Cancel" at bounding box center [830, 440] width 50 height 25
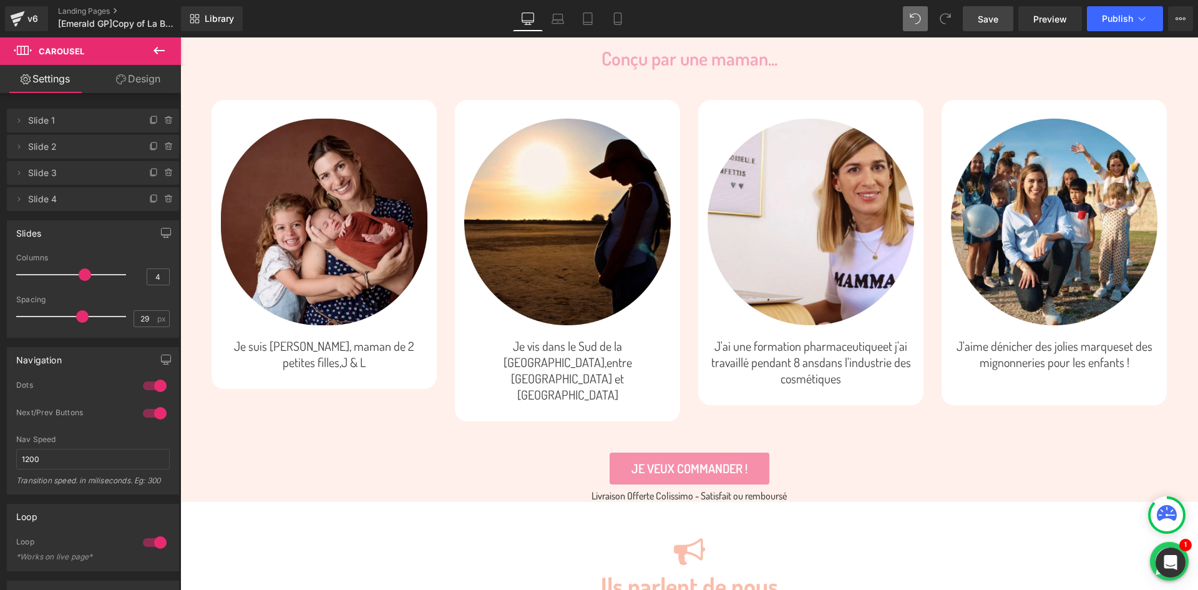
drag, startPoint x: 993, startPoint y: 14, endPoint x: 565, endPoint y: 247, distance: 487.4
click at [993, 14] on span "Save" at bounding box center [988, 18] width 21 height 13
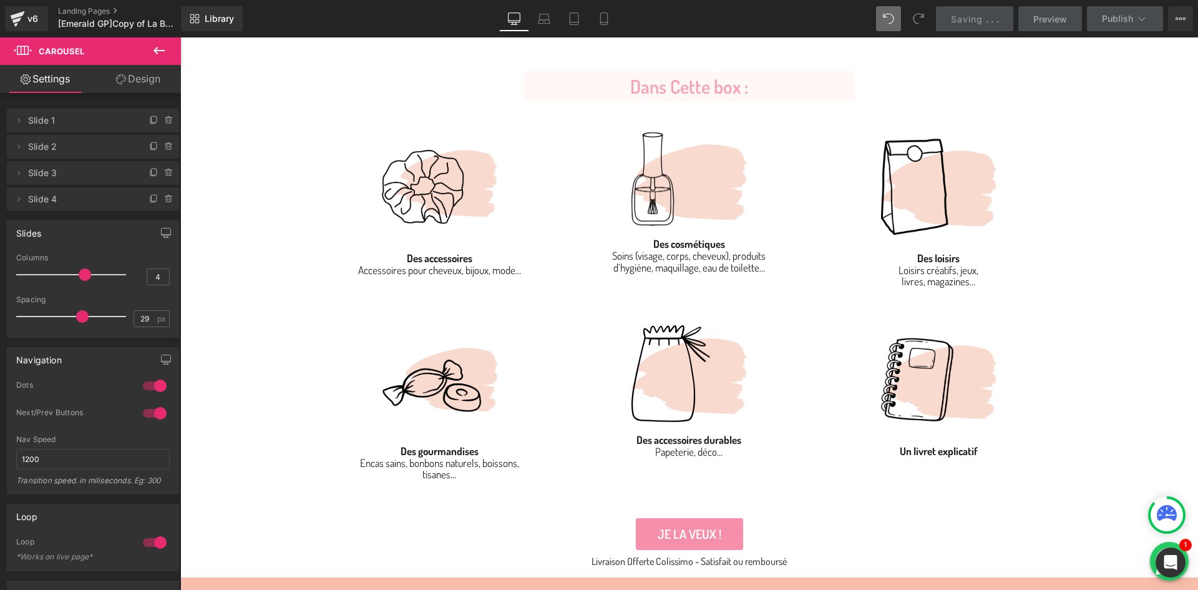
scroll to position [931, 0]
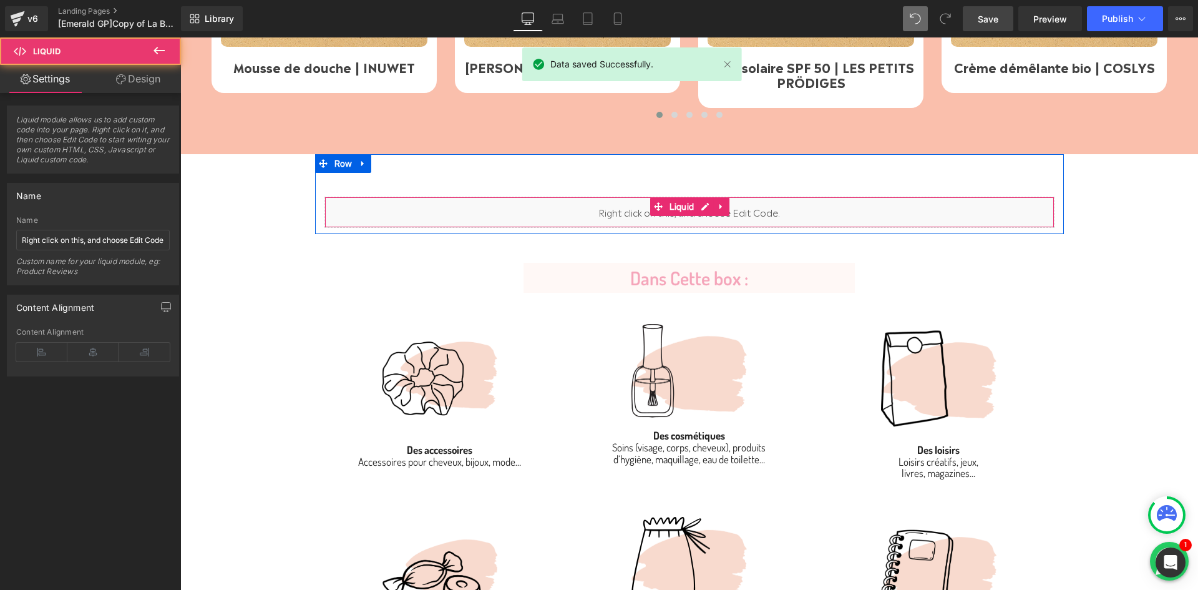
click at [630, 207] on div "Liquid" at bounding box center [690, 212] width 730 height 31
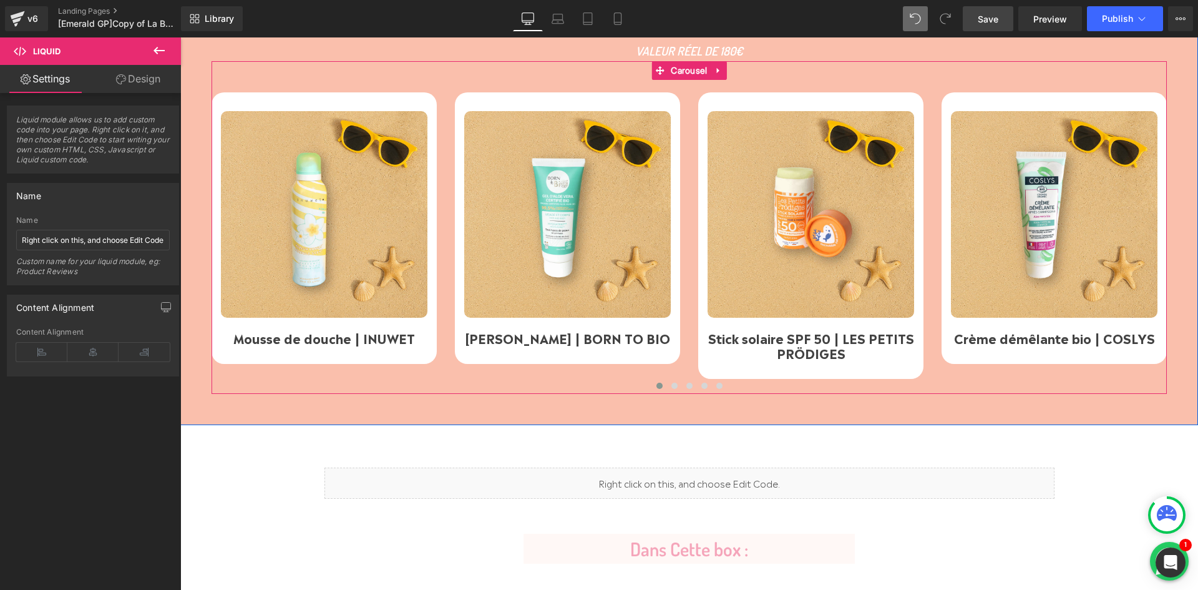
scroll to position [728, 0]
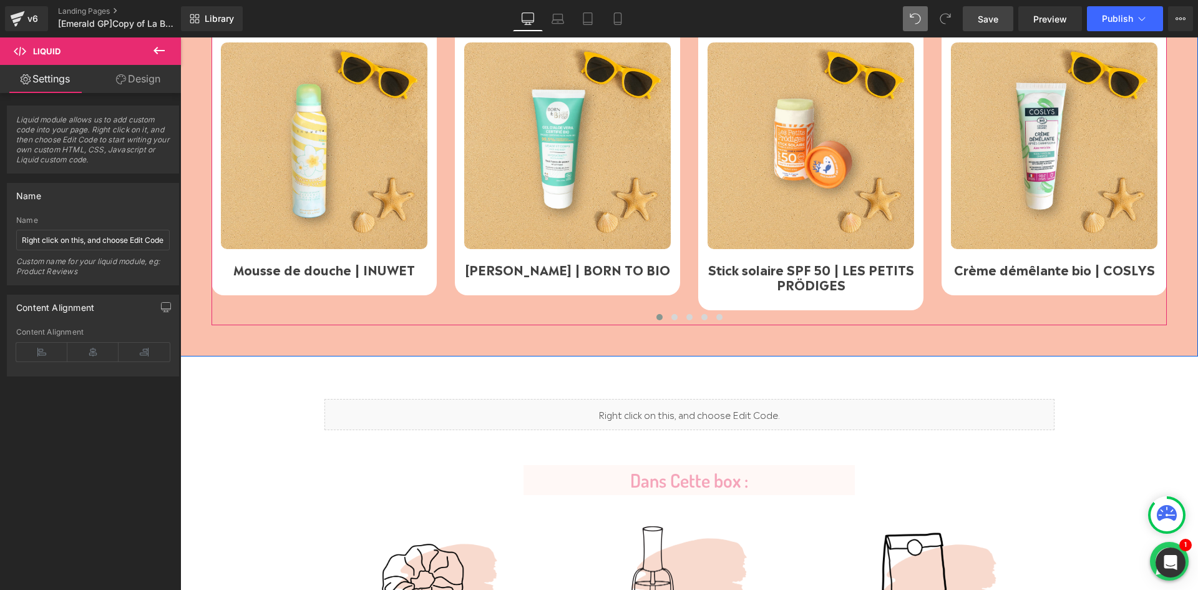
click at [1167, 175] on button "›" at bounding box center [1185, 173] width 37 height 37
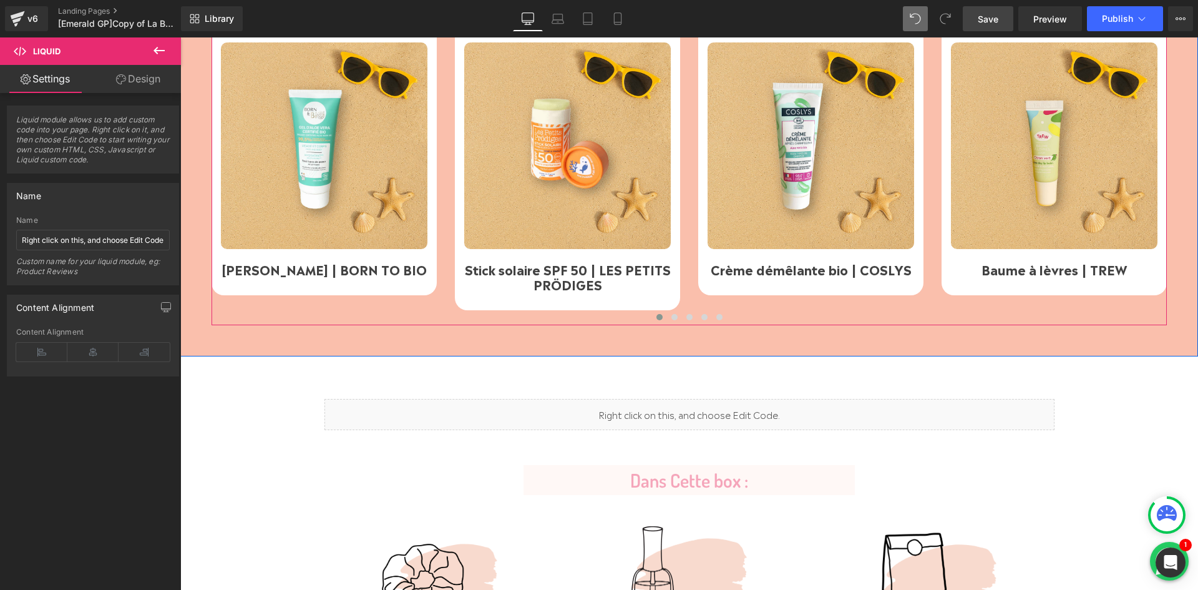
click at [1167, 175] on button "›" at bounding box center [1185, 173] width 37 height 37
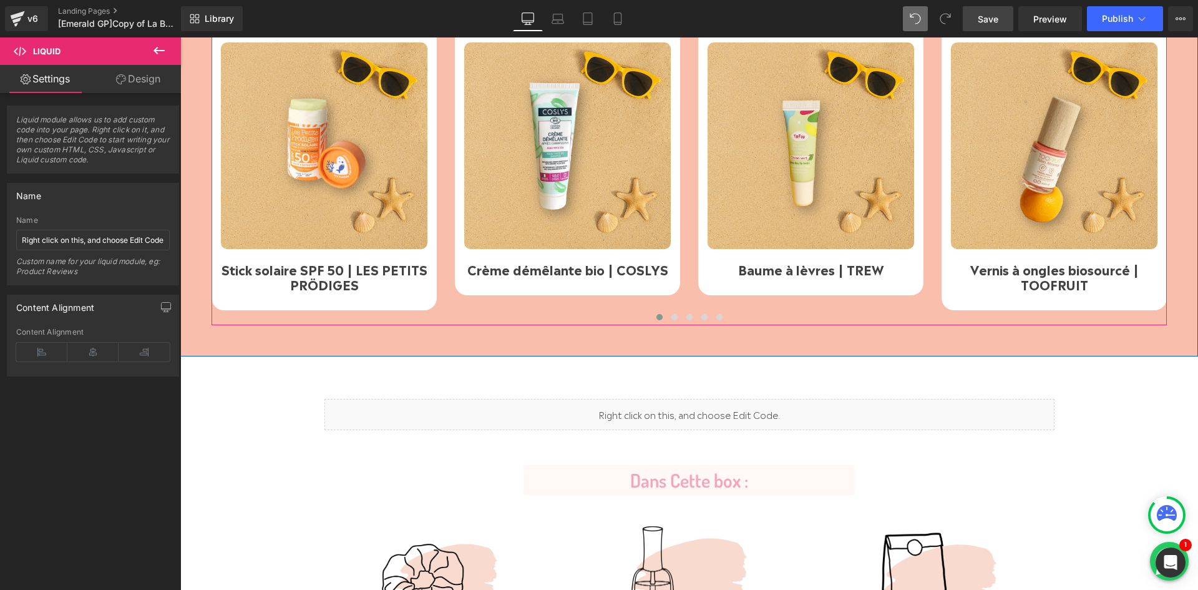
click at [1167, 175] on button "›" at bounding box center [1185, 173] width 37 height 37
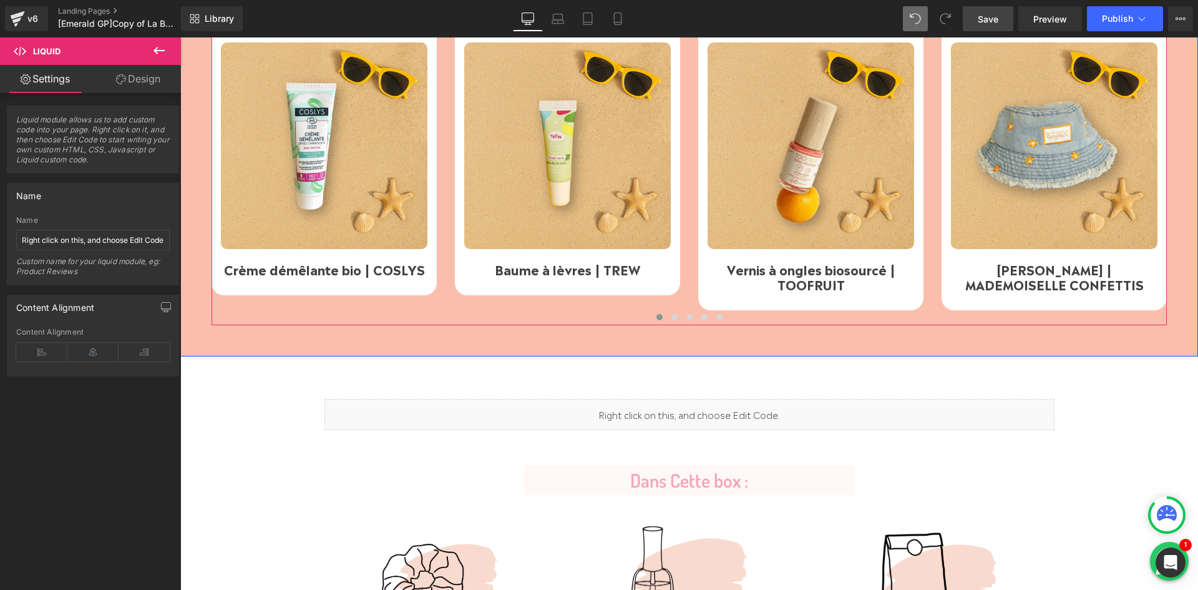
click at [1167, 175] on button "›" at bounding box center [1185, 173] width 37 height 37
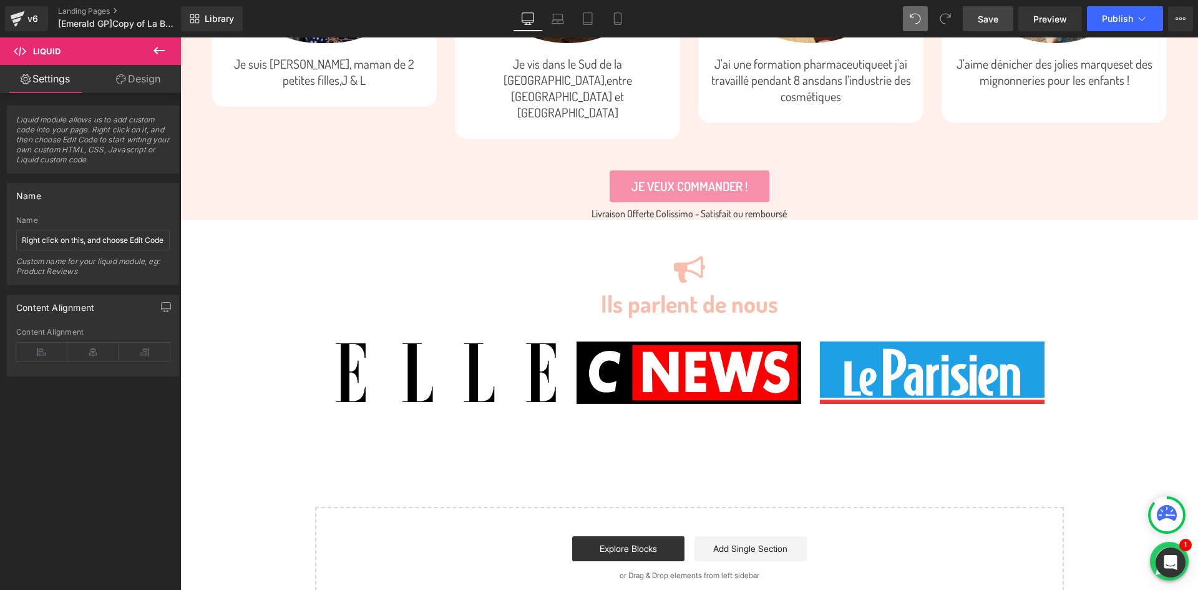
scroll to position [2387, 0]
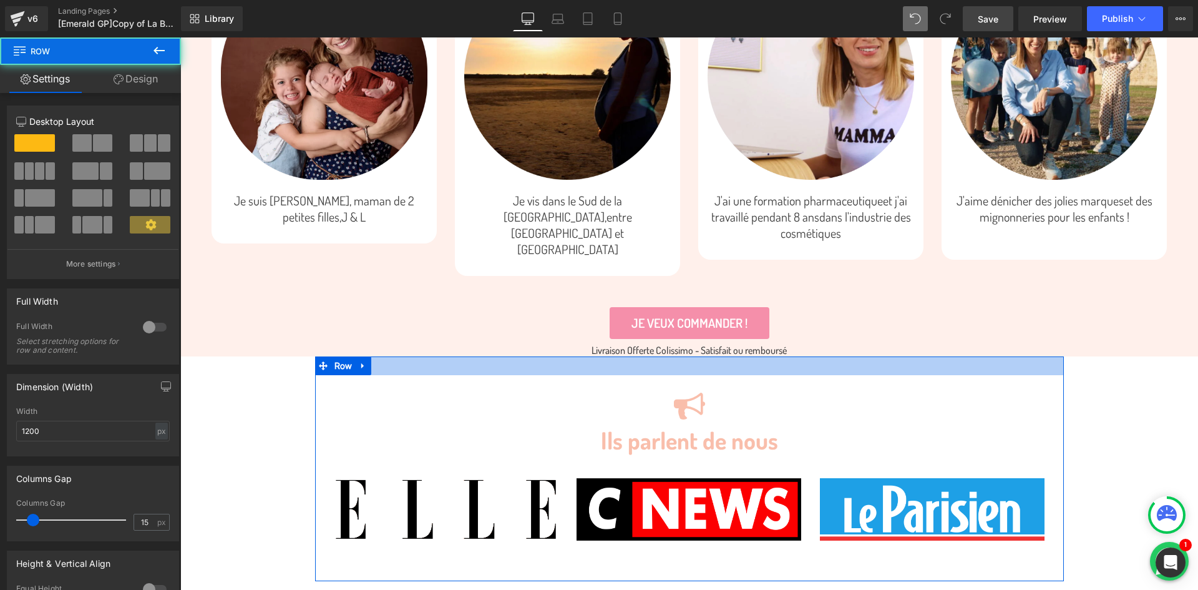
click at [808, 356] on div at bounding box center [689, 365] width 749 height 19
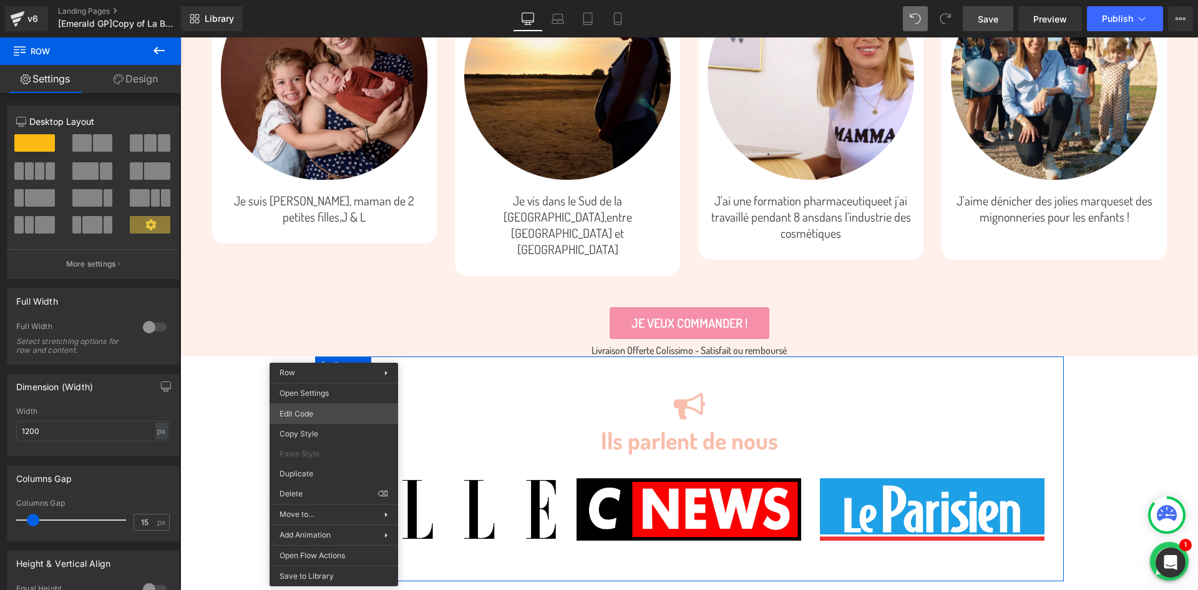
click at [325, 0] on div "Carousel You are previewing how the will restyle your page. You can not edit El…" at bounding box center [599, 0] width 1198 height 0
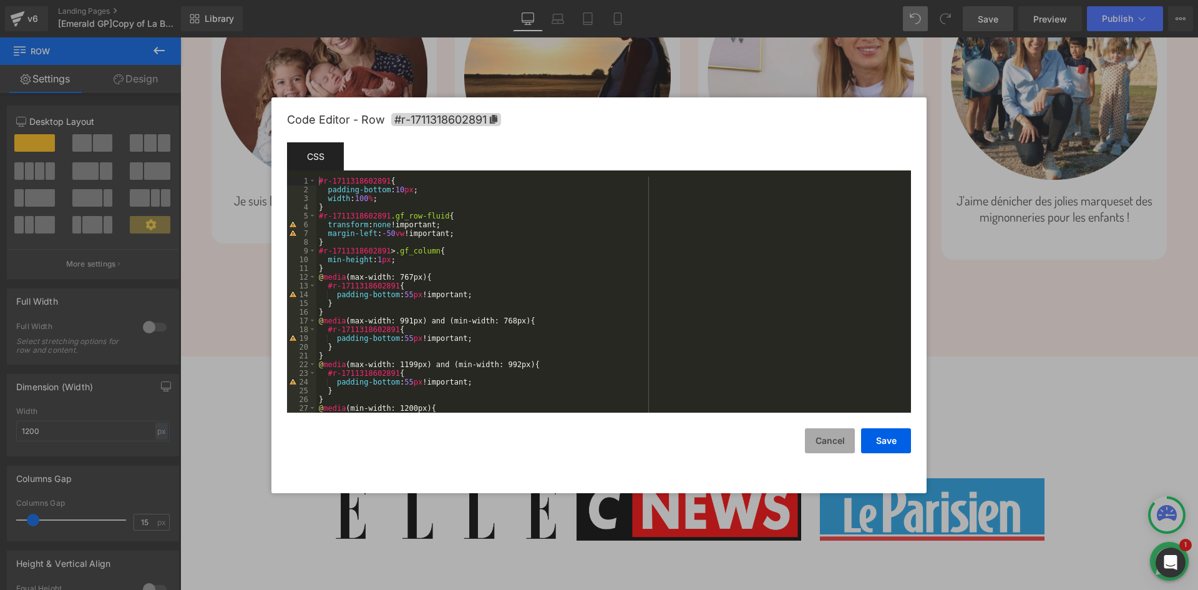
drag, startPoint x: 831, startPoint y: 435, endPoint x: 827, endPoint y: 429, distance: 7.1
click at [831, 435] on button "Cancel" at bounding box center [830, 440] width 50 height 25
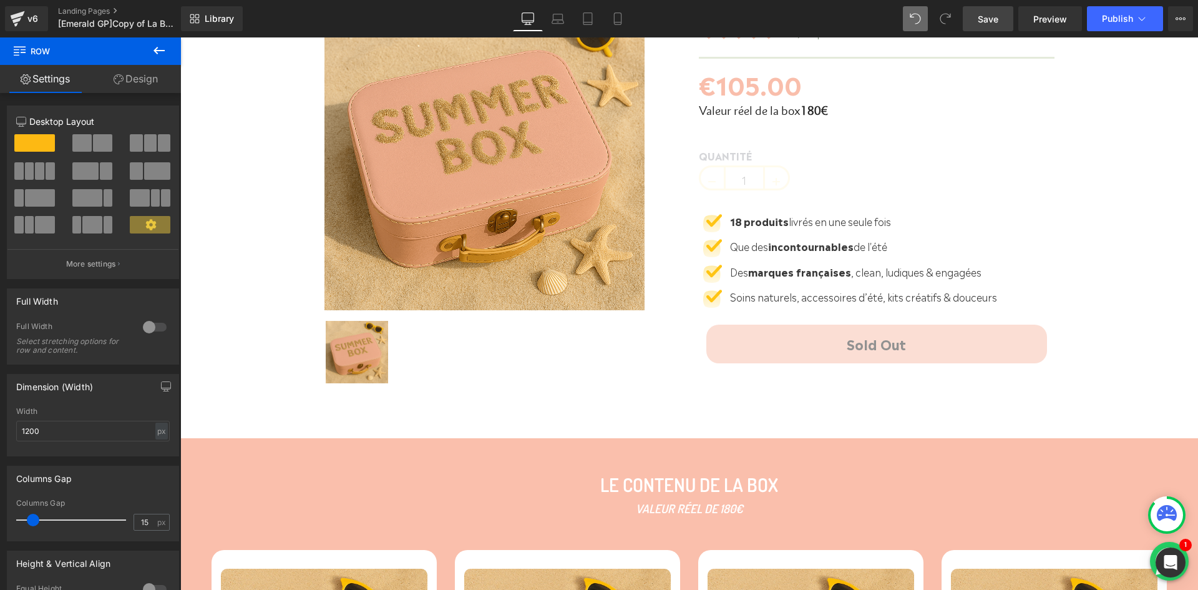
scroll to position [639, 0]
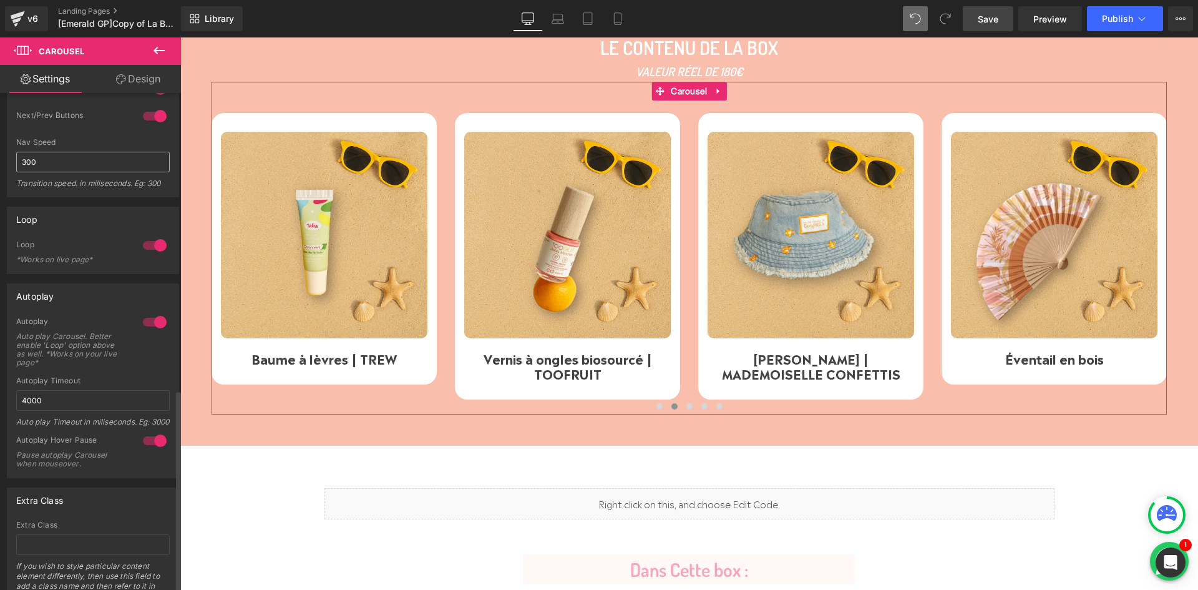
scroll to position [729, 0]
